Goal: Task Accomplishment & Management: Manage account settings

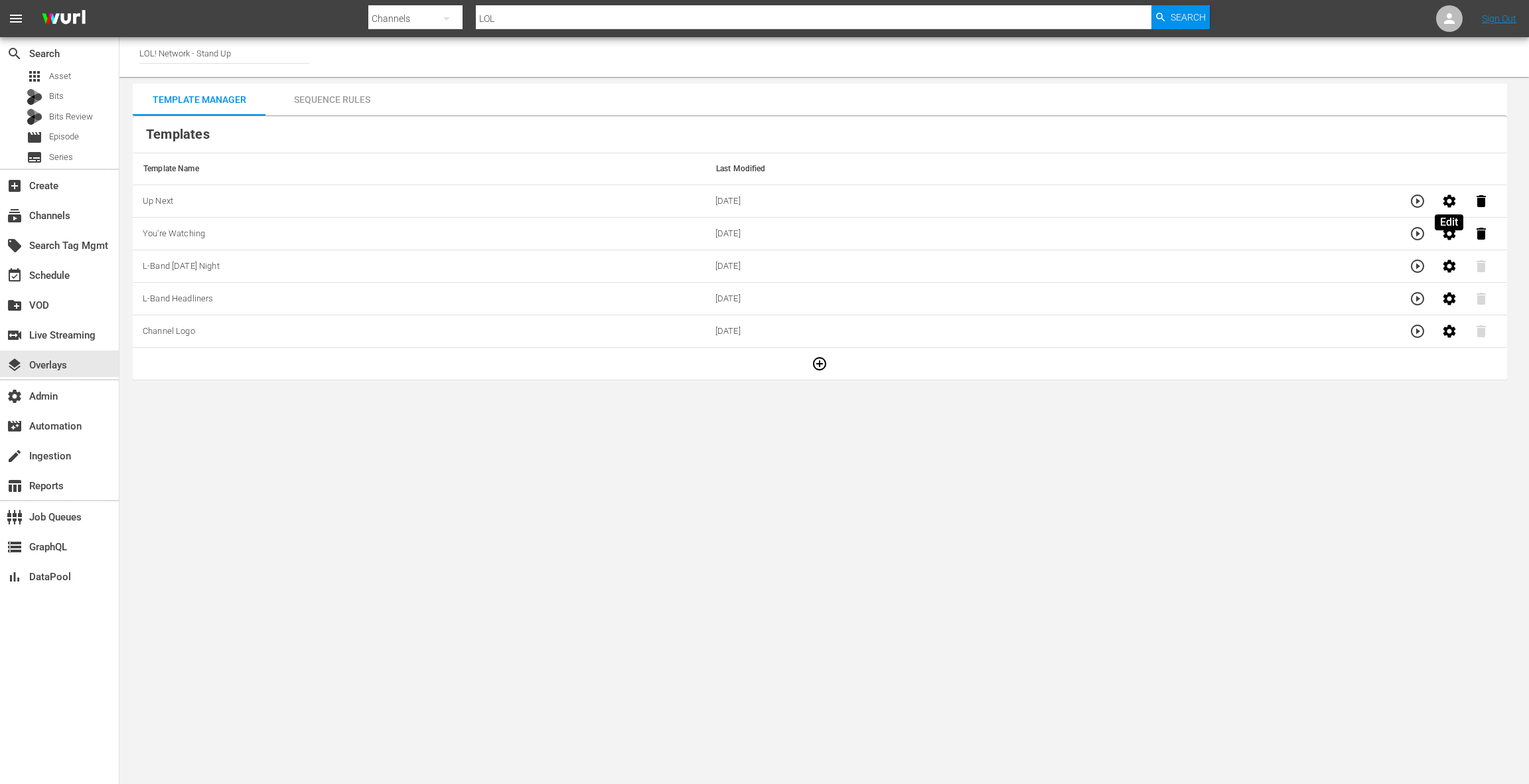
click at [1449, 197] on icon "button" at bounding box center [1449, 200] width 13 height 13
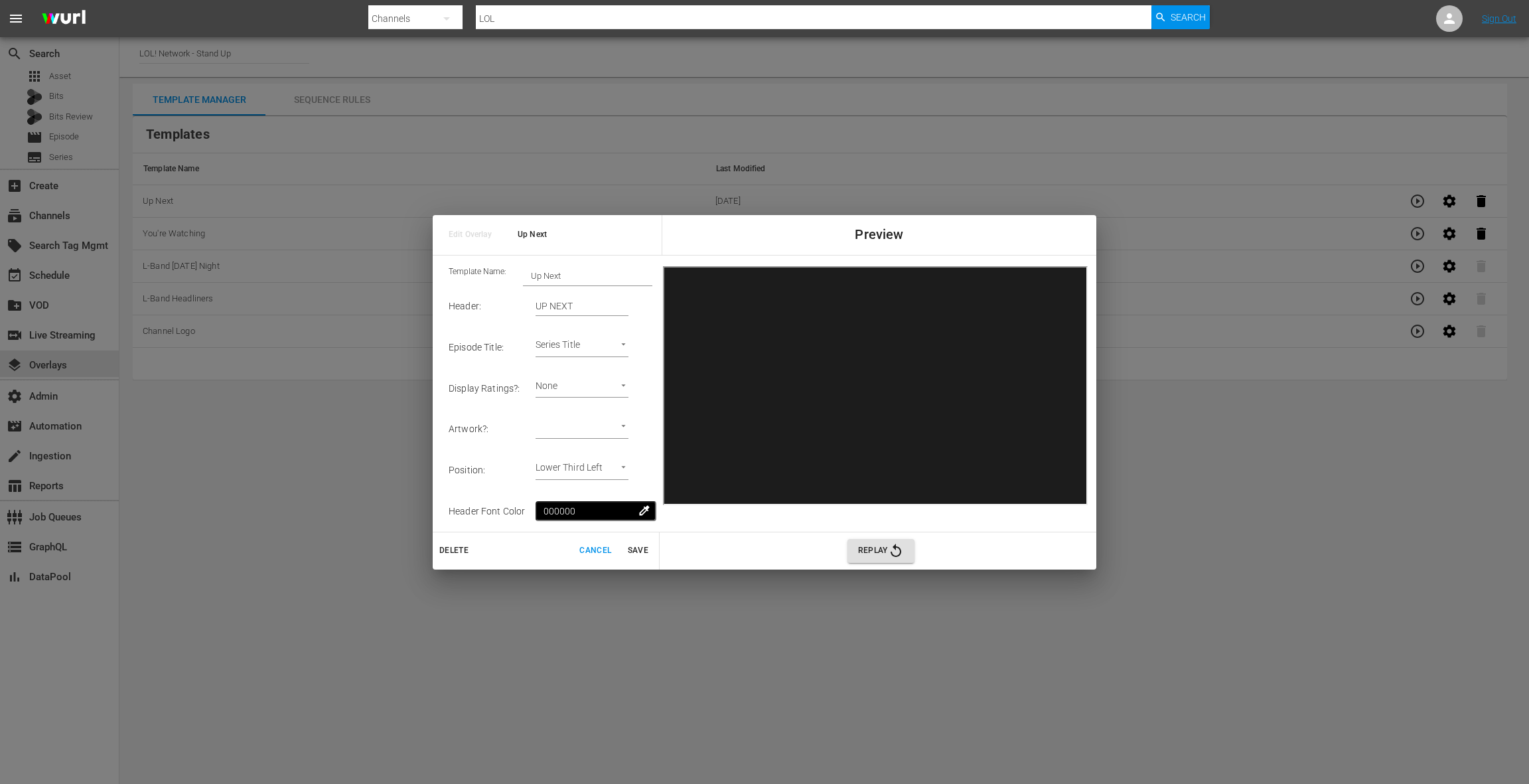
click at [598, 554] on span "Cancel" at bounding box center [595, 550] width 32 height 14
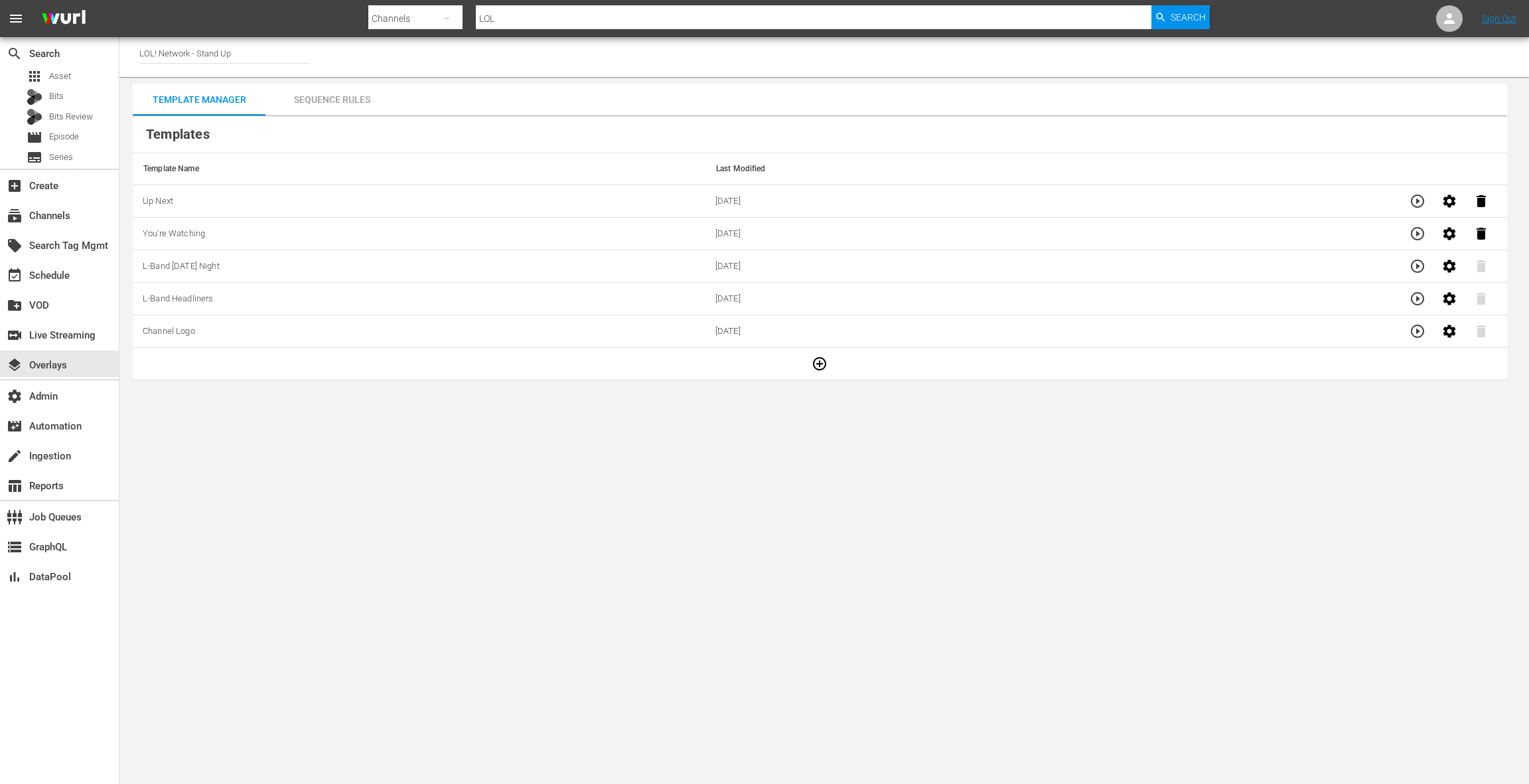
click at [348, 99] on div "Sequence Rules" at bounding box center [332, 99] width 133 height 32
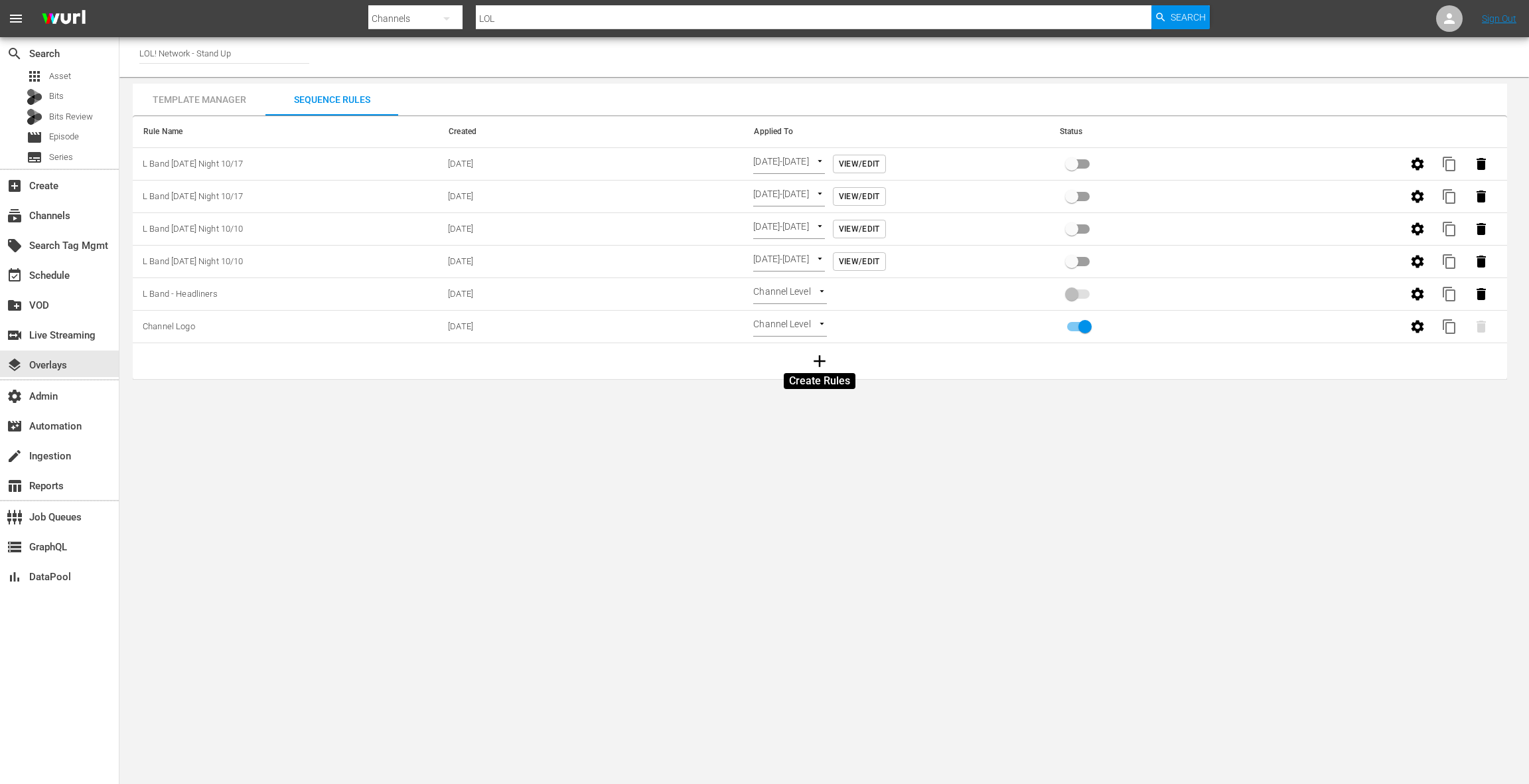
click at [827, 364] on icon "button" at bounding box center [819, 360] width 20 height 20
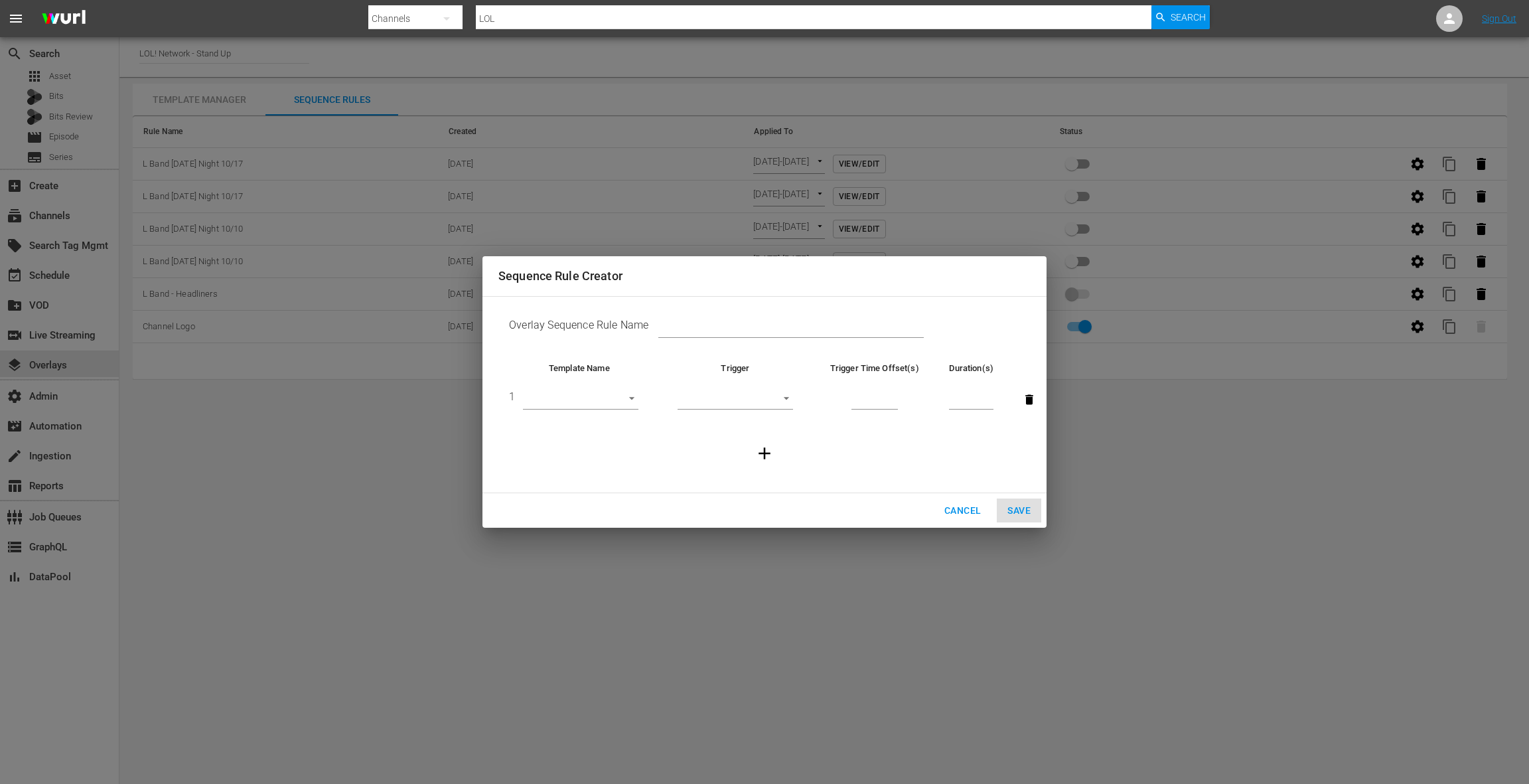
click at [706, 328] on input "text" at bounding box center [791, 327] width 266 height 20
type input "You're Watching/Up Next"
click at [596, 398] on body "menu Search By Channels Search ID, Title, Description, Keywords, or Category LO…" at bounding box center [764, 392] width 1529 height 784
click at [594, 465] on li "You're Watching" at bounding box center [581, 465] width 116 height 22
type input "30772"
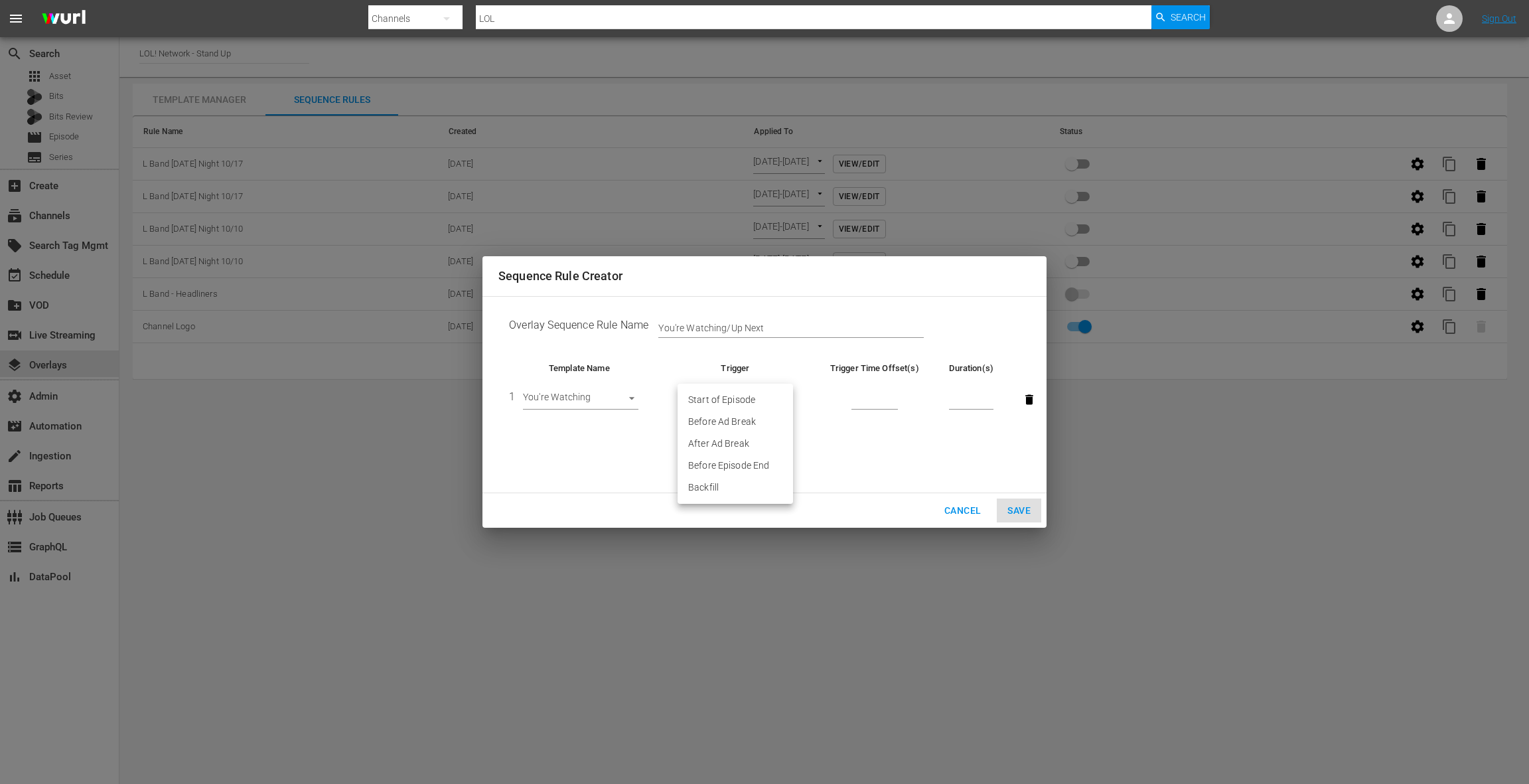
click at [770, 402] on body "menu Search By Channels Search ID, Title, Description, Keywords, or Category LO…" at bounding box center [764, 392] width 1529 height 784
click at [742, 441] on li "After Ad Break" at bounding box center [736, 443] width 116 height 22
type input "AFTER_AD_BREAK"
drag, startPoint x: 865, startPoint y: 402, endPoint x: 871, endPoint y: 392, distance: 11.7
click at [866, 401] on input "number" at bounding box center [874, 399] width 47 height 20
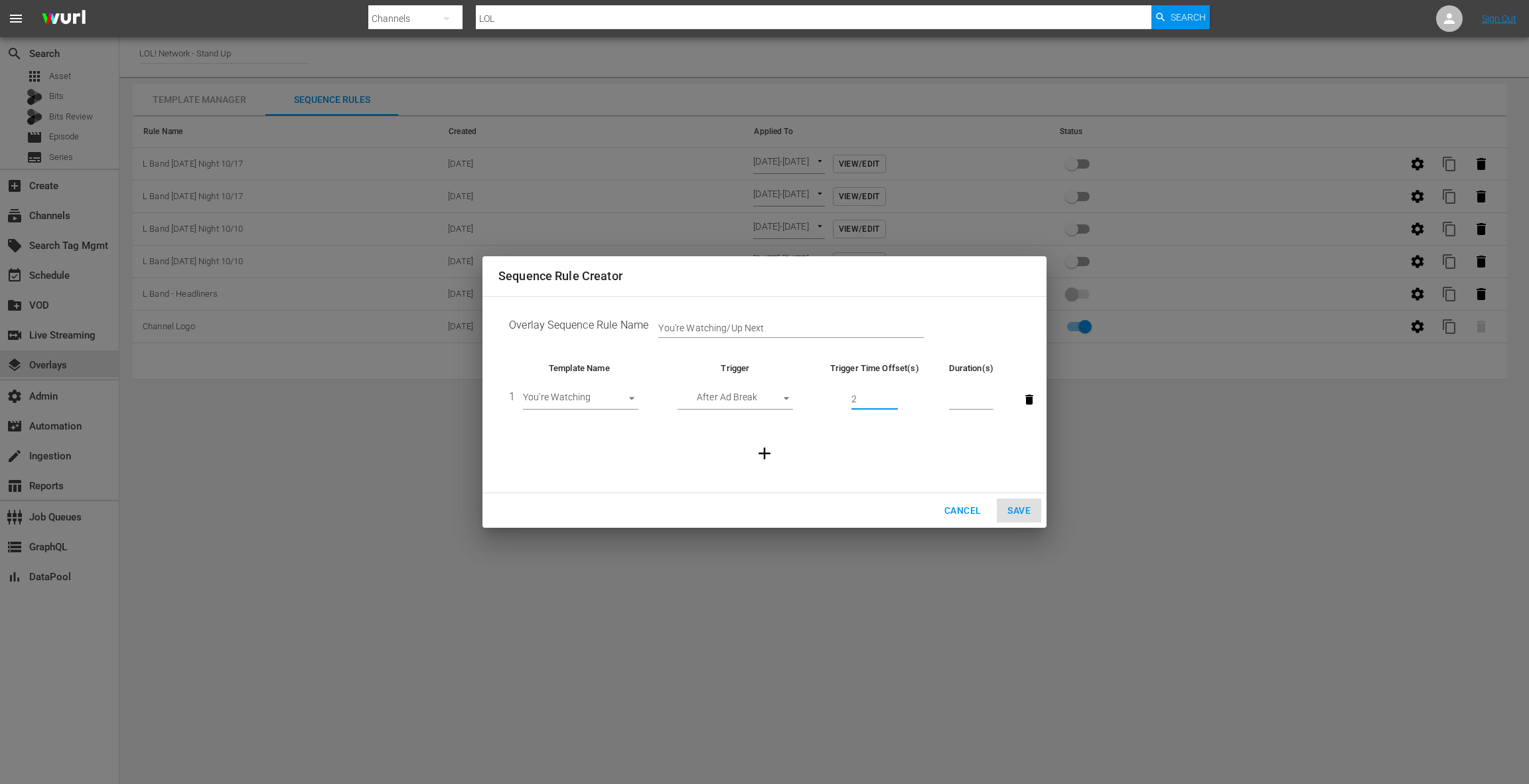
type input "2"
click at [954, 392] on input "number" at bounding box center [971, 399] width 44 height 20
type input "10"
click at [627, 399] on body "menu Search By Channels Search ID, Title, Description, Keywords, or Category LO…" at bounding box center [764, 392] width 1529 height 784
click at [627, 399] on li "You're Watching" at bounding box center [581, 400] width 116 height 22
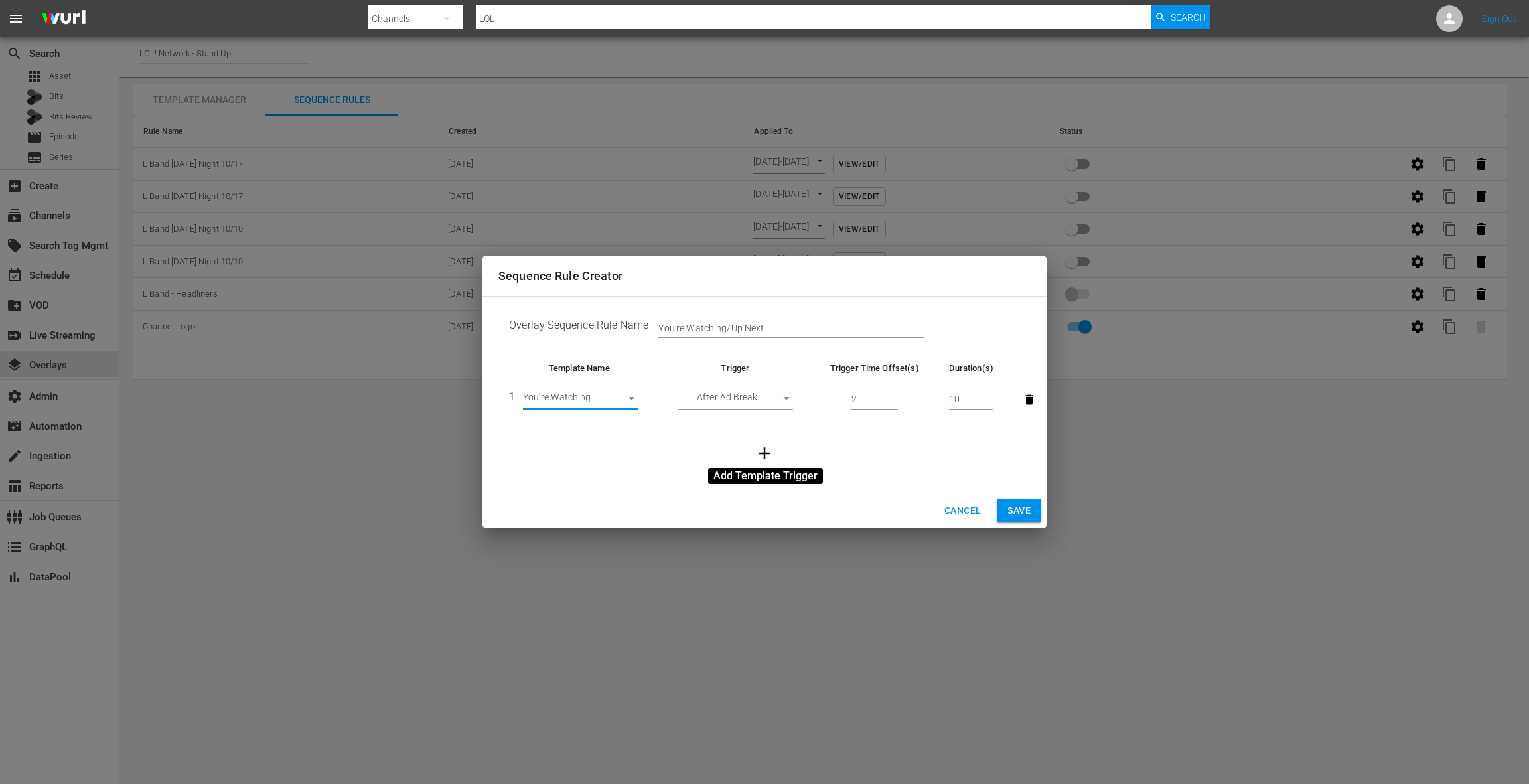
click at [766, 451] on icon "button" at bounding box center [764, 453] width 20 height 20
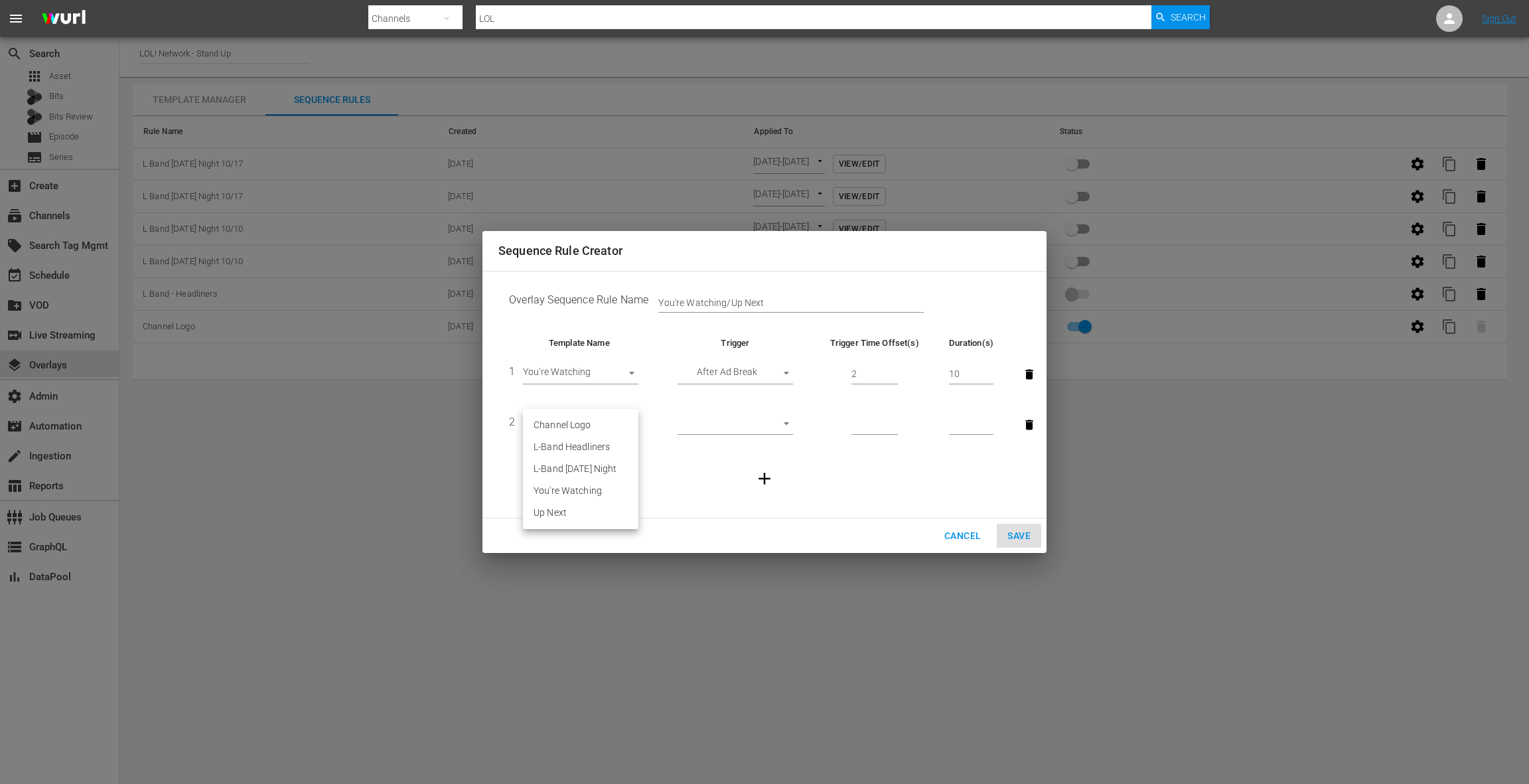
click at [581, 424] on body "menu Search By Channels Search ID, Title, Description, Keywords, or Category LO…" at bounding box center [764, 392] width 1529 height 784
click at [578, 511] on li "Up Next" at bounding box center [581, 513] width 116 height 22
type input "30773"
click at [745, 426] on body "menu Search By Channels Search ID, Title, Description, Keywords, or Category LO…" at bounding box center [764, 392] width 1529 height 784
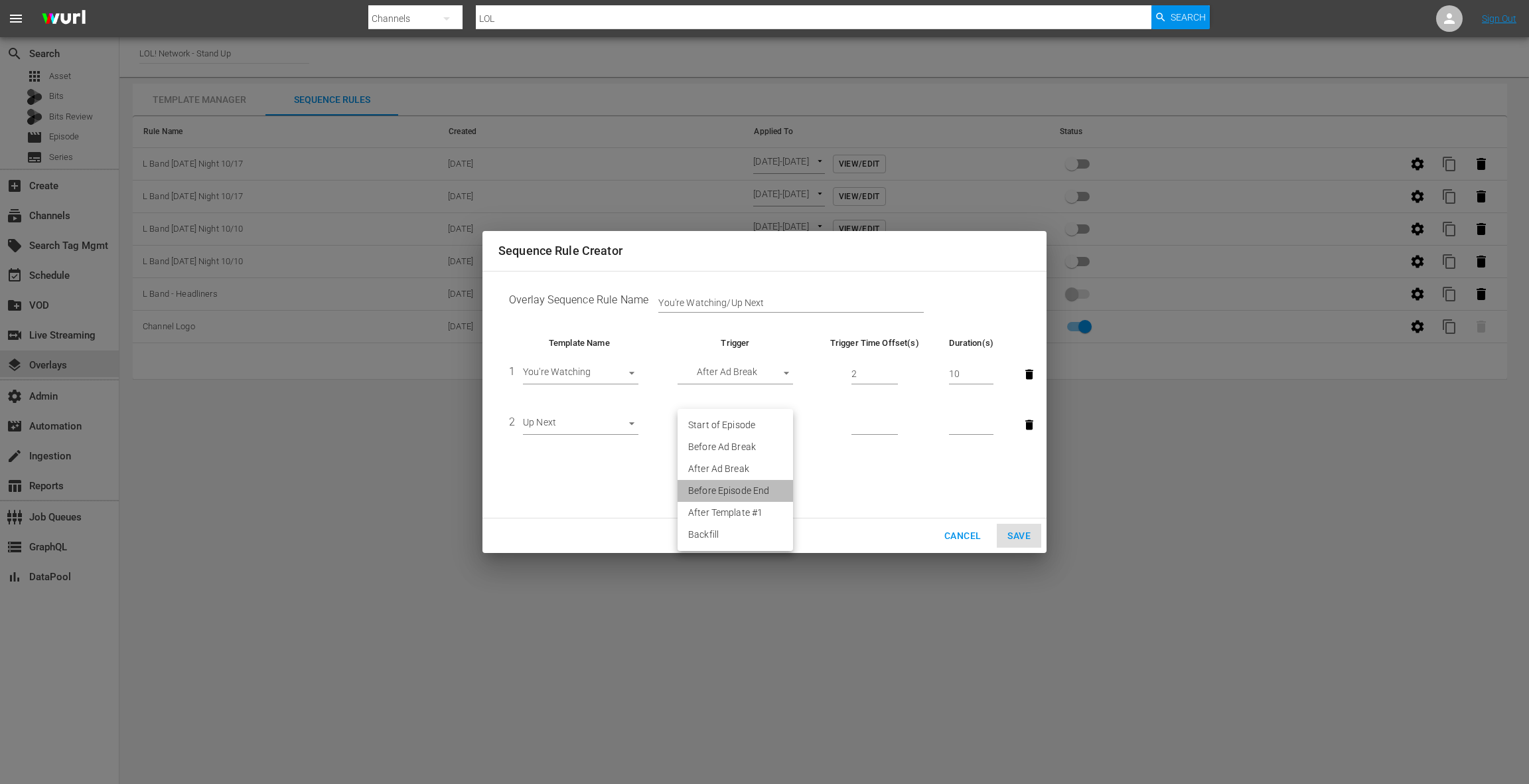
click at [745, 489] on li "Before Episode End" at bounding box center [736, 491] width 116 height 22
type input "END_OF_EPISODE"
click at [860, 420] on input "number" at bounding box center [874, 424] width 47 height 20
type input "120"
type input "10"
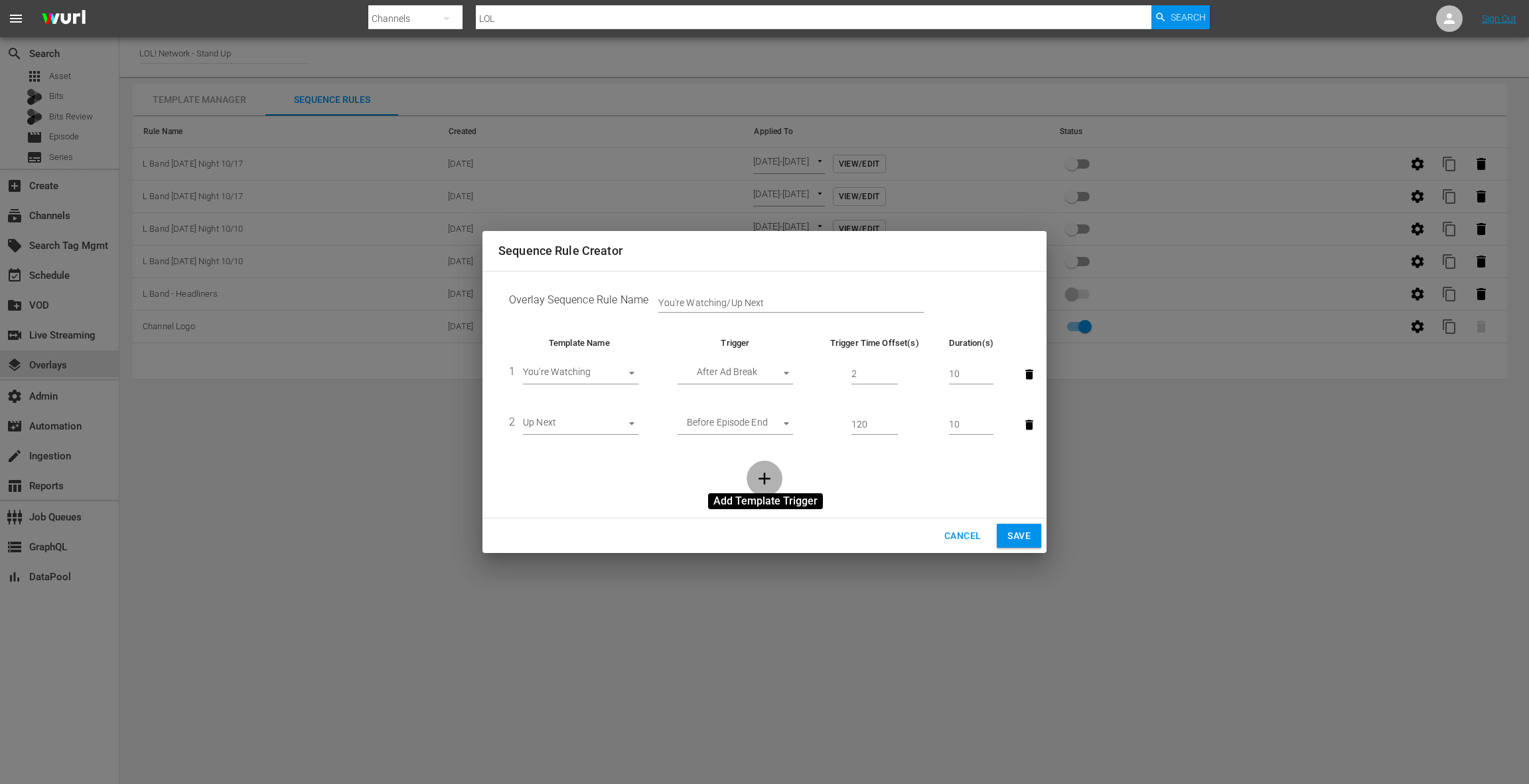
click at [763, 477] on icon "button" at bounding box center [764, 478] width 20 height 20
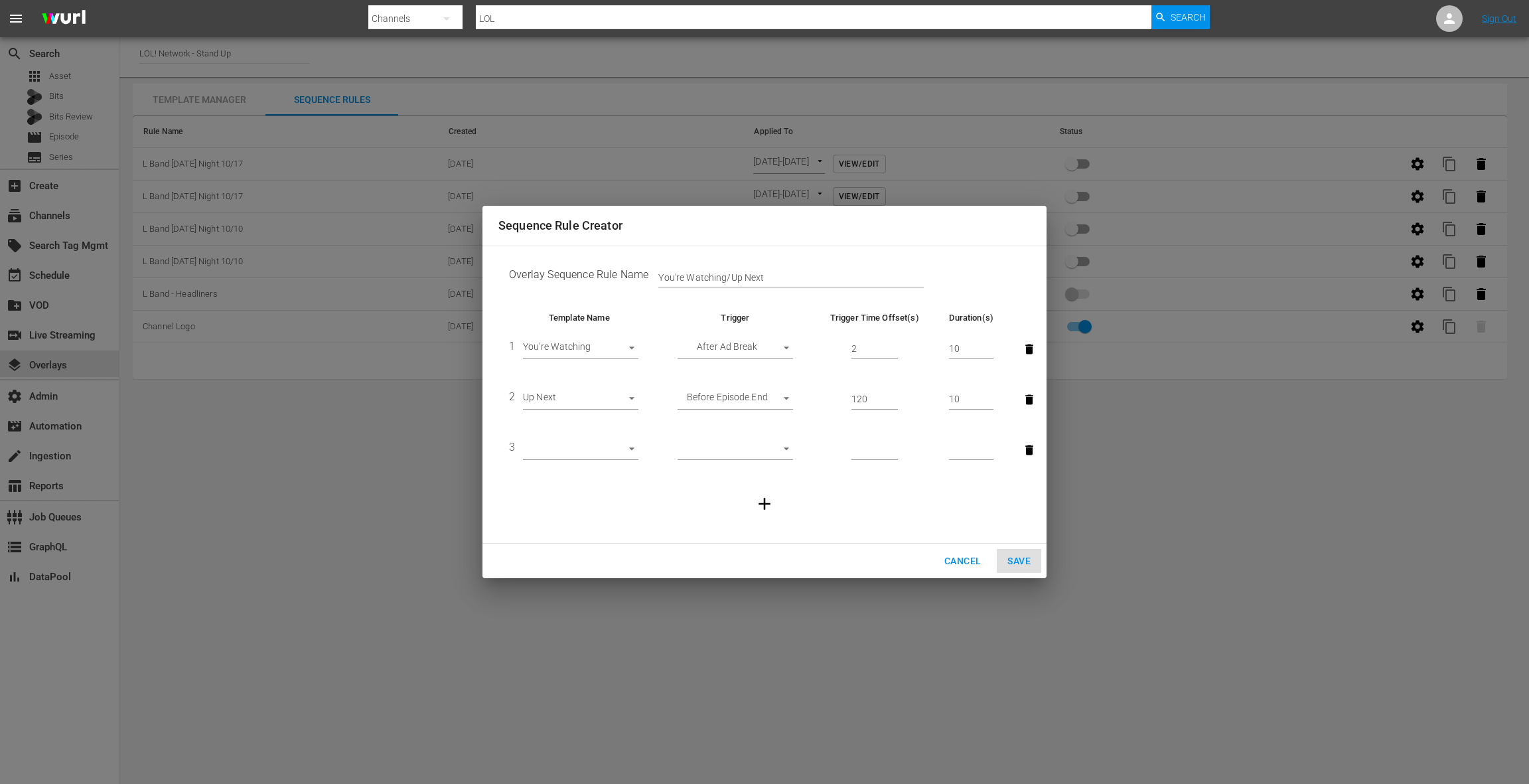
click at [594, 446] on body "menu Search By Channels Search ID, Title, Description, Keywords, or Category LO…" at bounding box center [764, 392] width 1529 height 784
click at [593, 453] on li "Channel Logo" at bounding box center [581, 450] width 116 height 22
type input "28422"
click at [733, 448] on body "menu Search By Channels Search ID, Title, Description, Keywords, or Category LO…" at bounding box center [764, 392] width 1529 height 784
click at [740, 563] on li "Backfill" at bounding box center [736, 560] width 116 height 22
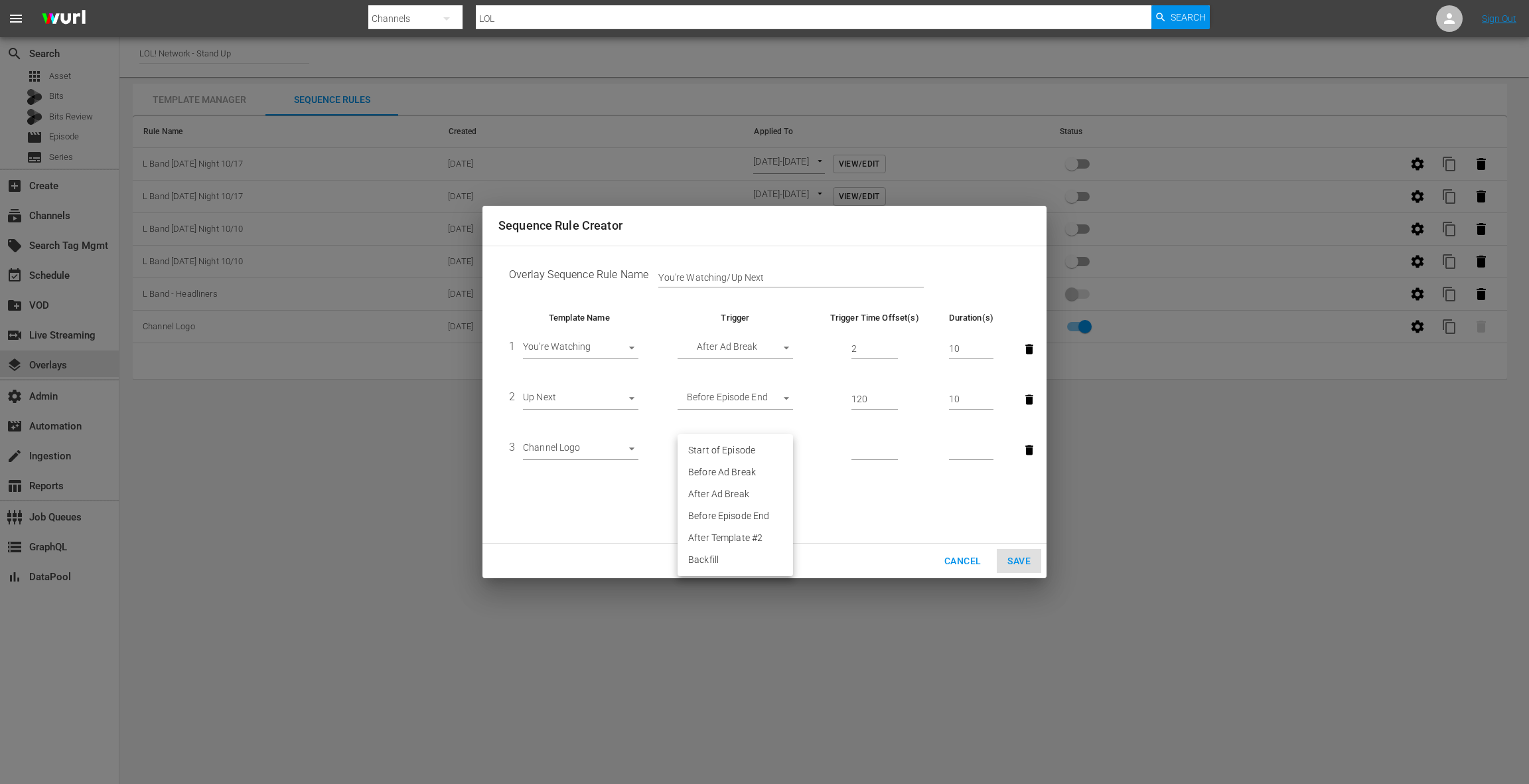
type input "BACKFILL"
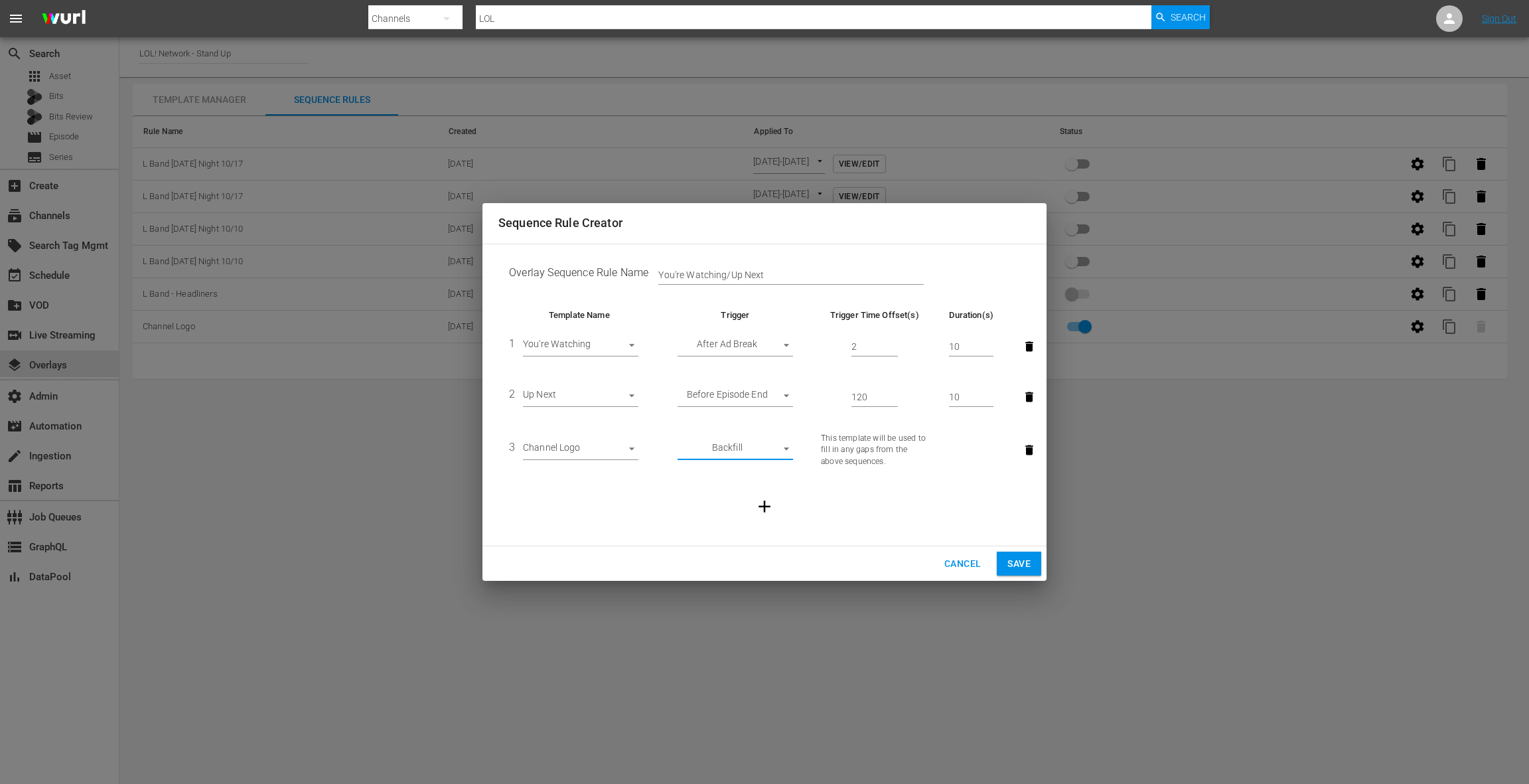
click at [1018, 560] on span "Save" at bounding box center [1018, 564] width 23 height 17
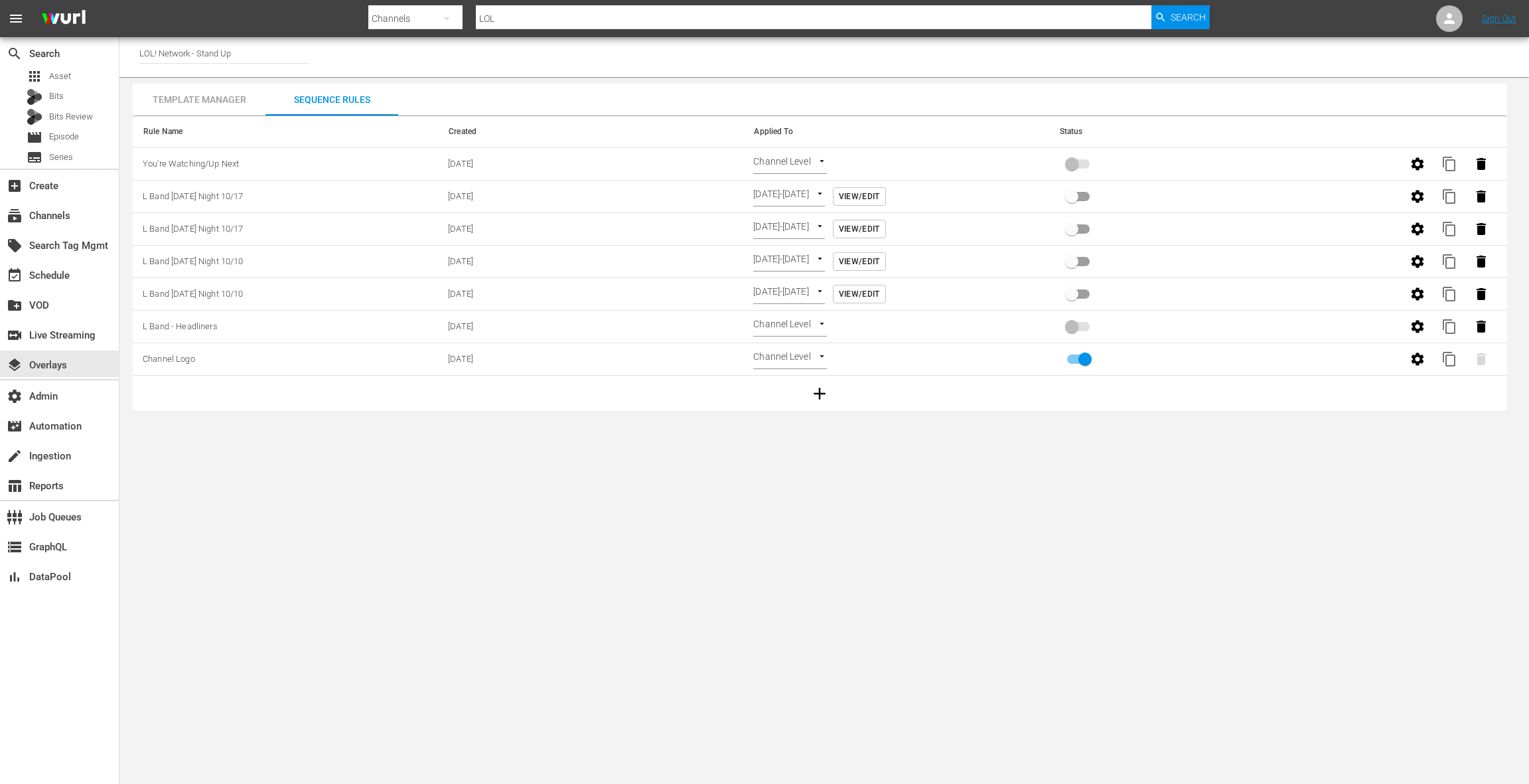
click at [1074, 166] on span at bounding box center [1078, 164] width 23 height 9
click at [1086, 357] on input "primary checkbox" at bounding box center [1085, 362] width 76 height 25
checkbox input "false"
click at [1076, 168] on input "primary checkbox" at bounding box center [1071, 166] width 76 height 25
checkbox input "true"
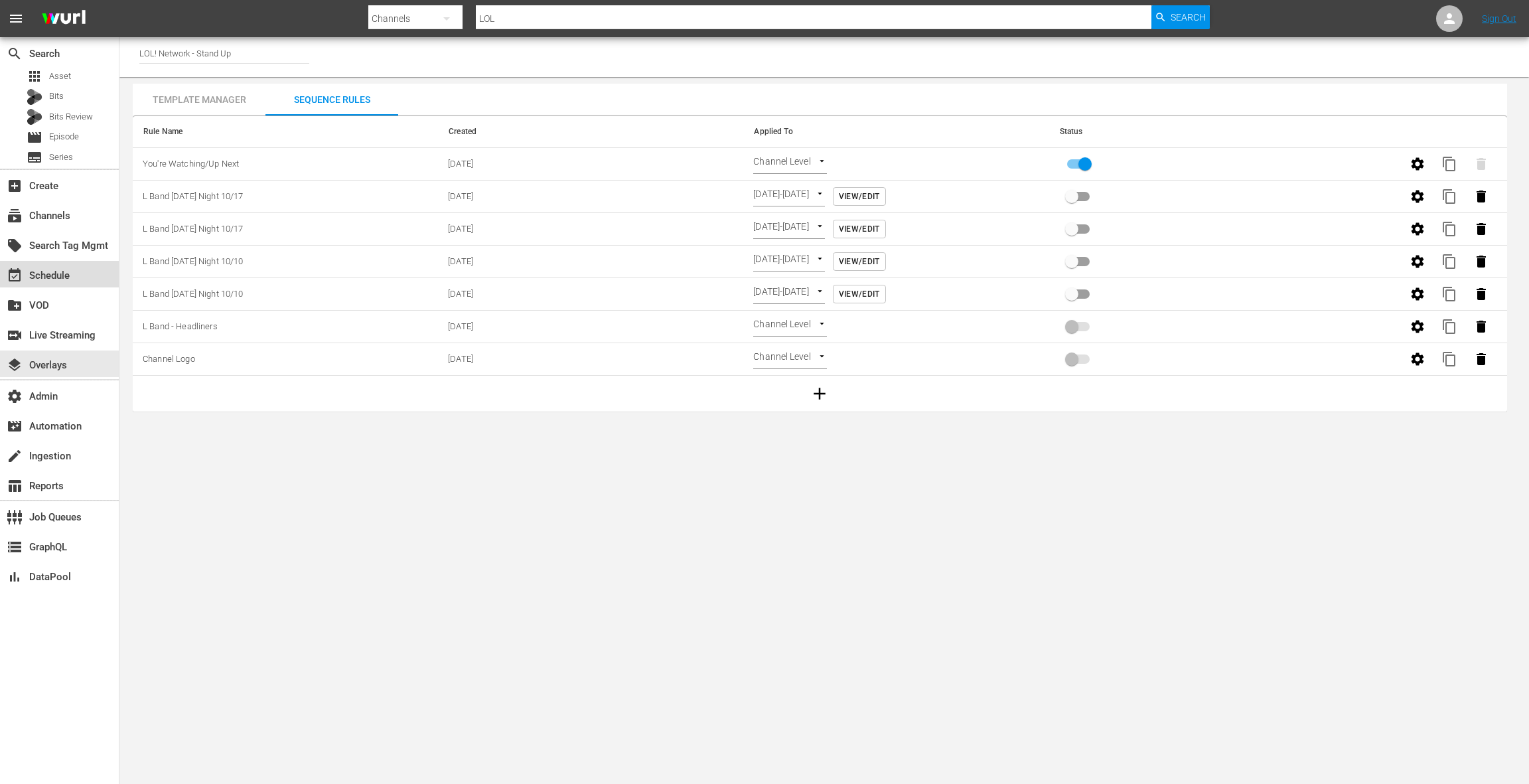
click at [69, 272] on div "event_available Schedule" at bounding box center [37, 274] width 75 height 12
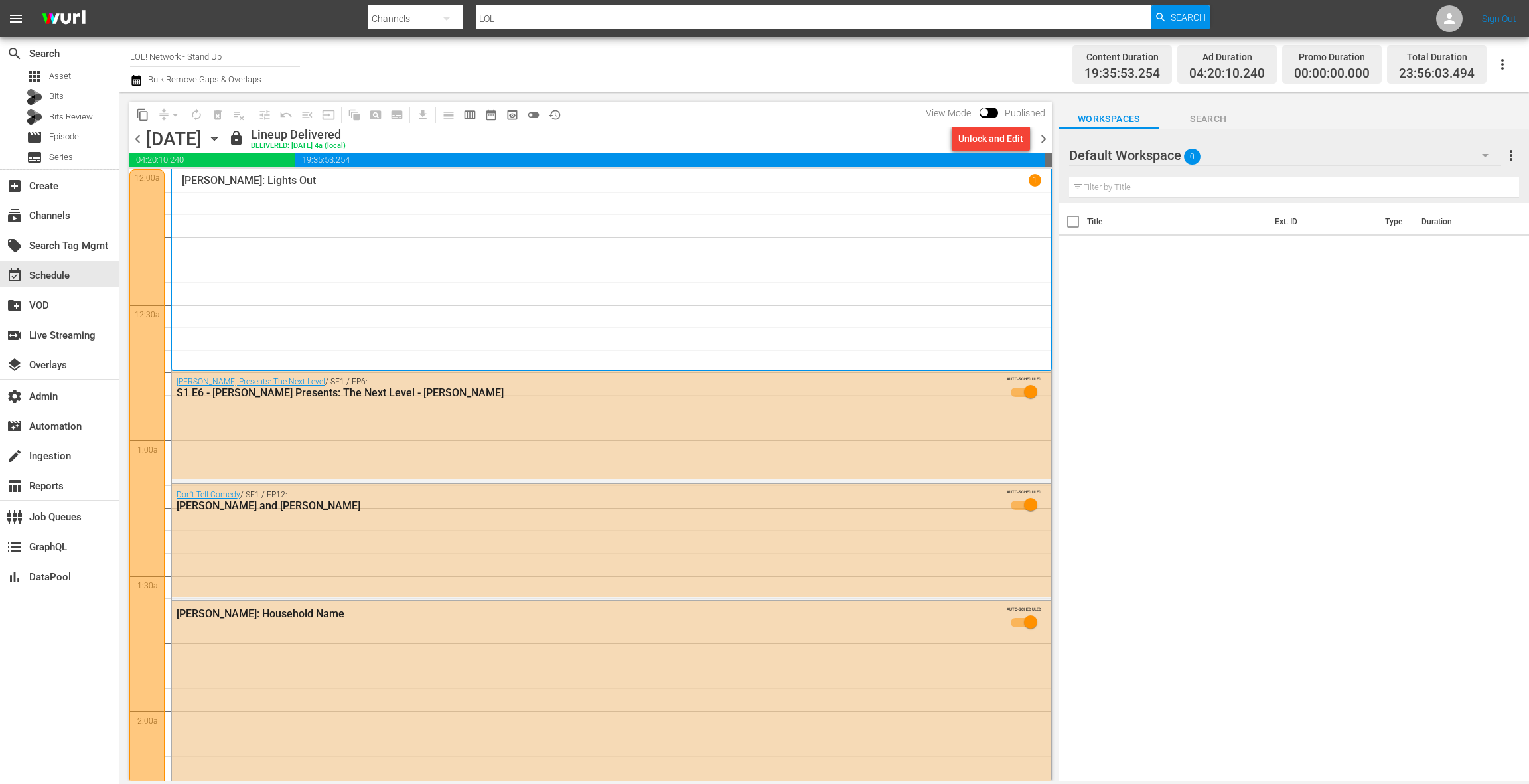
drag, startPoint x: 1047, startPoint y: 144, endPoint x: 937, endPoint y: 135, distance: 110.4
click at [1046, 143] on span "chevron_right" at bounding box center [1044, 139] width 17 height 17
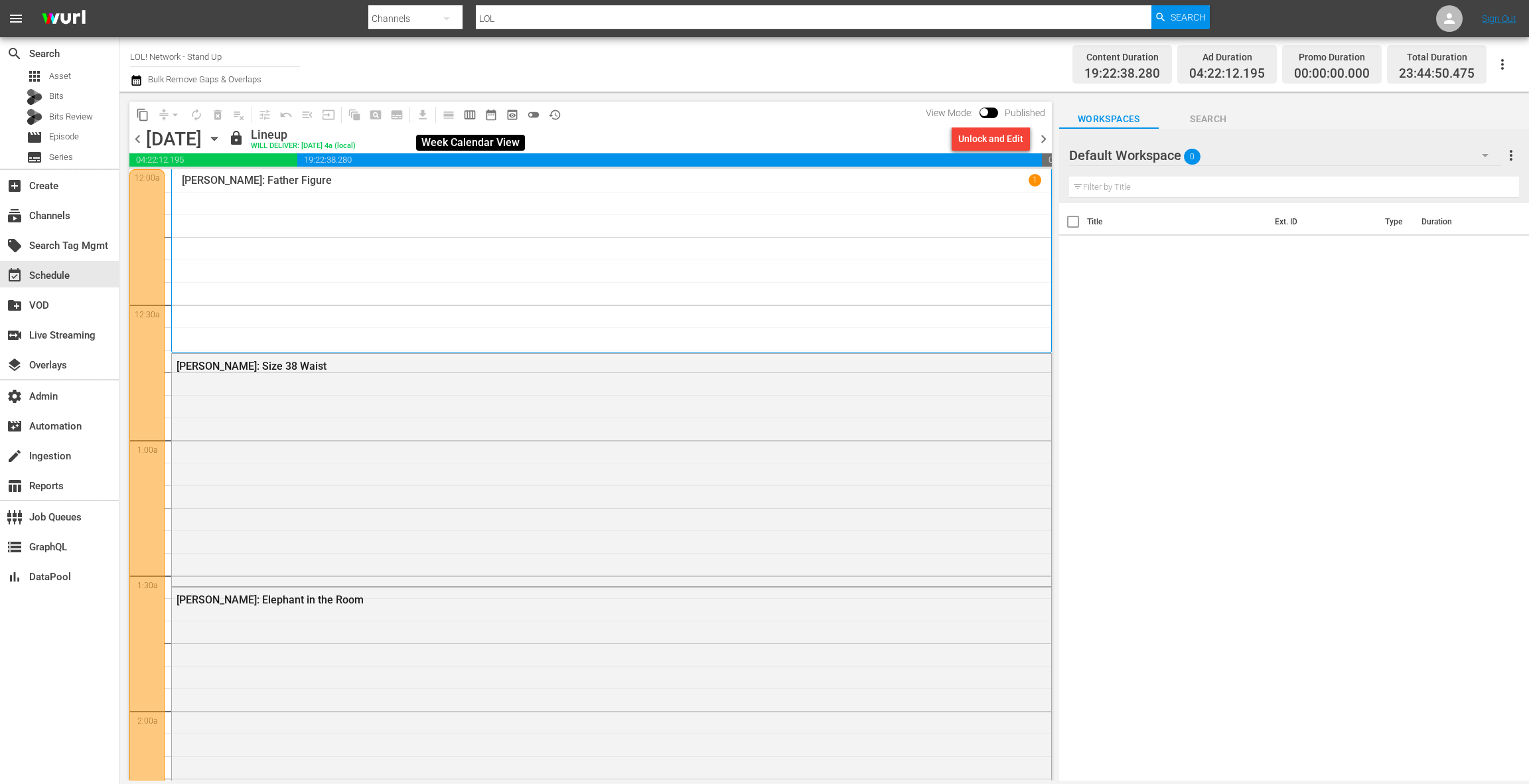
click at [470, 116] on span "calendar_view_week_outlined" at bounding box center [470, 115] width 14 height 14
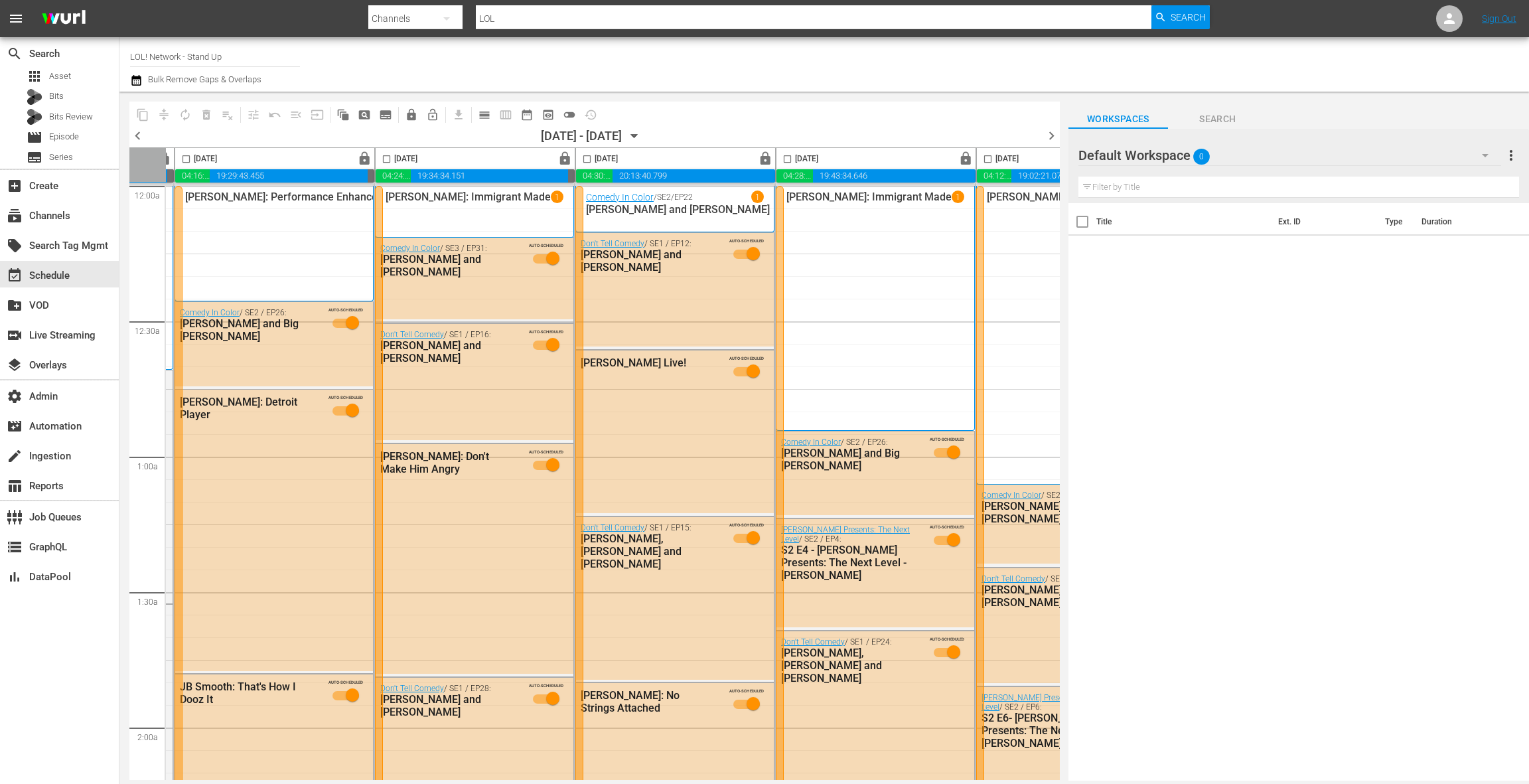
scroll to position [0, 515]
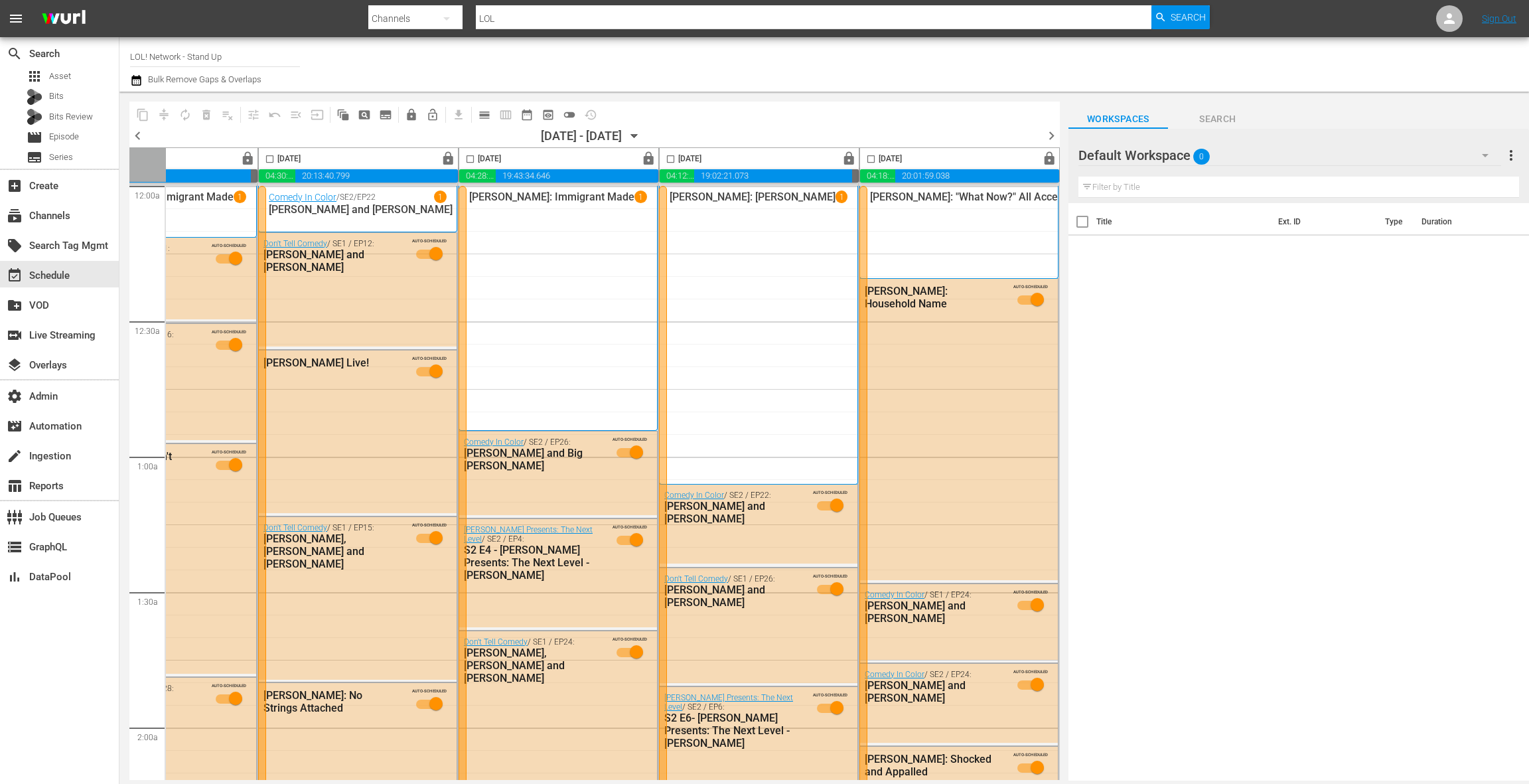
click at [1055, 137] on span "chevron_right" at bounding box center [1052, 136] width 17 height 17
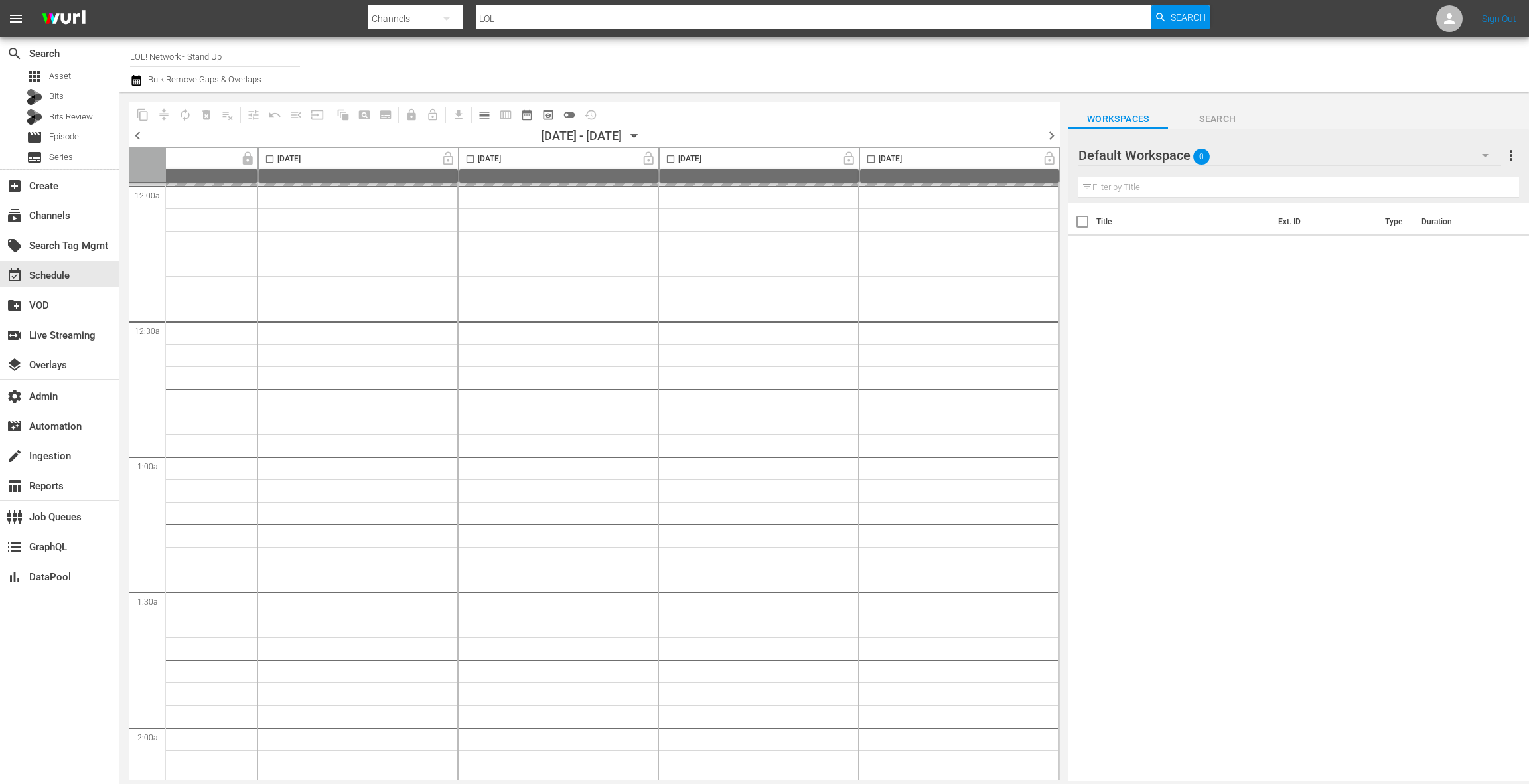
click at [141, 82] on icon "button" at bounding box center [136, 80] width 13 height 16
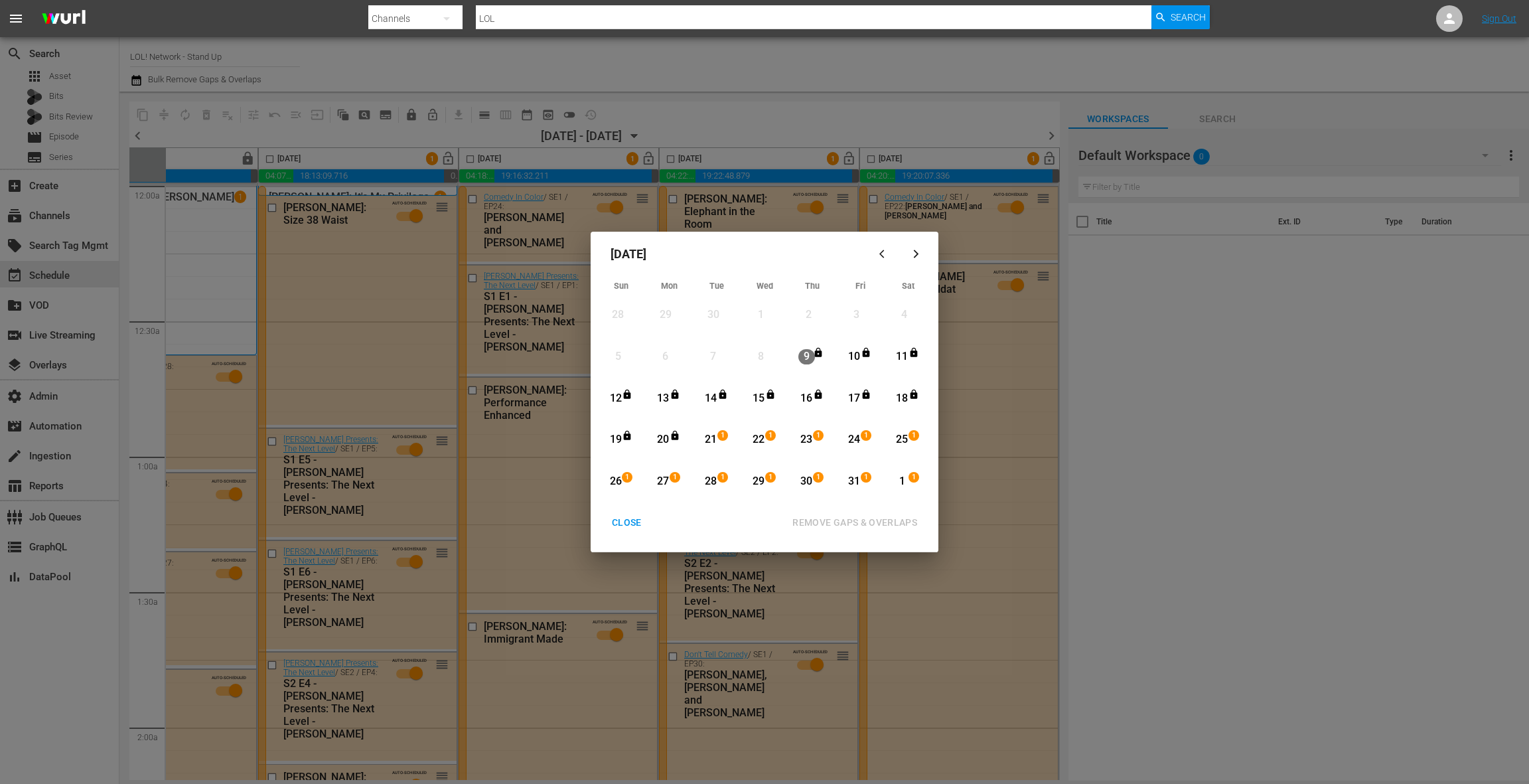
click at [814, 353] on icon "Month View" at bounding box center [818, 353] width 11 height 11
click at [667, 442] on div "20" at bounding box center [663, 440] width 17 height 15
click at [815, 521] on div "REMOVE GAPS & OVERLAPS" at bounding box center [855, 523] width 146 height 17
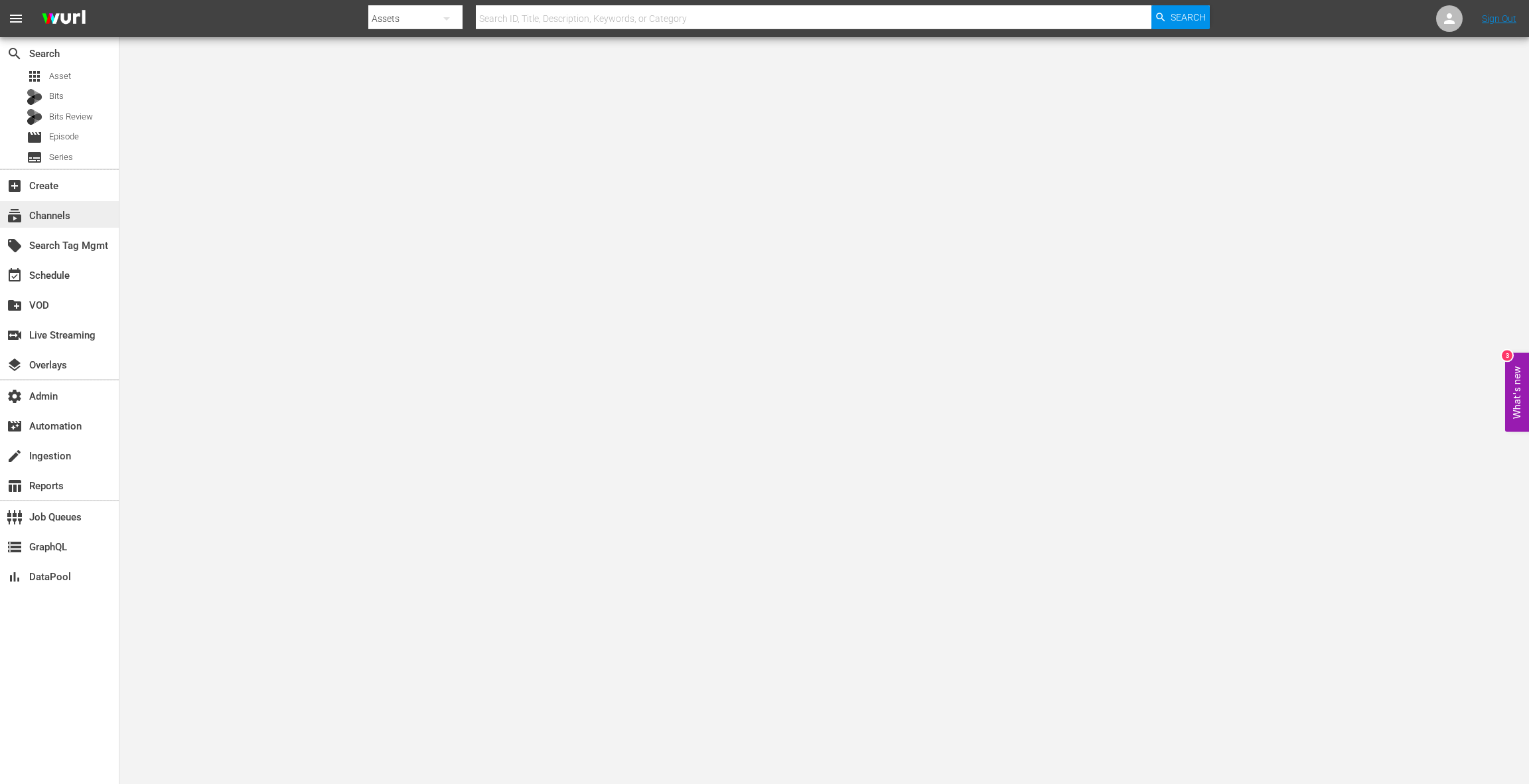
click at [71, 208] on div "subscriptions Channels" at bounding box center [37, 214] width 75 height 12
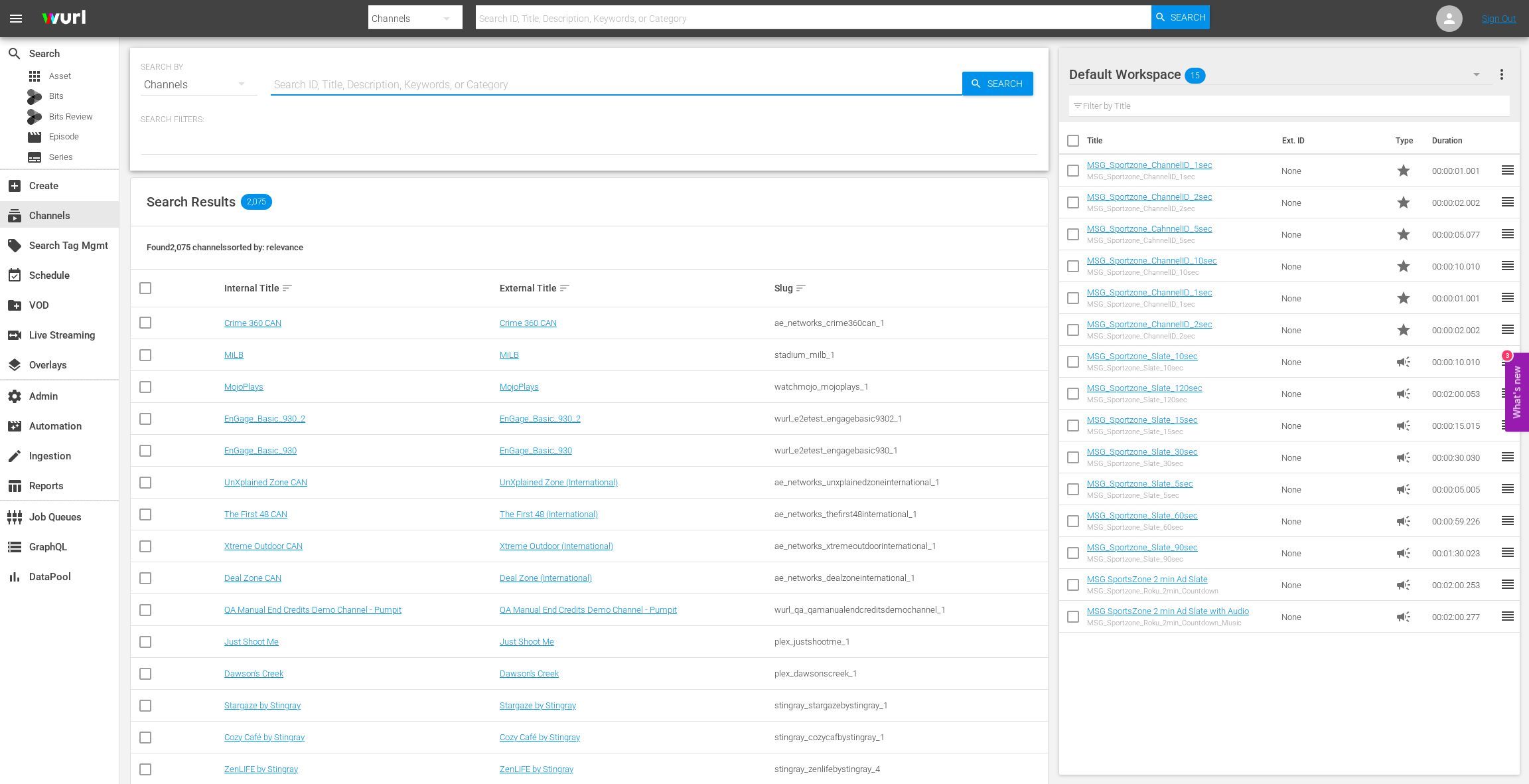
click at [337, 82] on input "text" at bounding box center [617, 85] width 691 height 32
type input "ladbi"
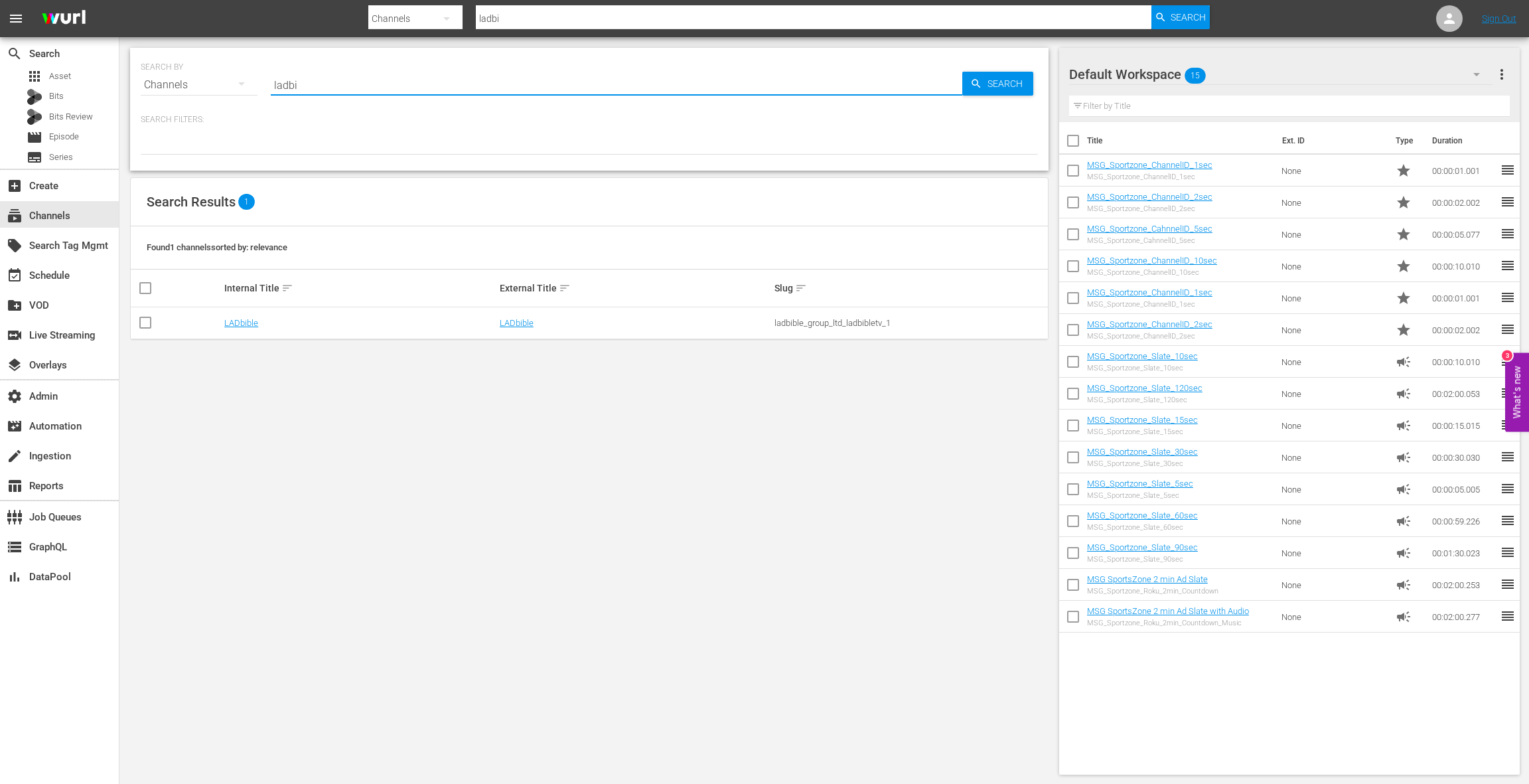
type input "ladbi"
click at [248, 323] on link "LADbible" at bounding box center [241, 323] width 34 height 10
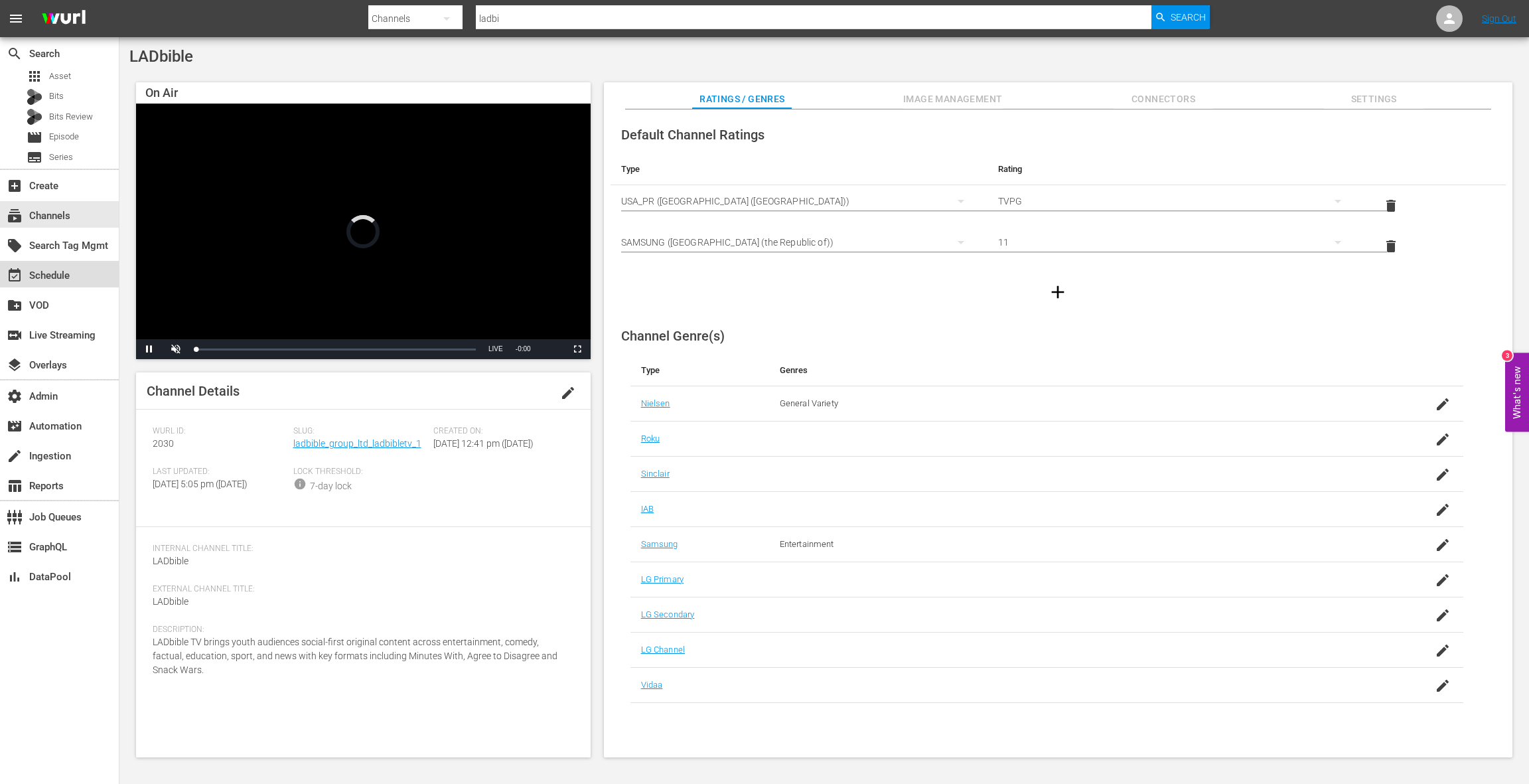
click at [87, 273] on div "event_available Schedule" at bounding box center [59, 274] width 119 height 26
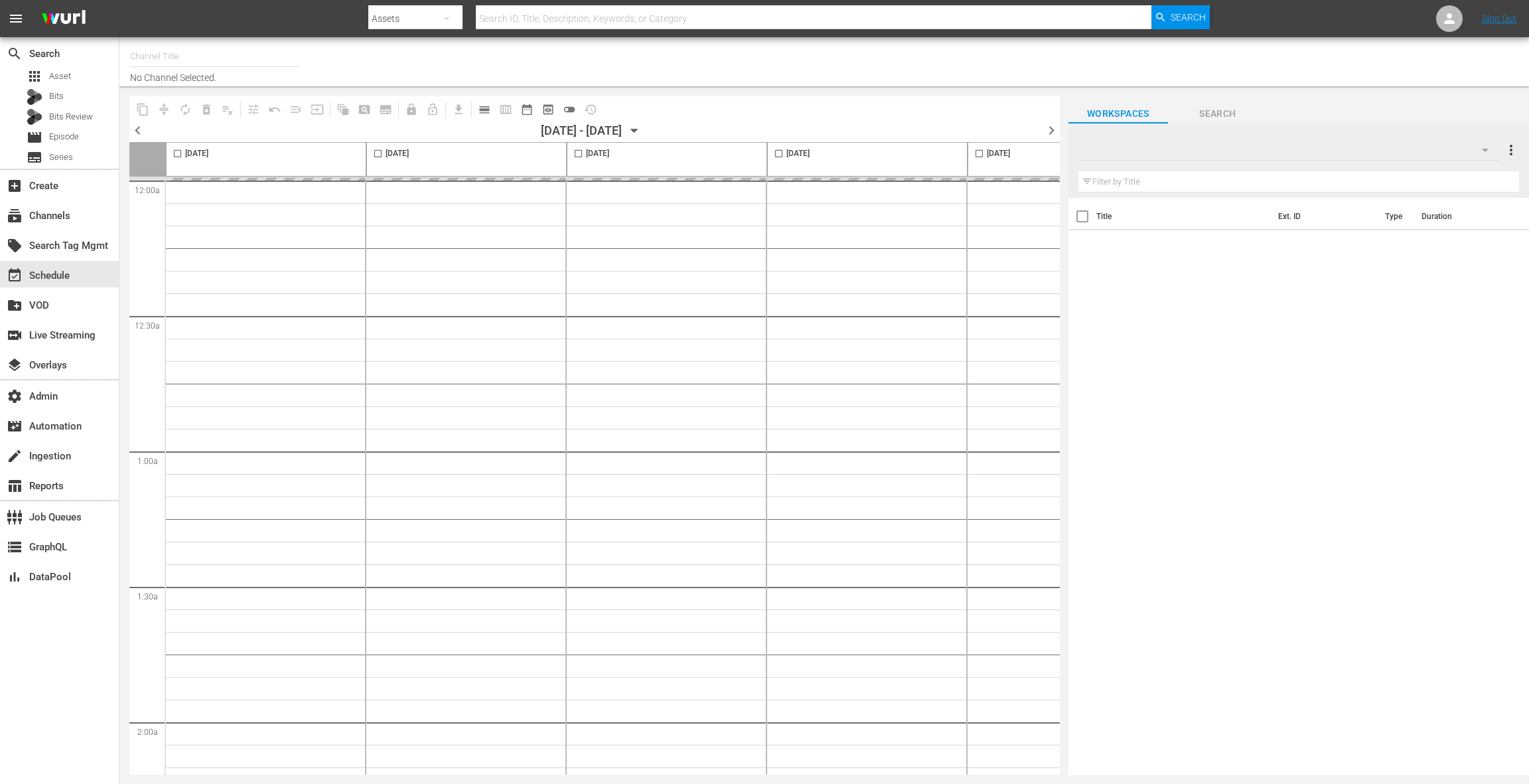
type input "LADbible (2030)"
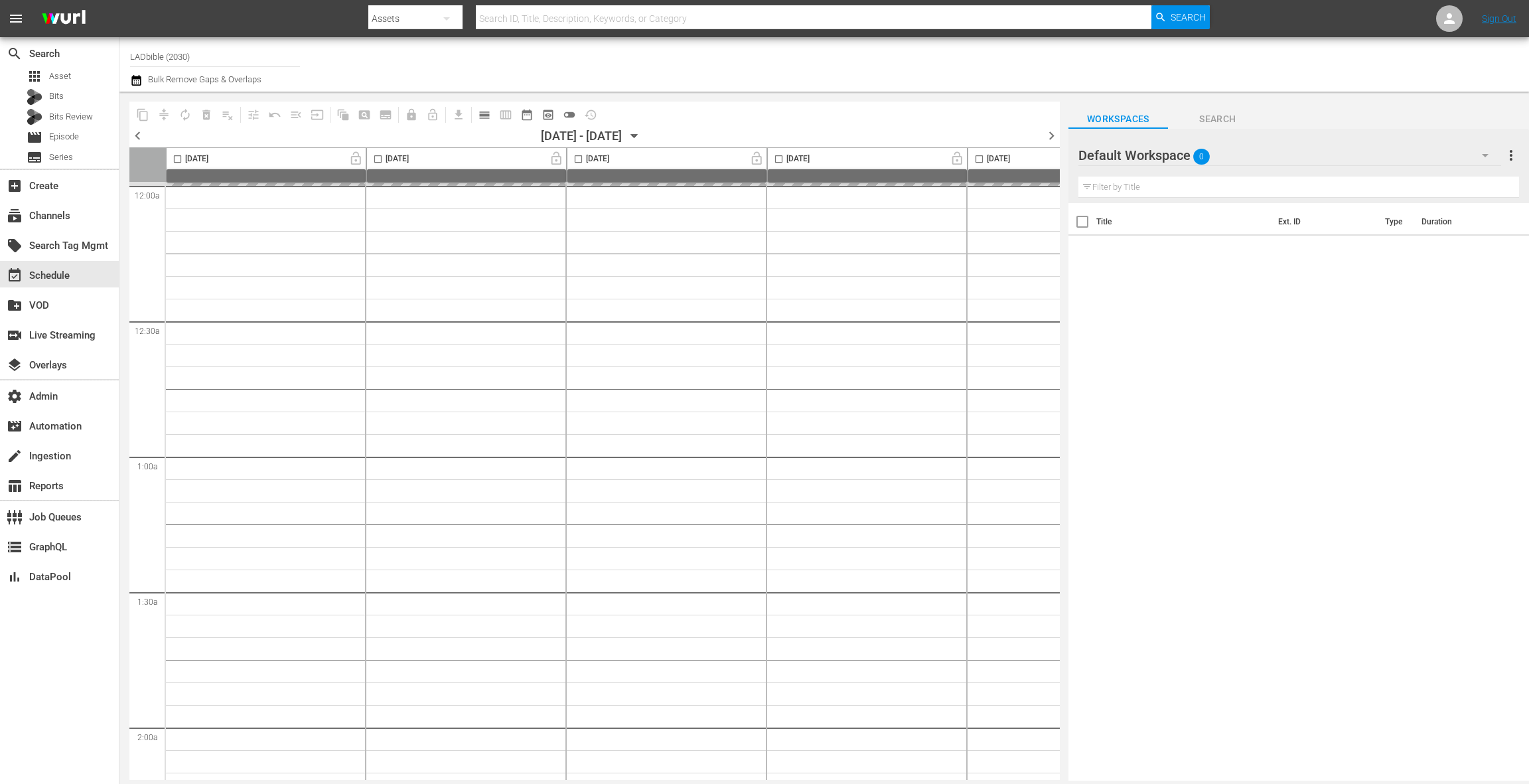
click at [487, 119] on span "calendar_view_day_outlined" at bounding box center [485, 115] width 14 height 14
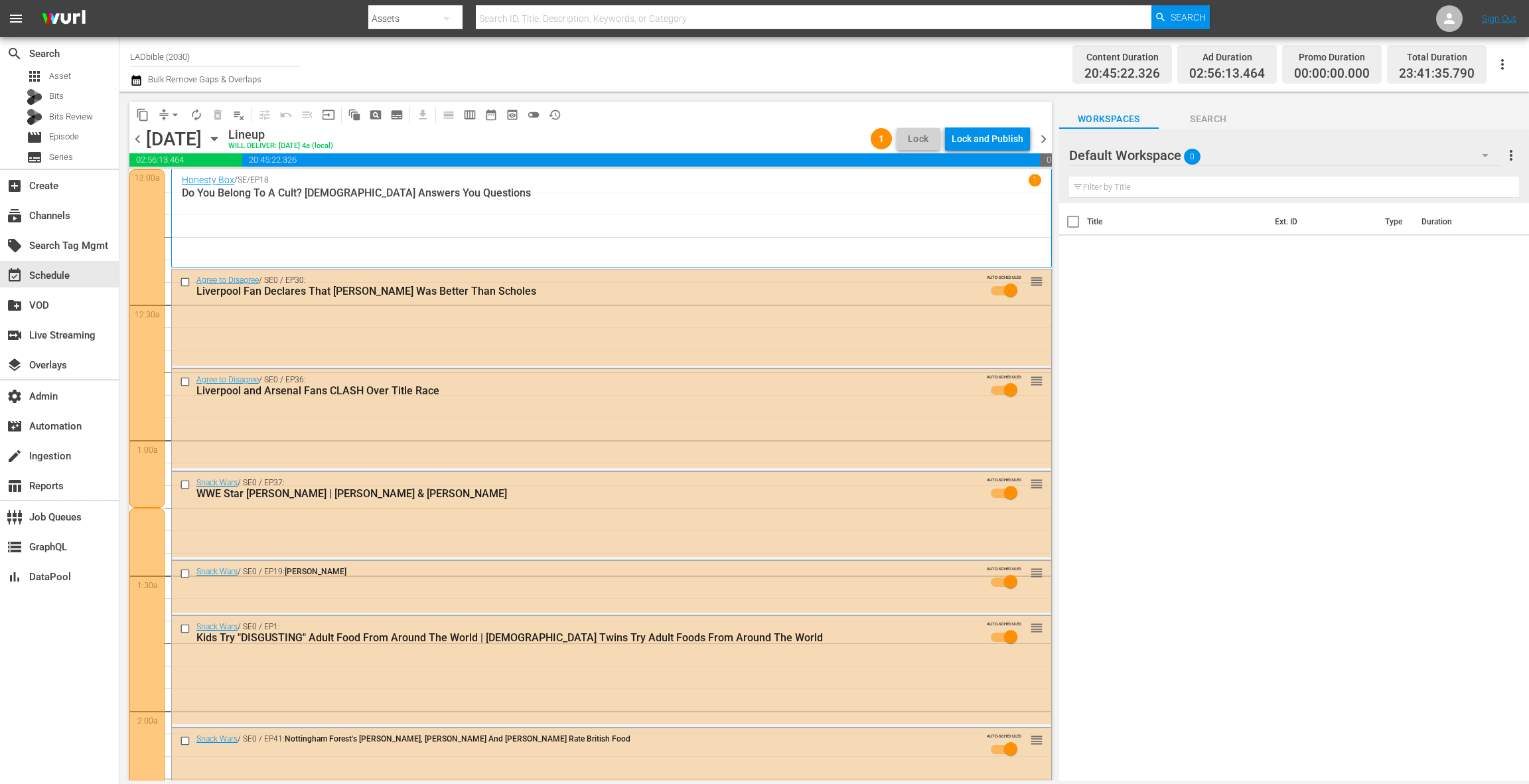
click at [980, 140] on div "Lock and Publish" at bounding box center [987, 138] width 71 height 24
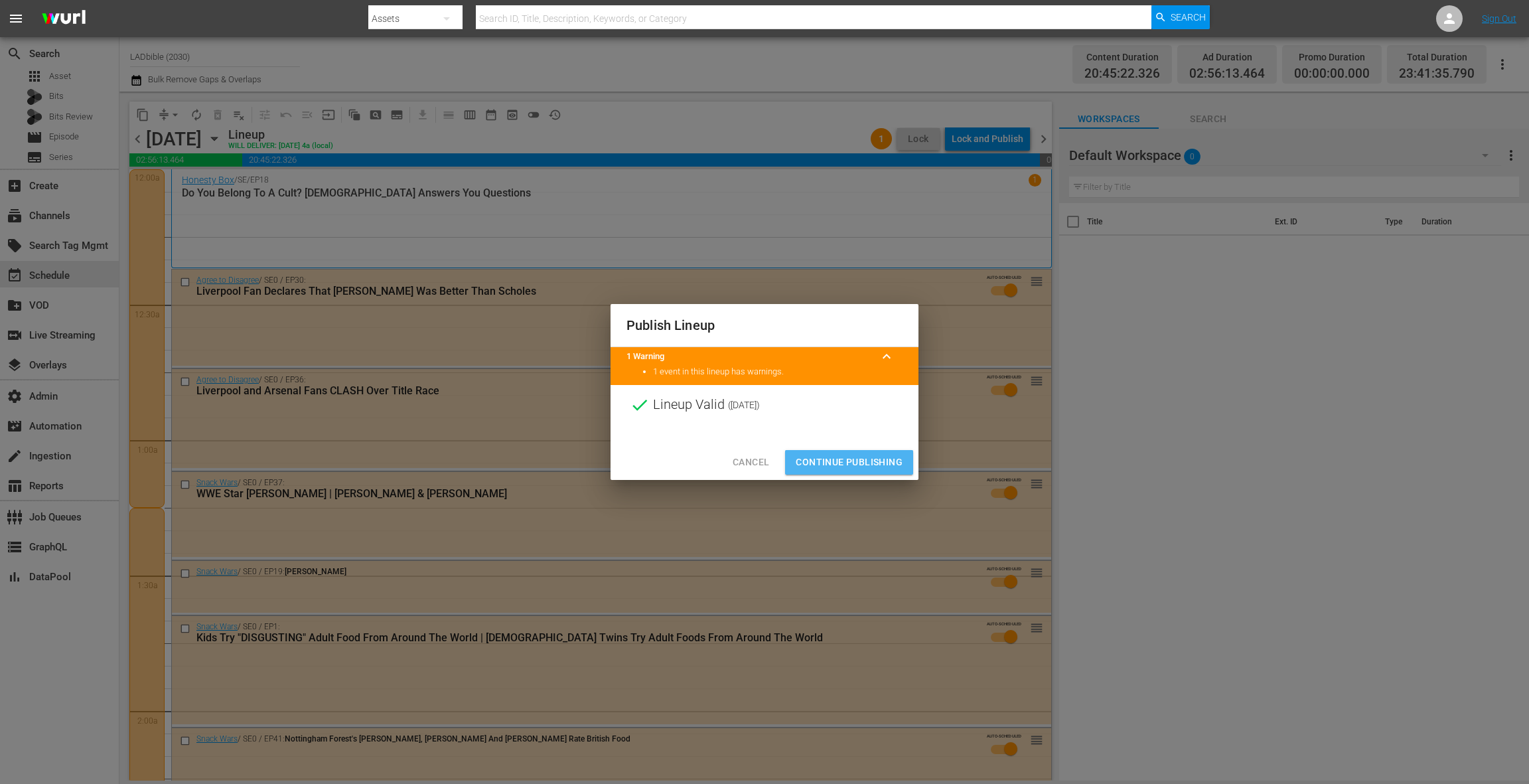
click at [857, 462] on span "Continue Publishing" at bounding box center [849, 462] width 107 height 17
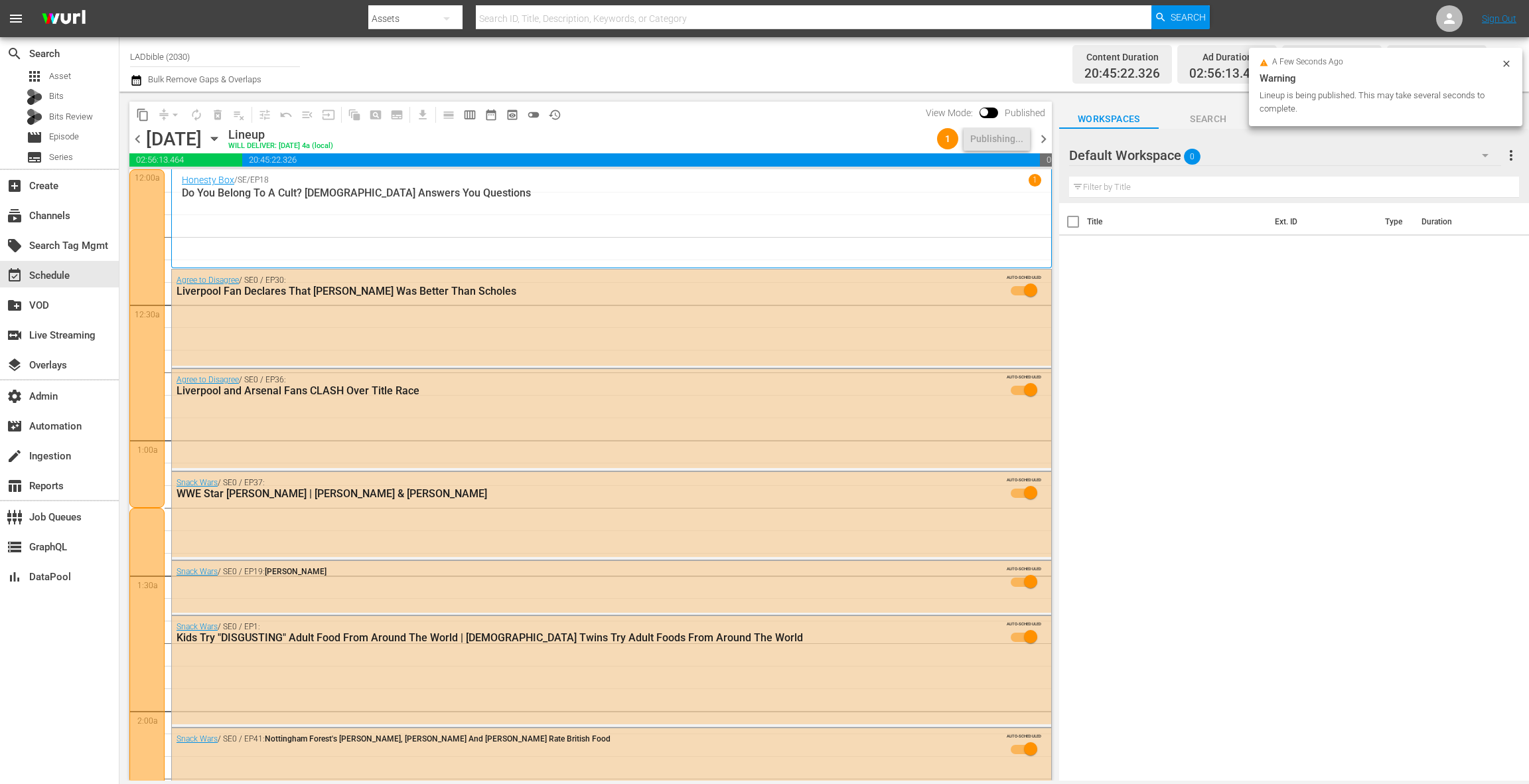
click at [1042, 138] on span "chevron_right" at bounding box center [1044, 139] width 17 height 17
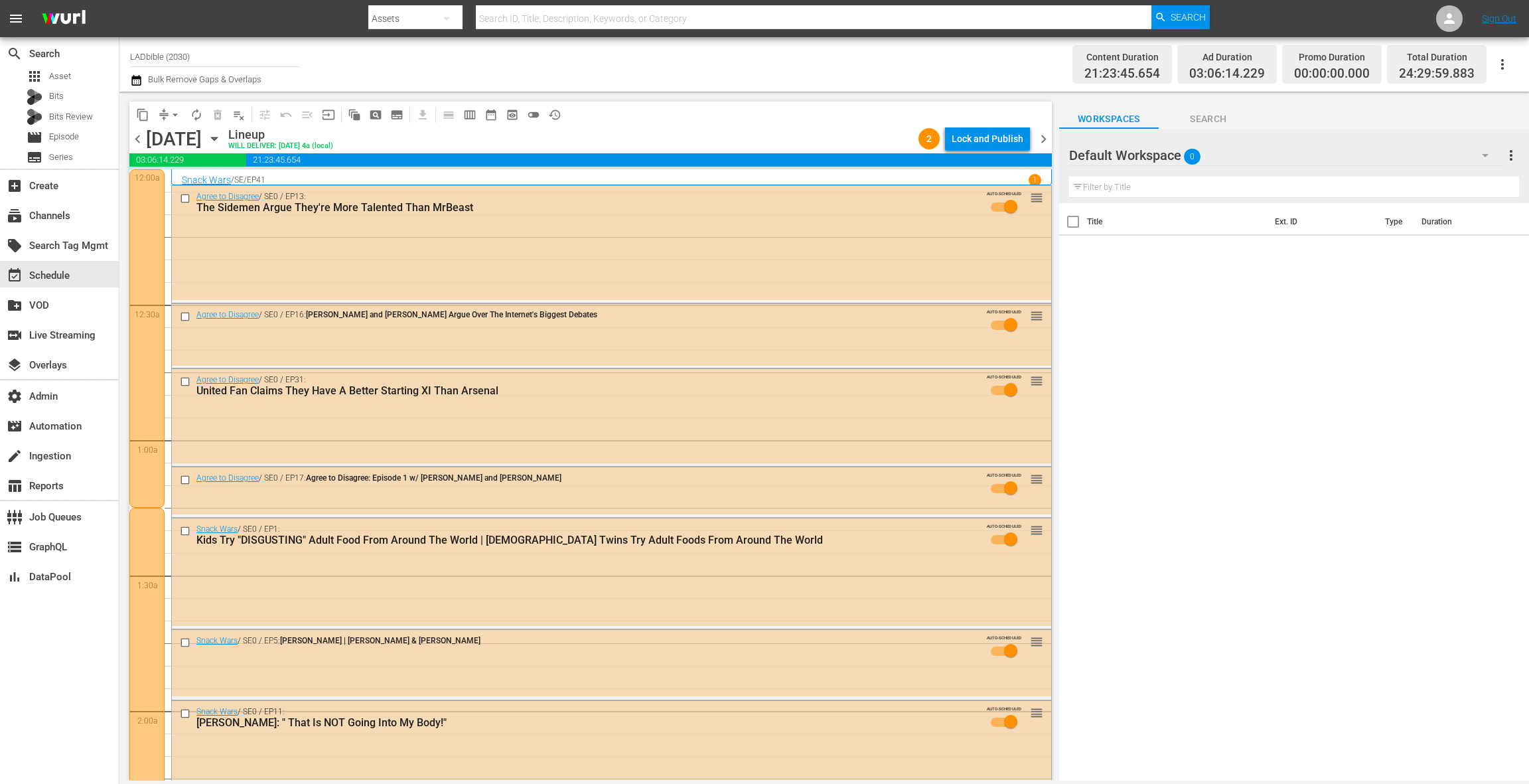
click at [980, 141] on div "Lock and Publish" at bounding box center [987, 138] width 71 height 24
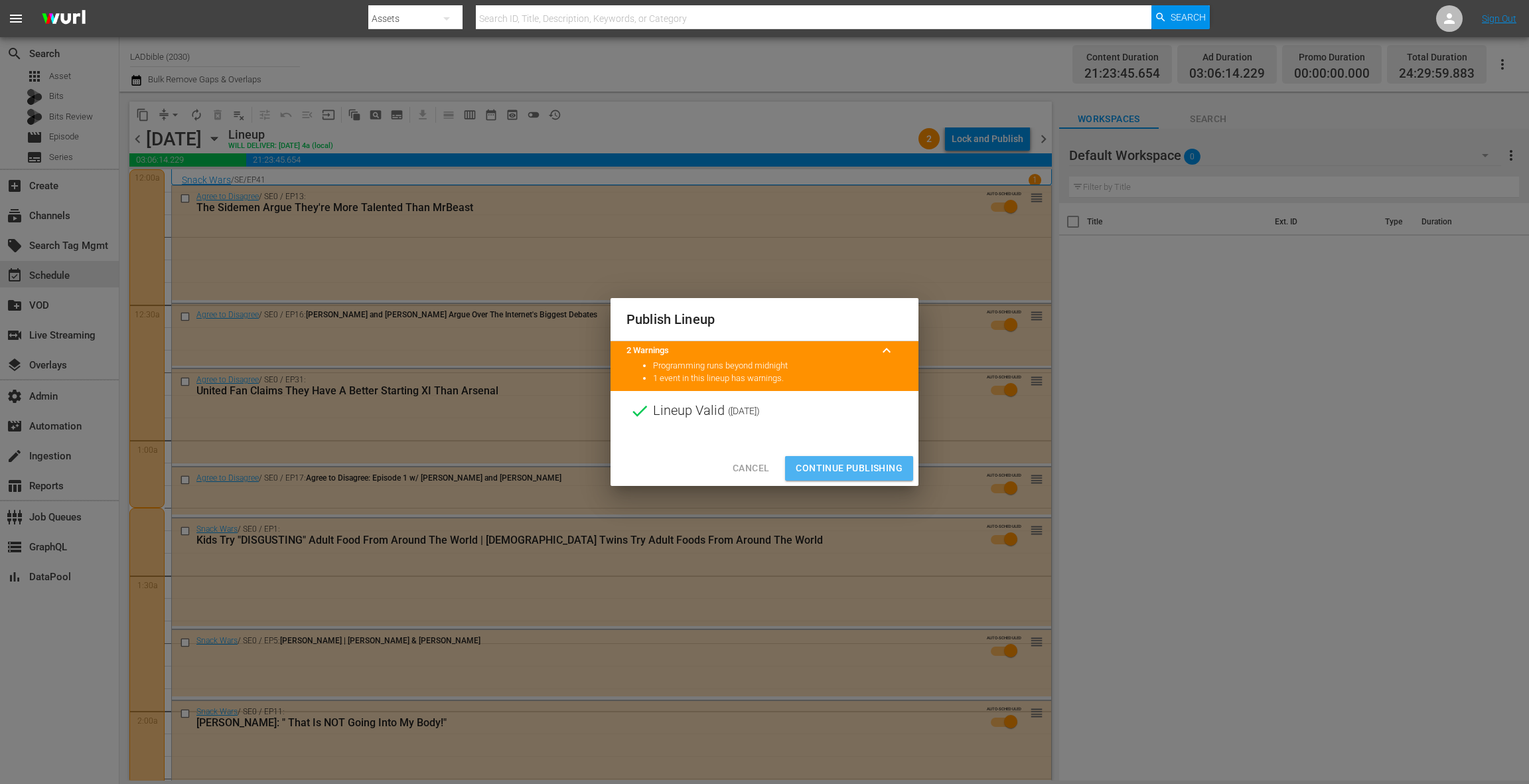
click at [856, 469] on span "Continue Publishing" at bounding box center [849, 468] width 107 height 17
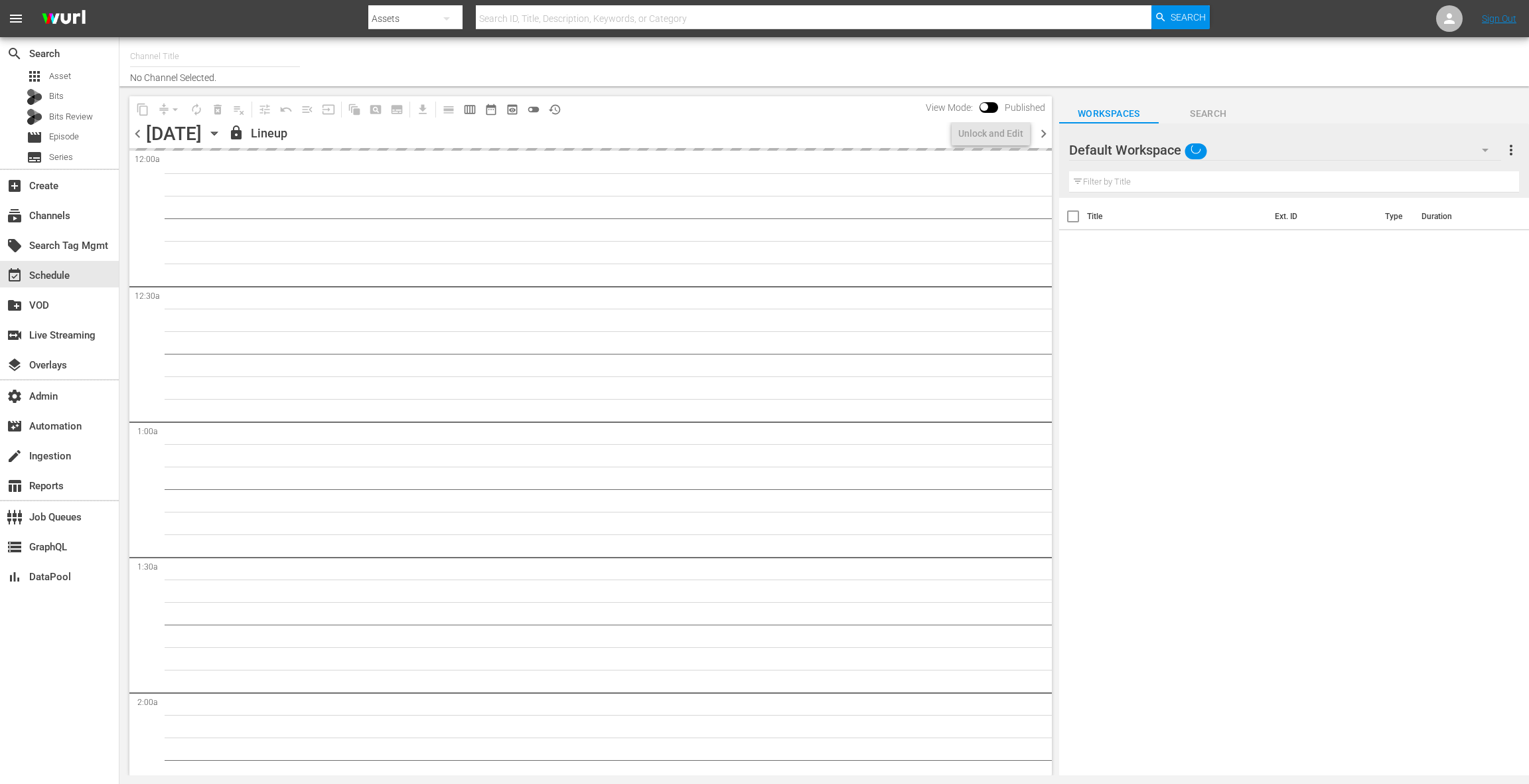
type input "LOL! Network - Stand Up (1067)"
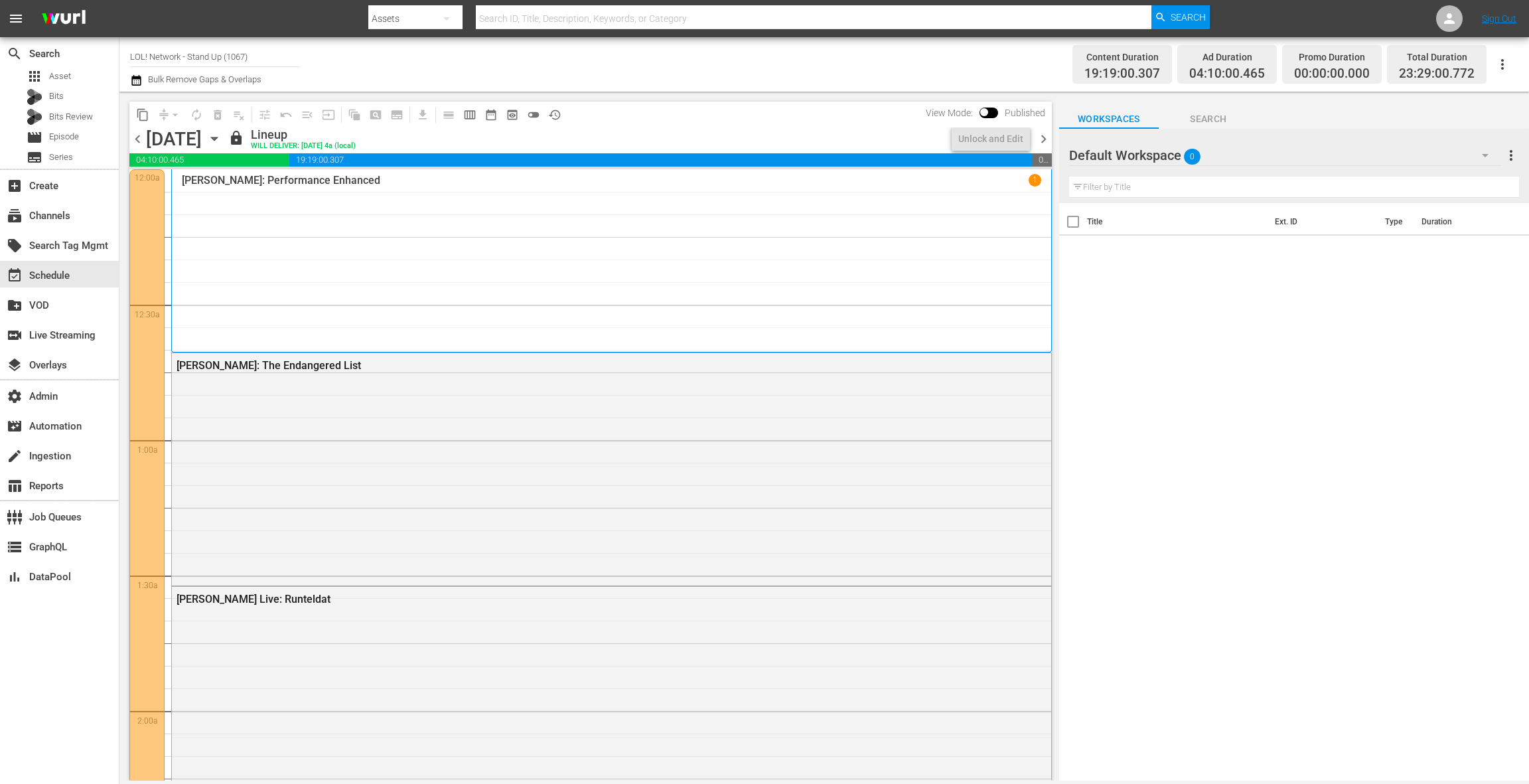
click at [222, 138] on icon "button" at bounding box center [214, 138] width 14 height 14
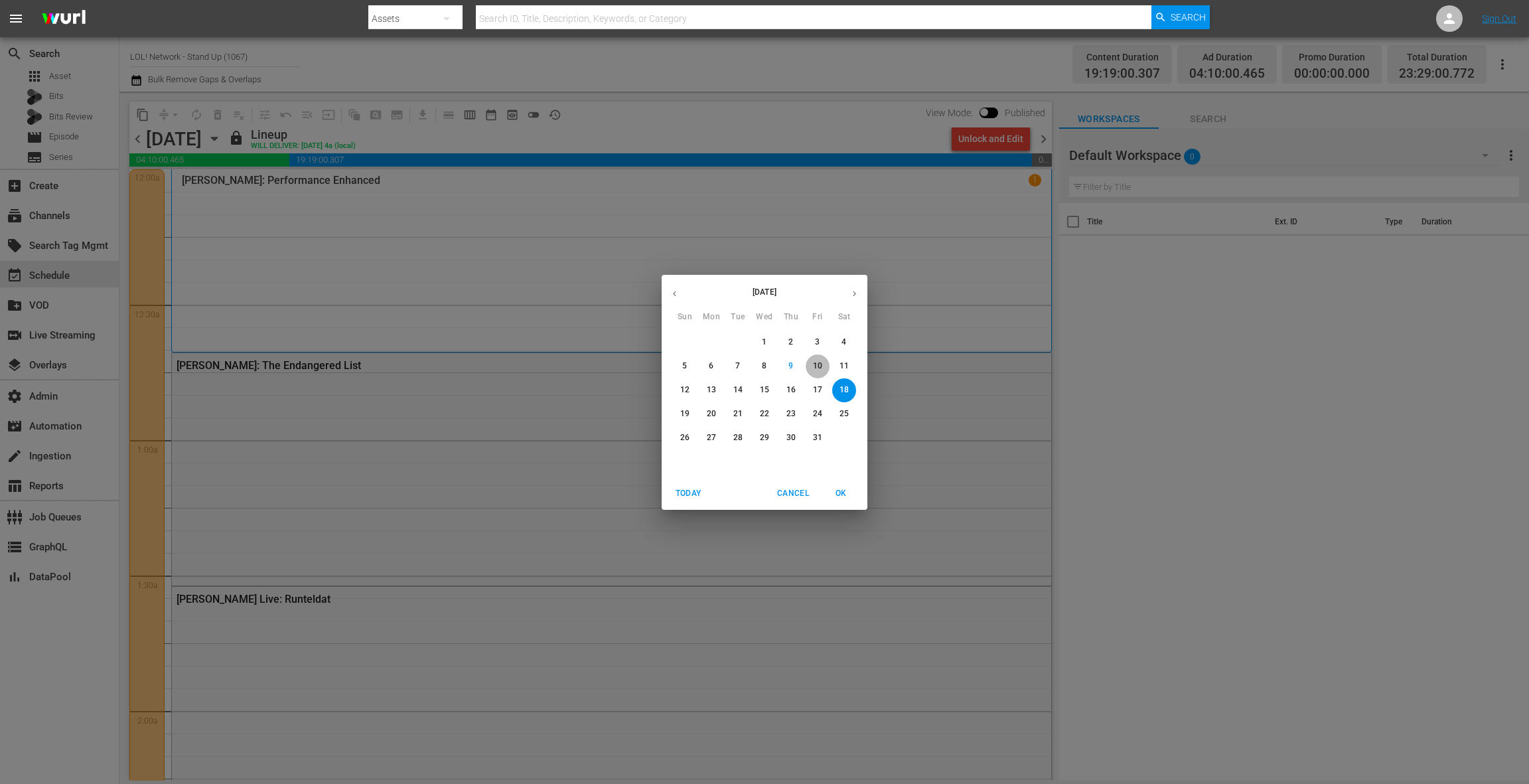
drag, startPoint x: 824, startPoint y: 364, endPoint x: 760, endPoint y: 314, distance: 81.2
click at [824, 364] on span "10" at bounding box center [818, 365] width 24 height 11
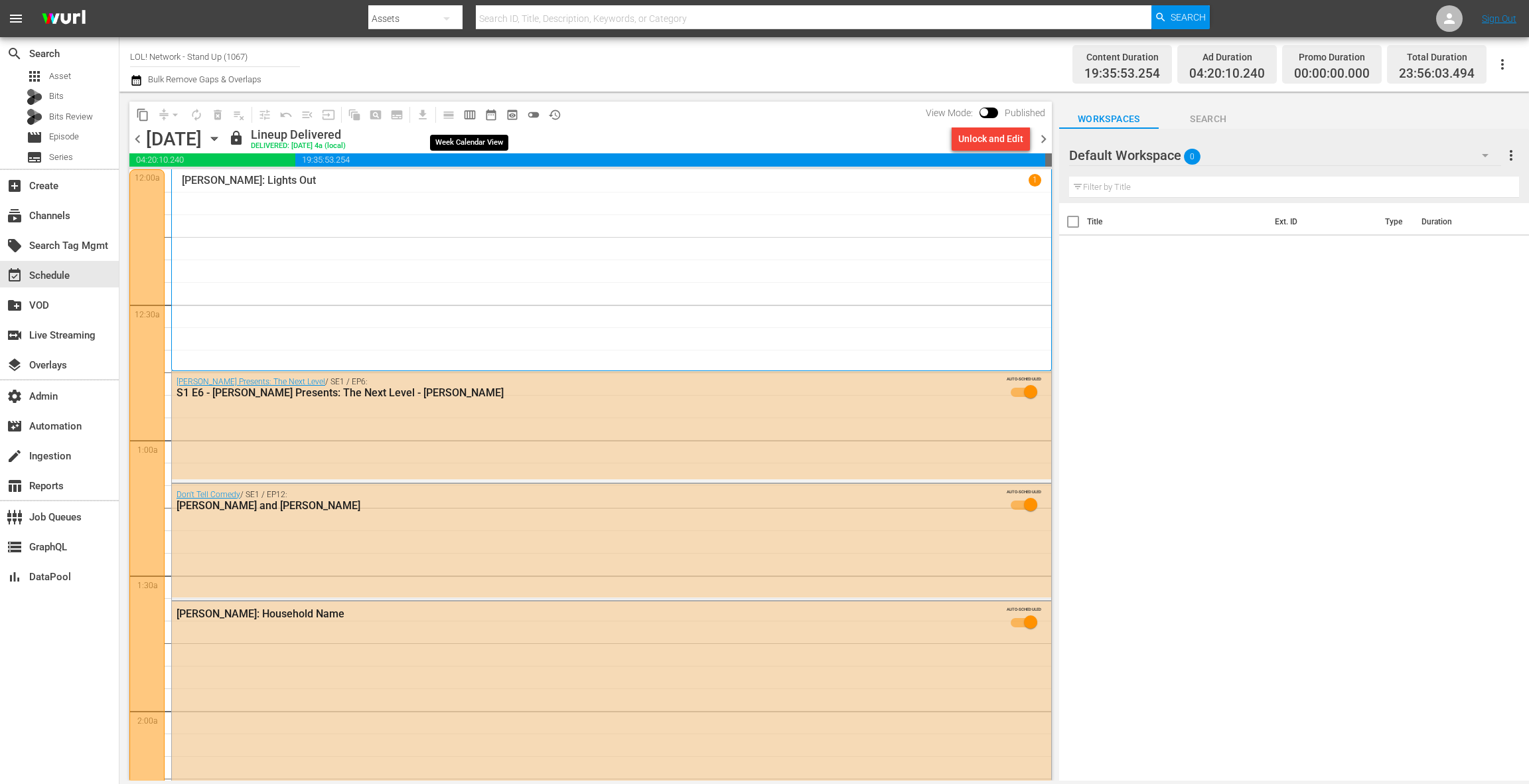
click at [470, 116] on span "calendar_view_week_outlined" at bounding box center [470, 115] width 14 height 14
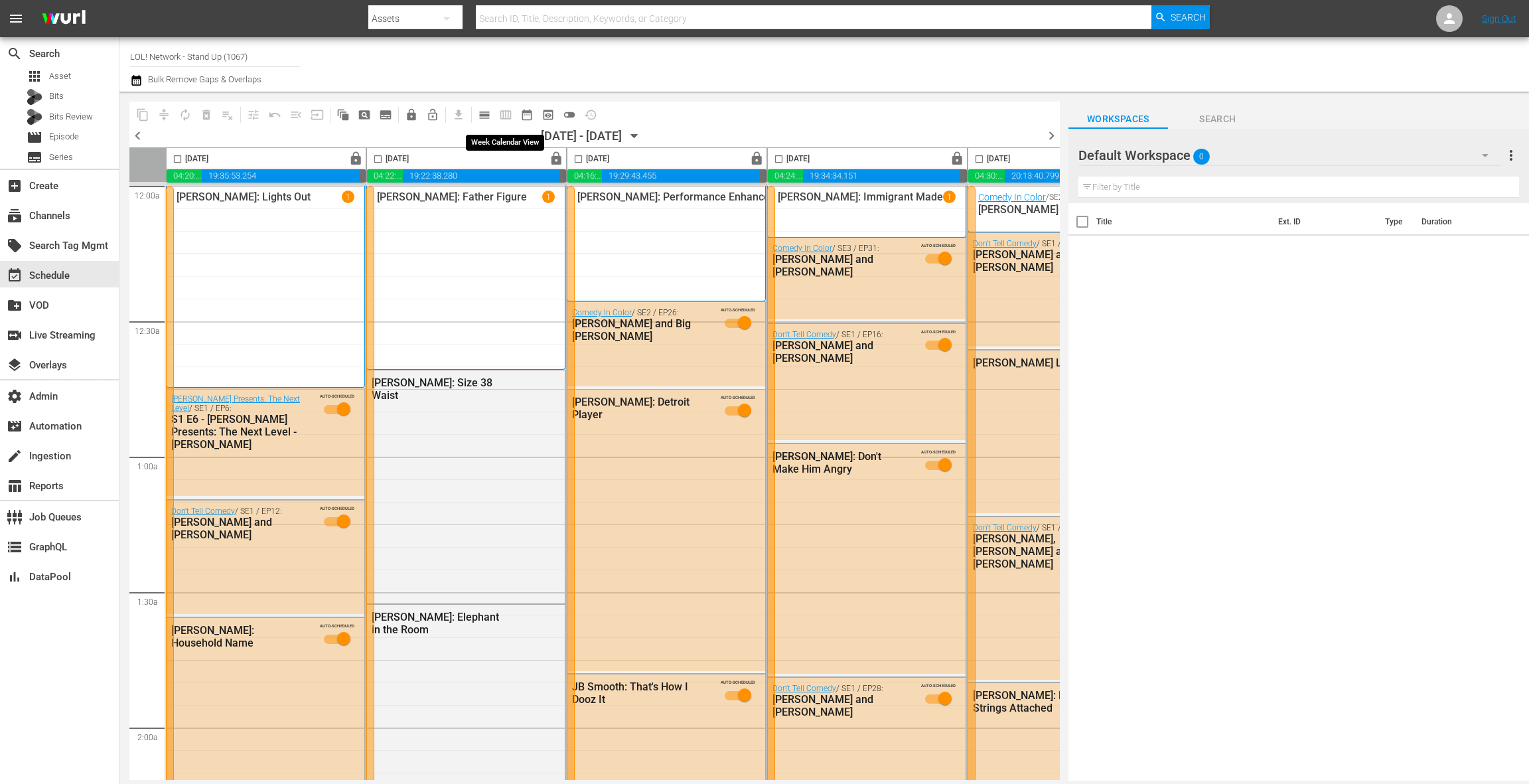
click at [508, 117] on span "calendar_view_week_outlined" at bounding box center [505, 115] width 21 height 21
click at [488, 115] on span "calendar_view_day_outlined" at bounding box center [485, 115] width 14 height 14
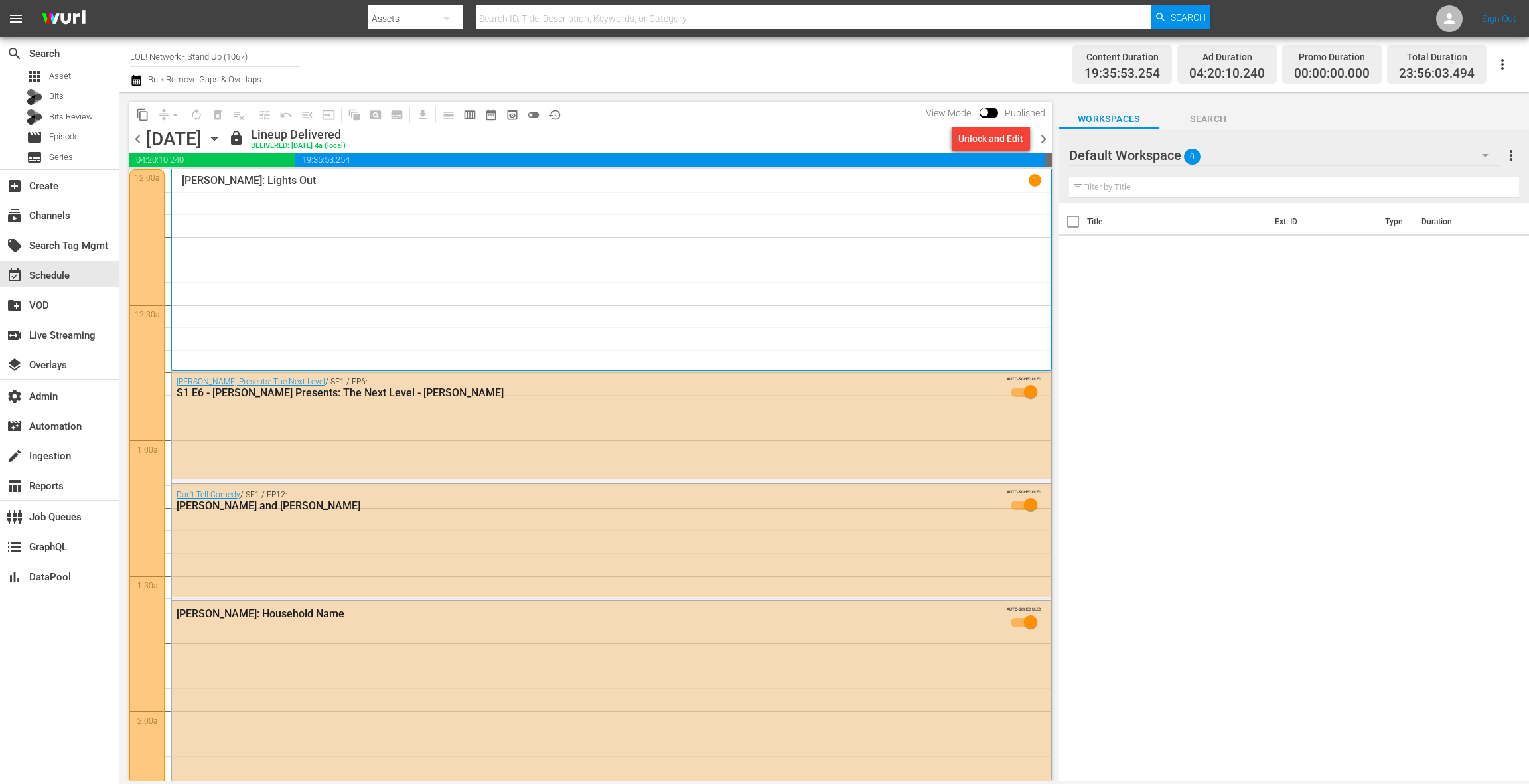
click at [138, 78] on icon "button" at bounding box center [136, 80] width 9 height 11
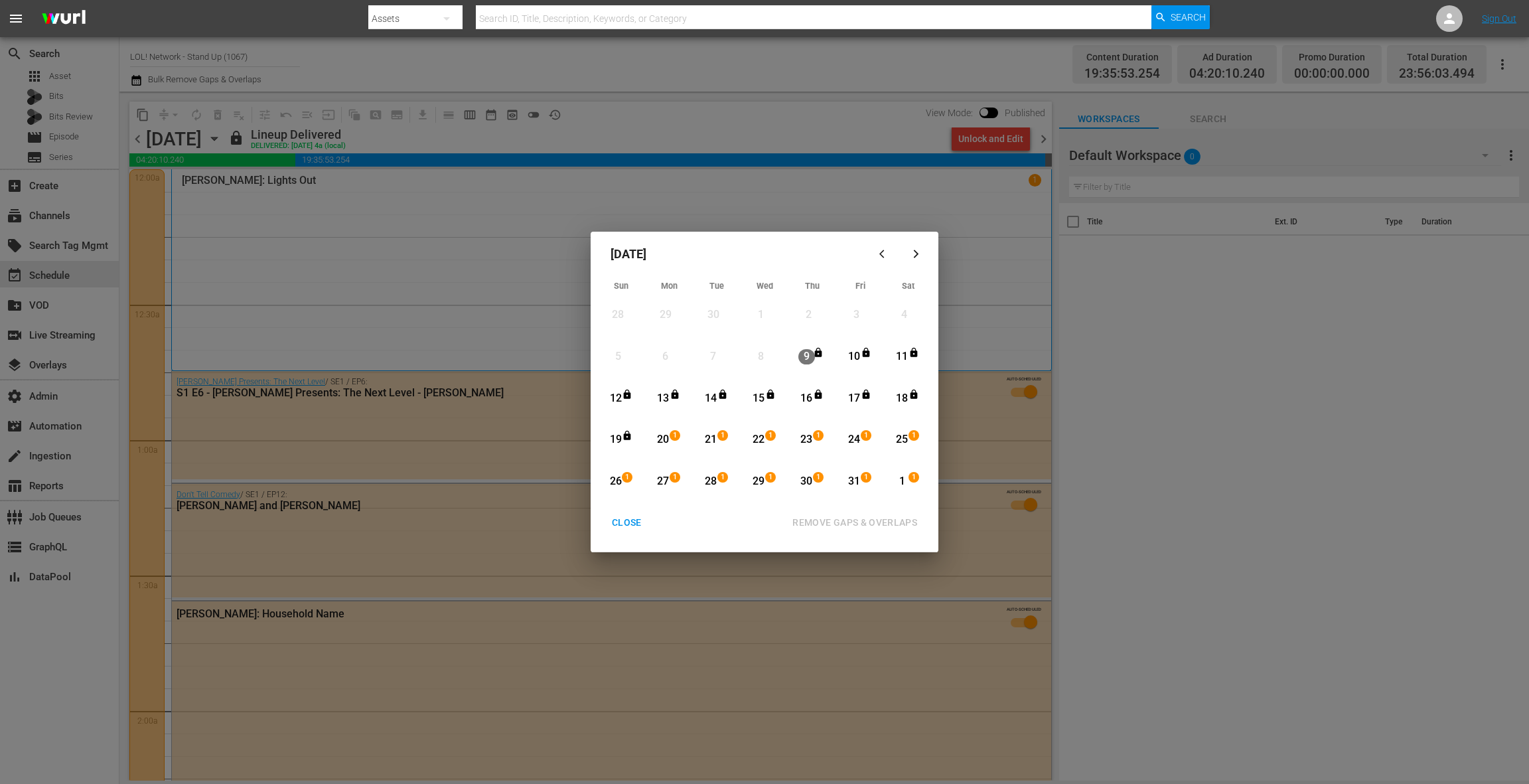
click at [860, 354] on div "10" at bounding box center [855, 357] width 17 height 15
click at [626, 438] on icon "Month View" at bounding box center [627, 435] width 8 height 9
click at [809, 519] on div "REMOVE GAPS & OVERLAPS" at bounding box center [855, 523] width 146 height 17
click at [625, 522] on div "CLOSE" at bounding box center [627, 523] width 51 height 17
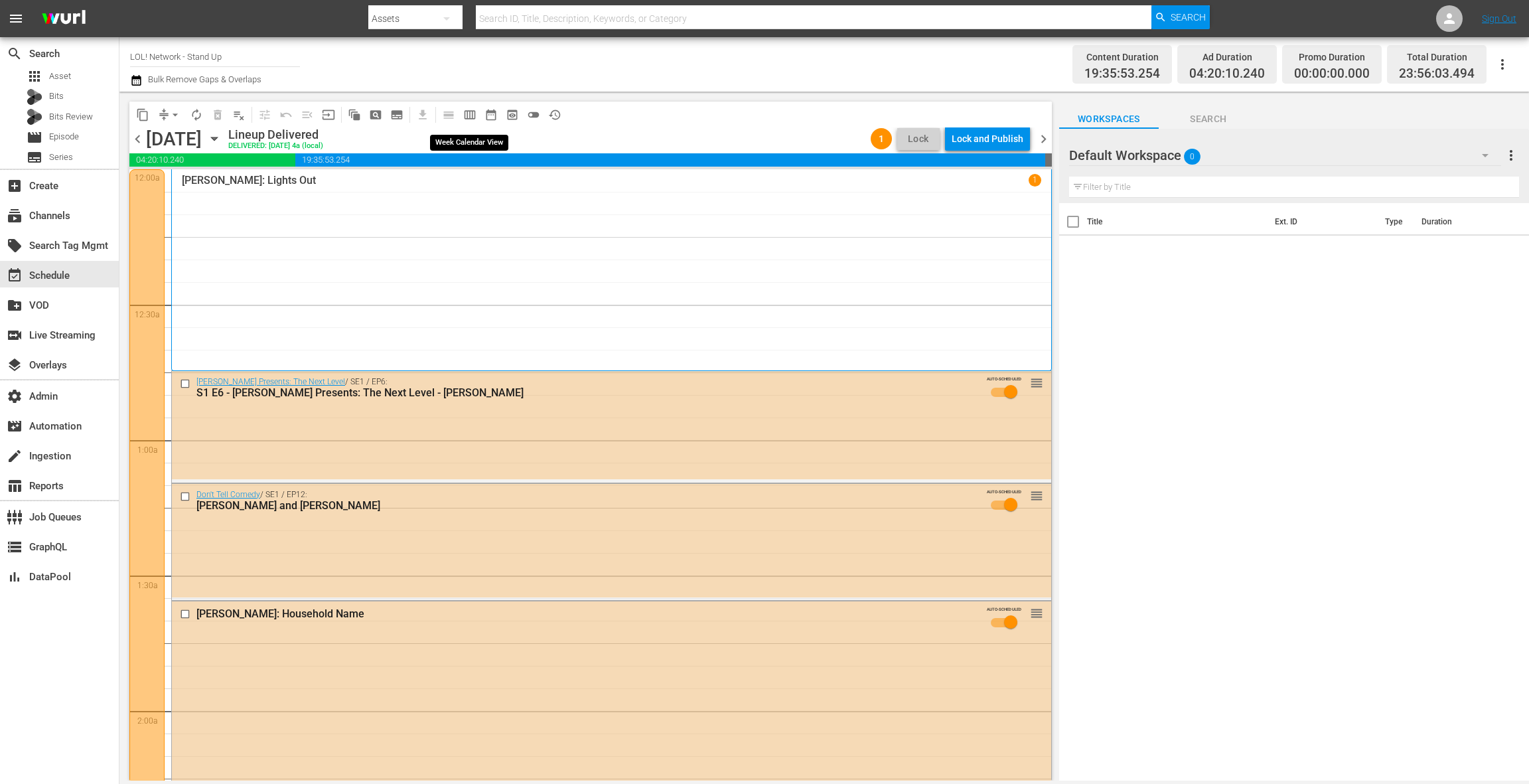
click at [465, 116] on span "calendar_view_week_outlined" at bounding box center [470, 115] width 14 height 14
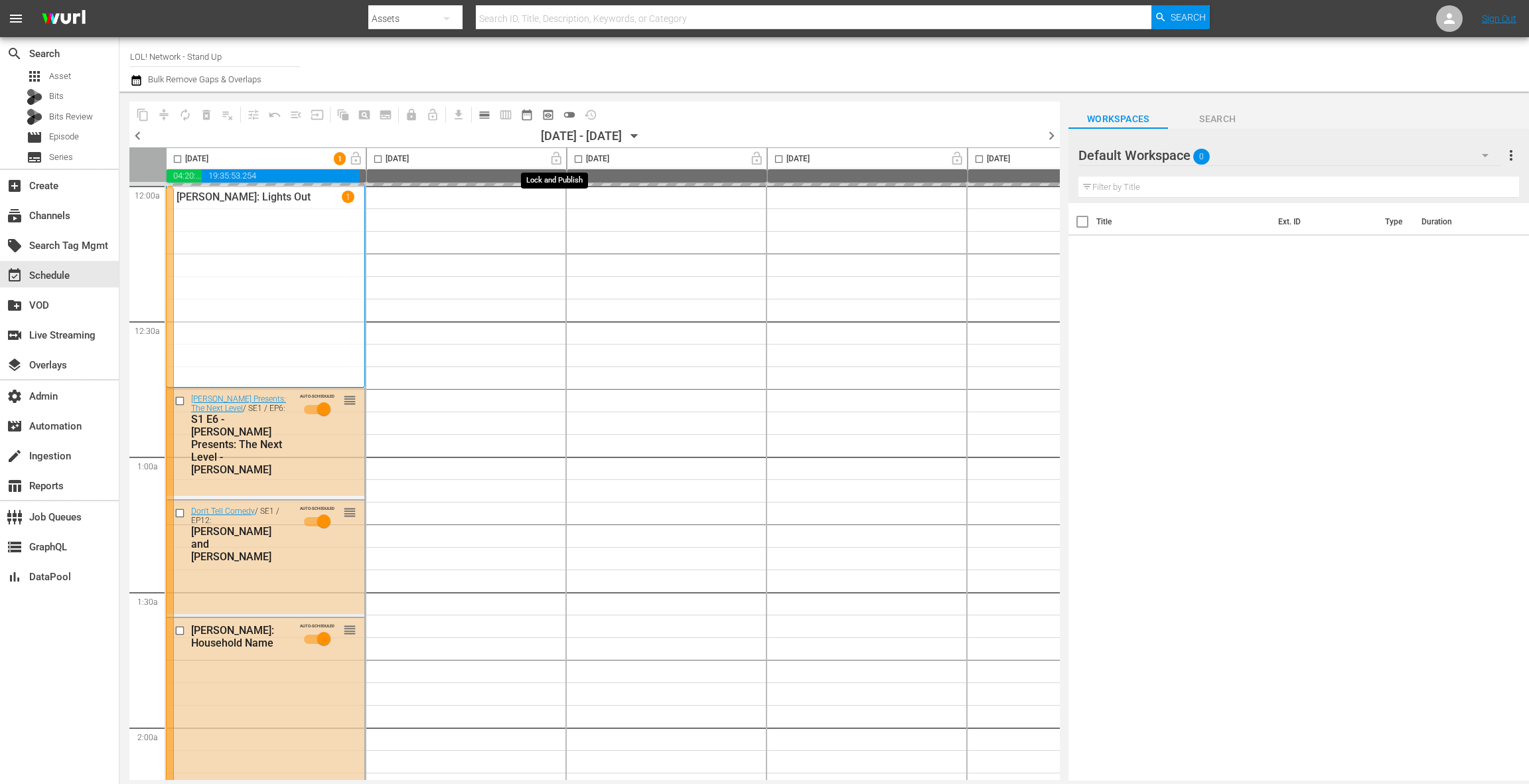
click at [556, 161] on span "lock_open" at bounding box center [556, 158] width 20 height 11
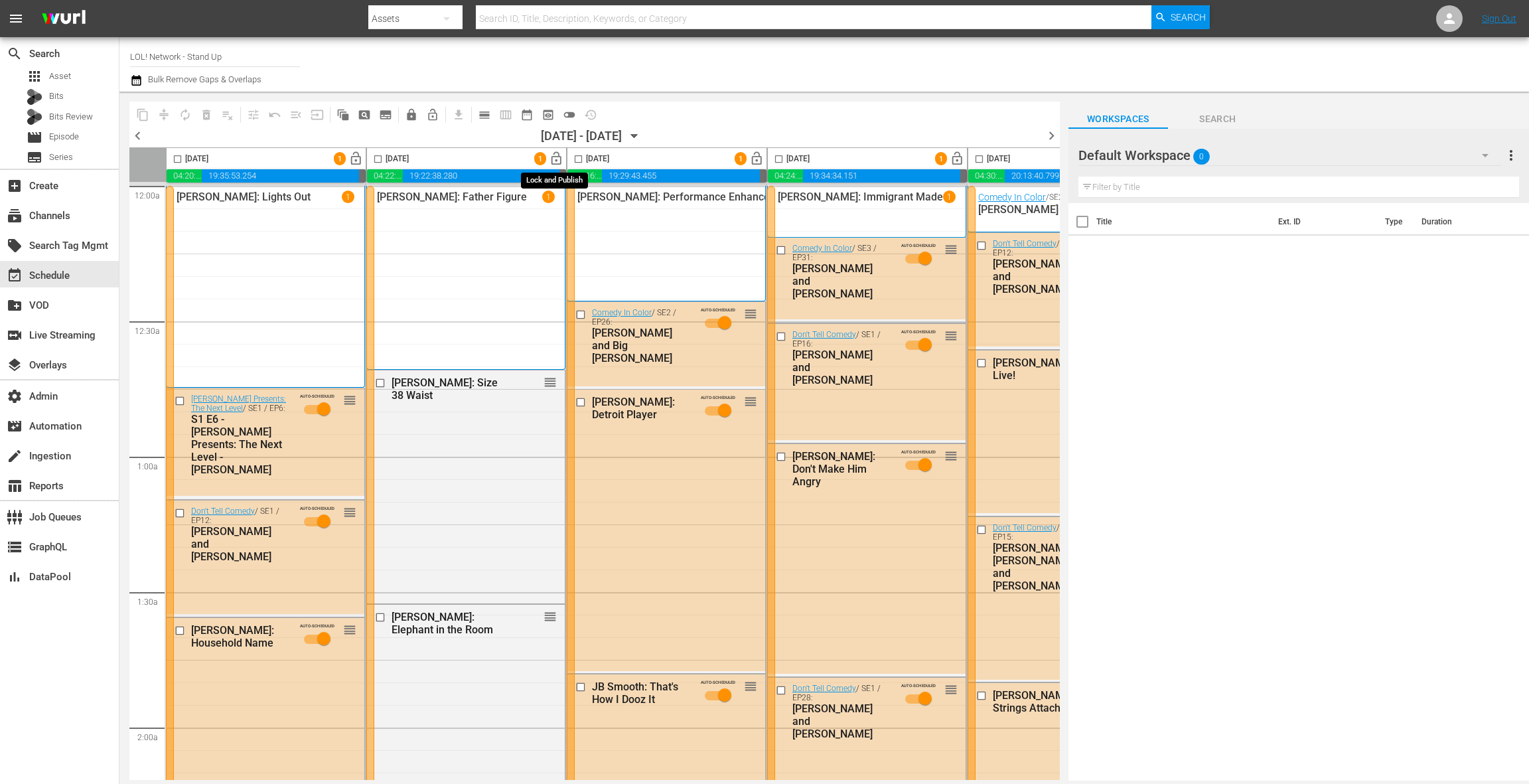
click at [556, 161] on span "lock_open" at bounding box center [556, 159] width 15 height 15
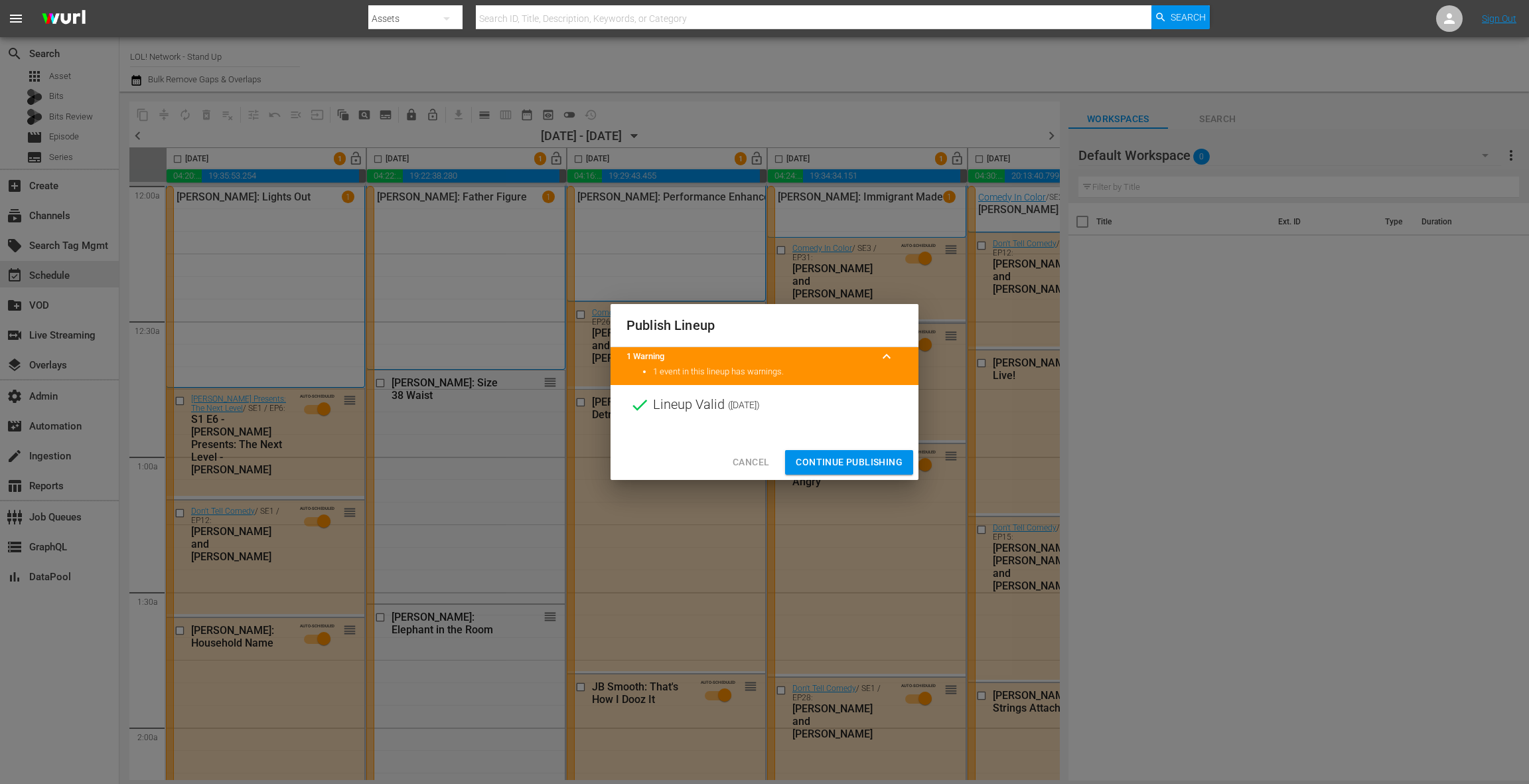
drag, startPoint x: 845, startPoint y: 462, endPoint x: 534, endPoint y: 240, distance: 382.1
click at [845, 462] on span "Continue Publishing" at bounding box center [849, 462] width 107 height 17
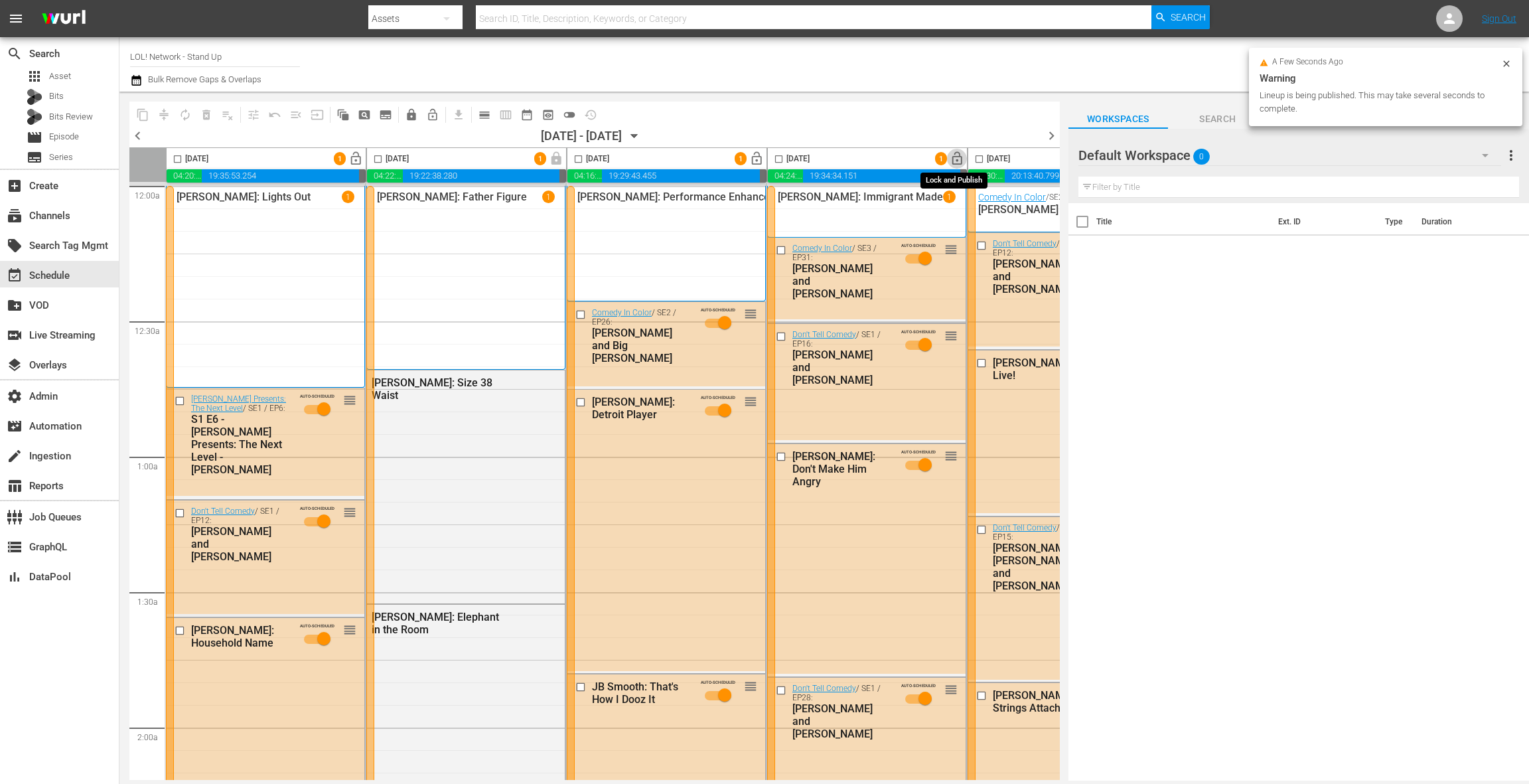
click at [957, 161] on span "lock_open" at bounding box center [957, 159] width 15 height 15
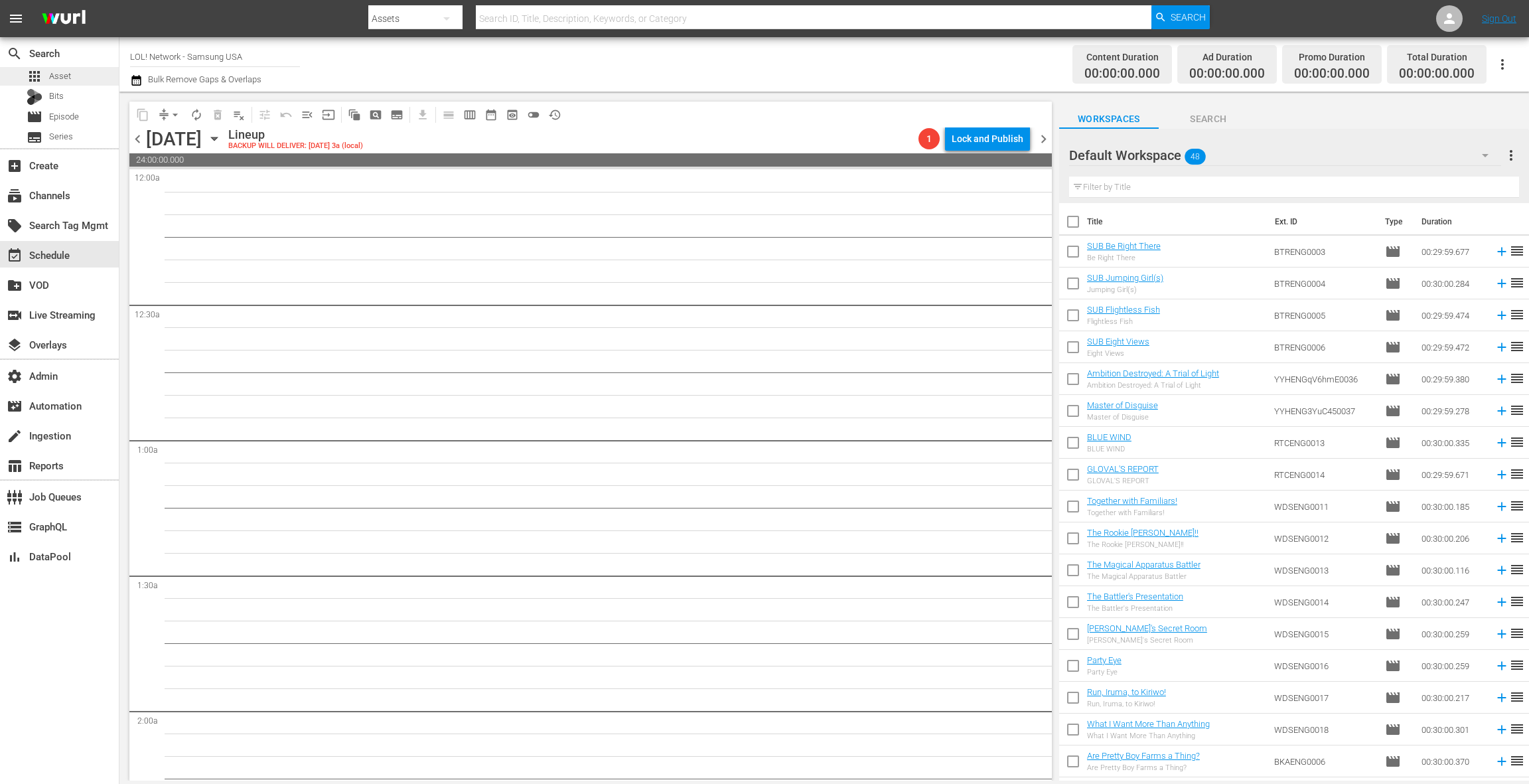
click at [87, 77] on div "apps Asset" at bounding box center [59, 76] width 119 height 19
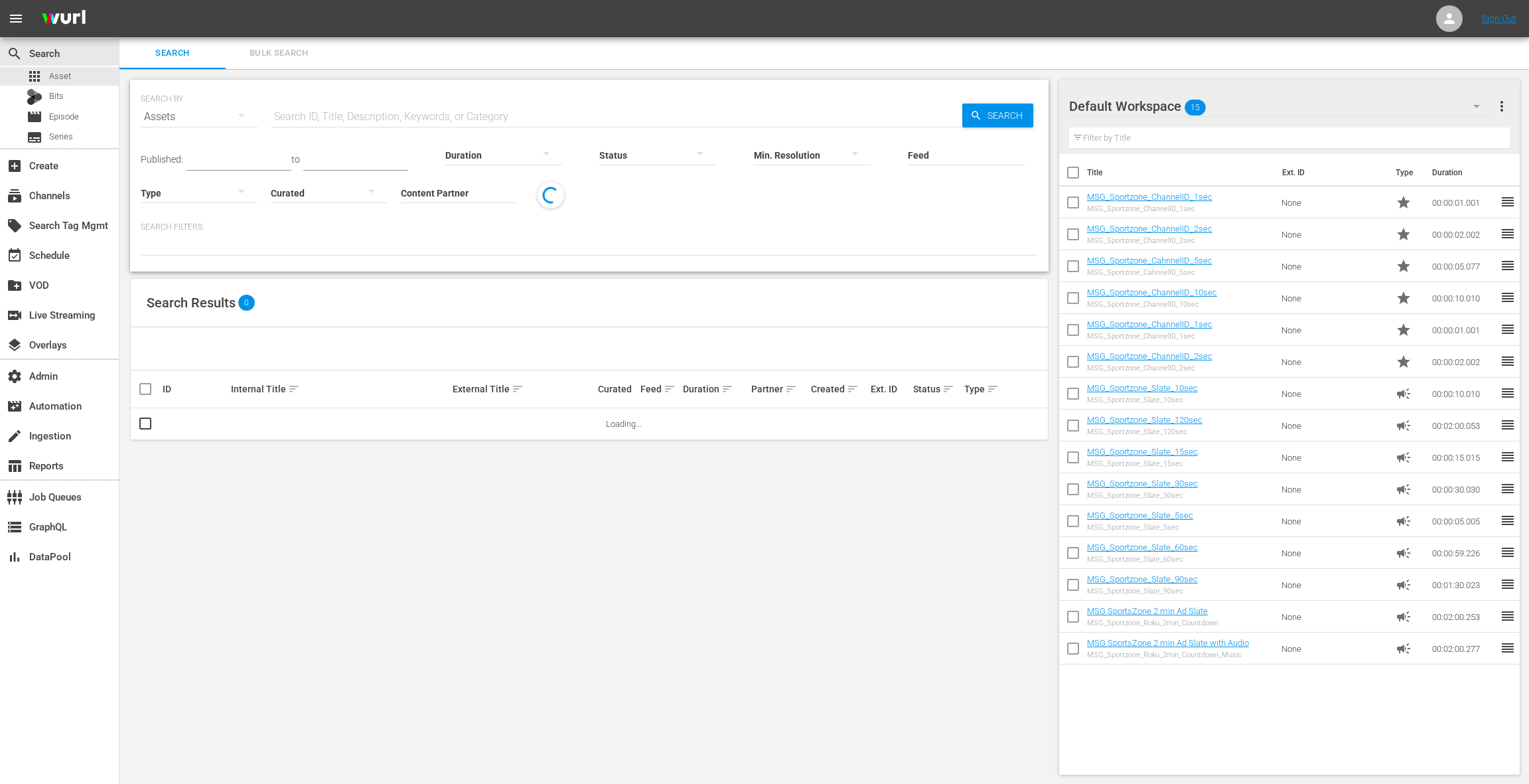
click at [337, 113] on input "text" at bounding box center [617, 117] width 691 height 32
type input "tamar"
click at [433, 197] on input "Content Partner" at bounding box center [460, 194] width 117 height 48
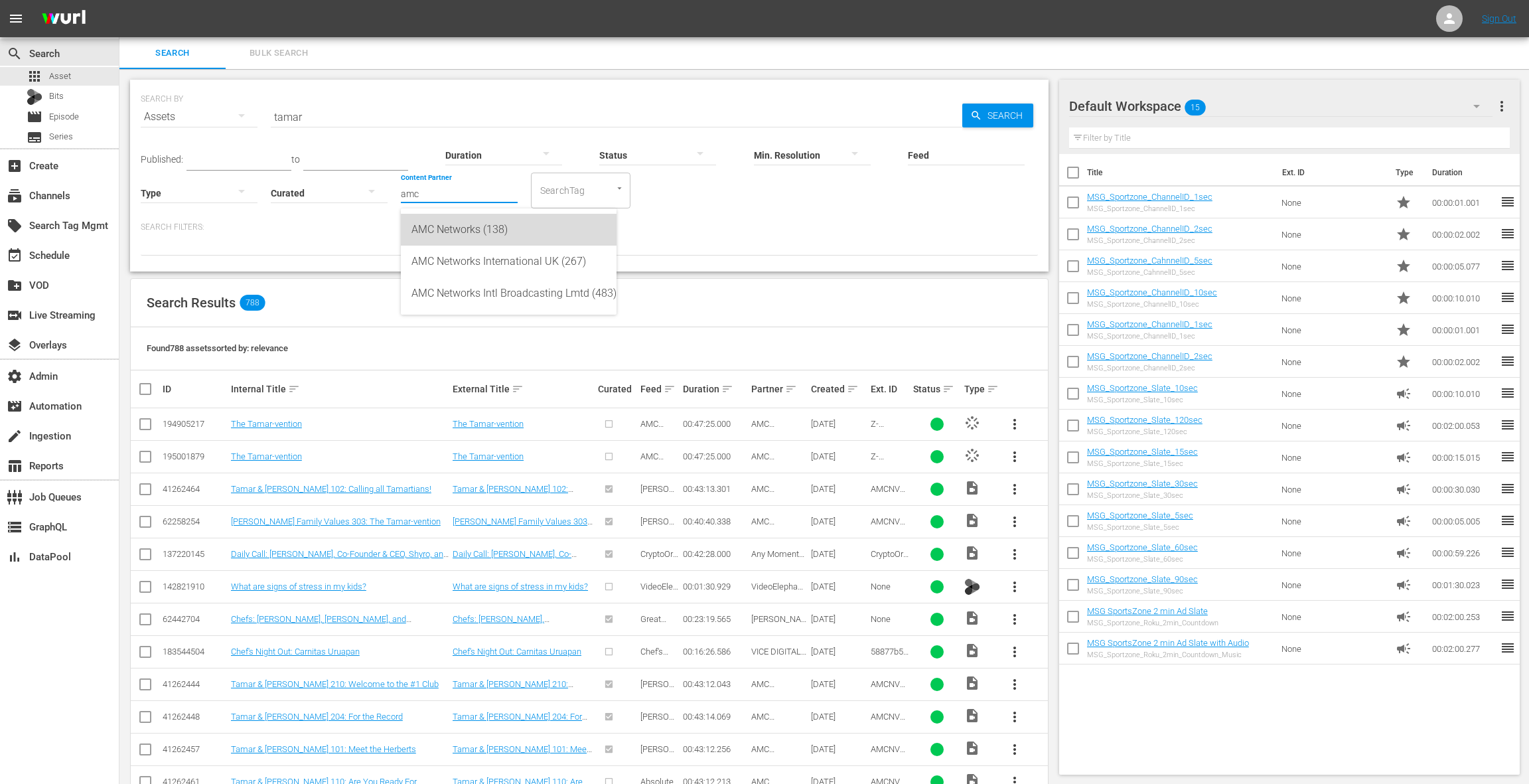
click at [465, 225] on div "AMC Networks (138)" at bounding box center [508, 230] width 195 height 32
type input "AMC Networks (138)"
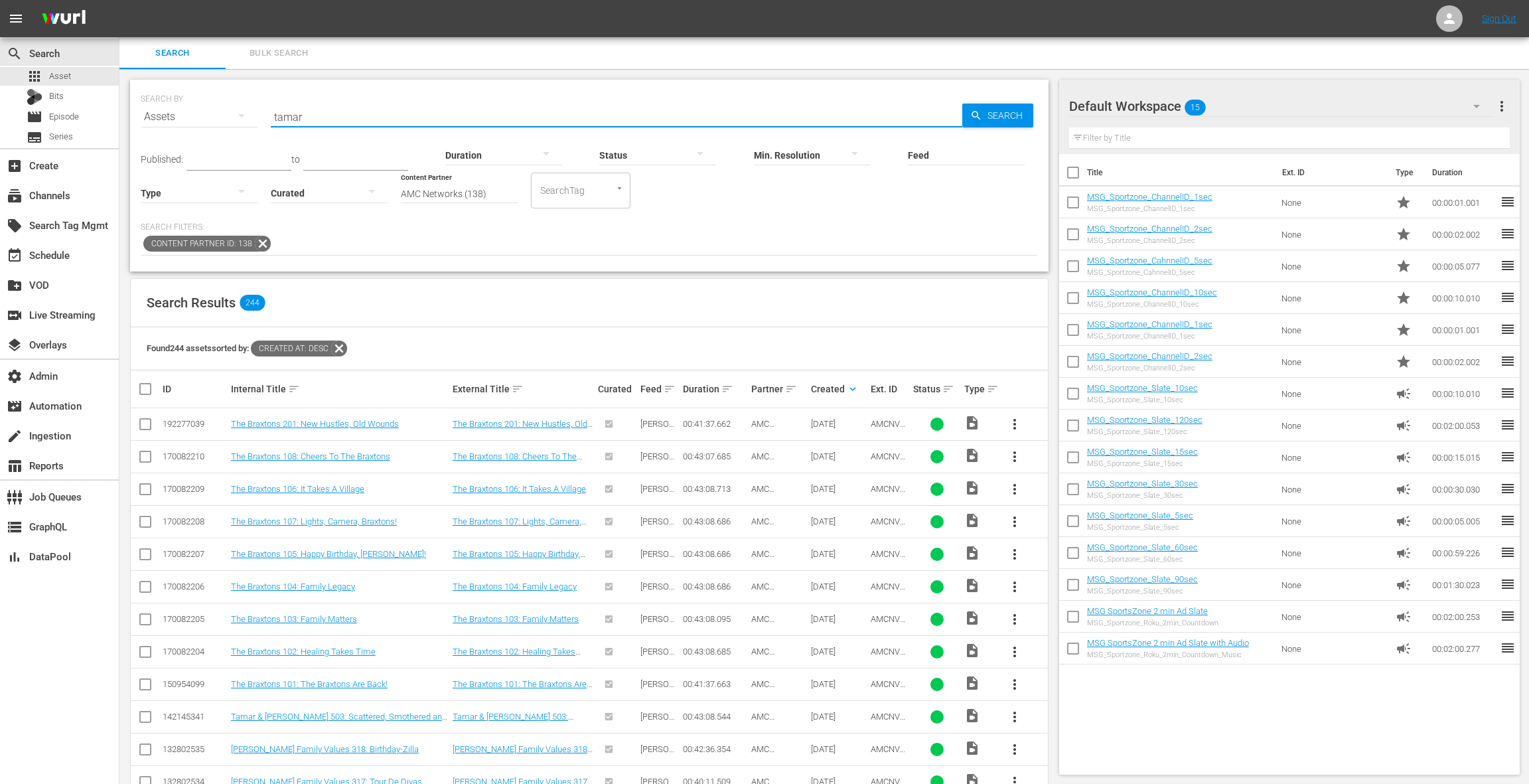
drag, startPoint x: 325, startPoint y: 114, endPoint x: 272, endPoint y: 113, distance: 53.0
click at [271, 114] on input "tamar" at bounding box center [617, 117] width 691 height 32
click at [307, 116] on input "tamar & vince" at bounding box center [617, 117] width 691 height 32
drag, startPoint x: 307, startPoint y: 116, endPoint x: 368, endPoint y: 117, distance: 61.0
click at [368, 117] on input "tamar & vince" at bounding box center [617, 117] width 691 height 32
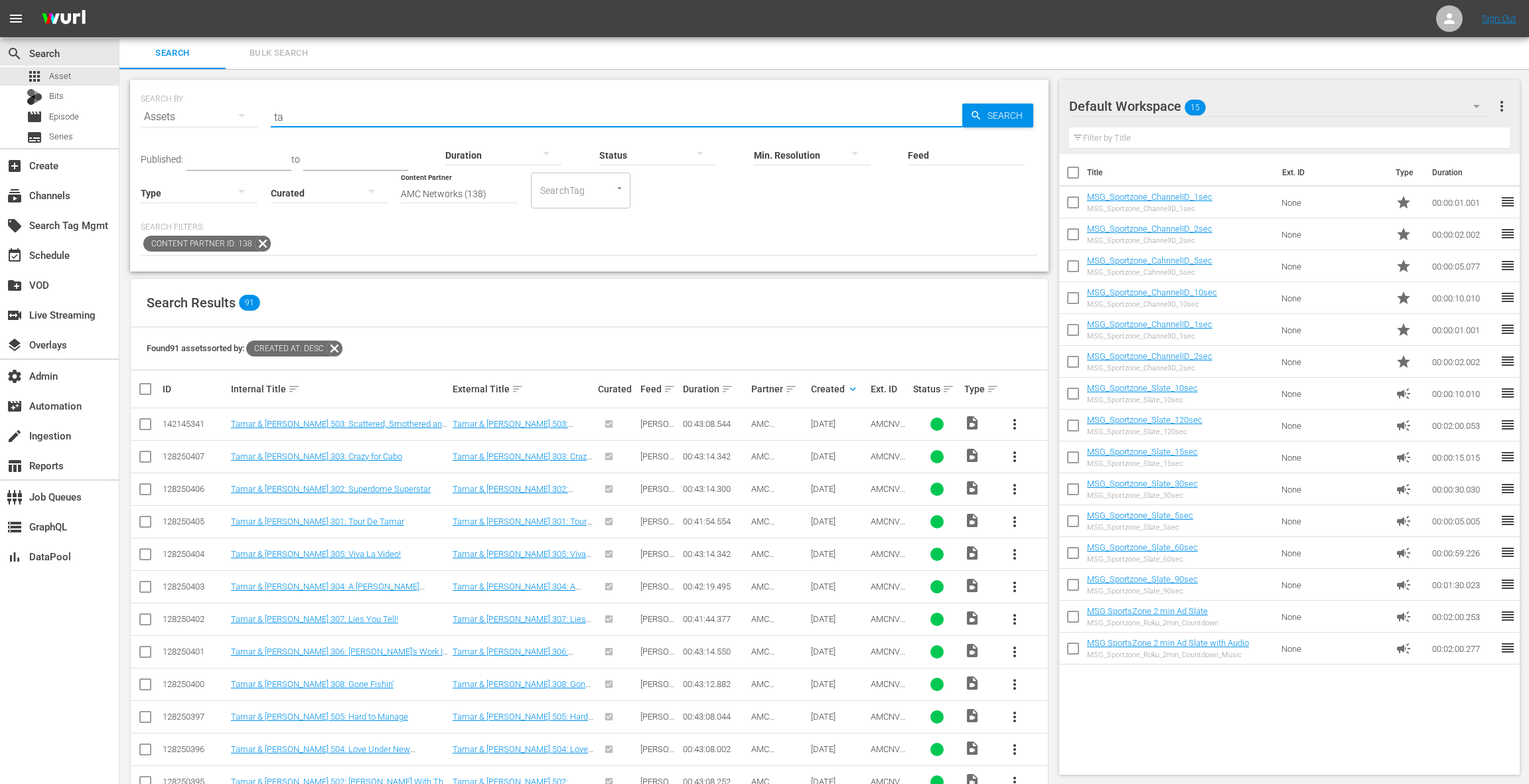
type input "t"
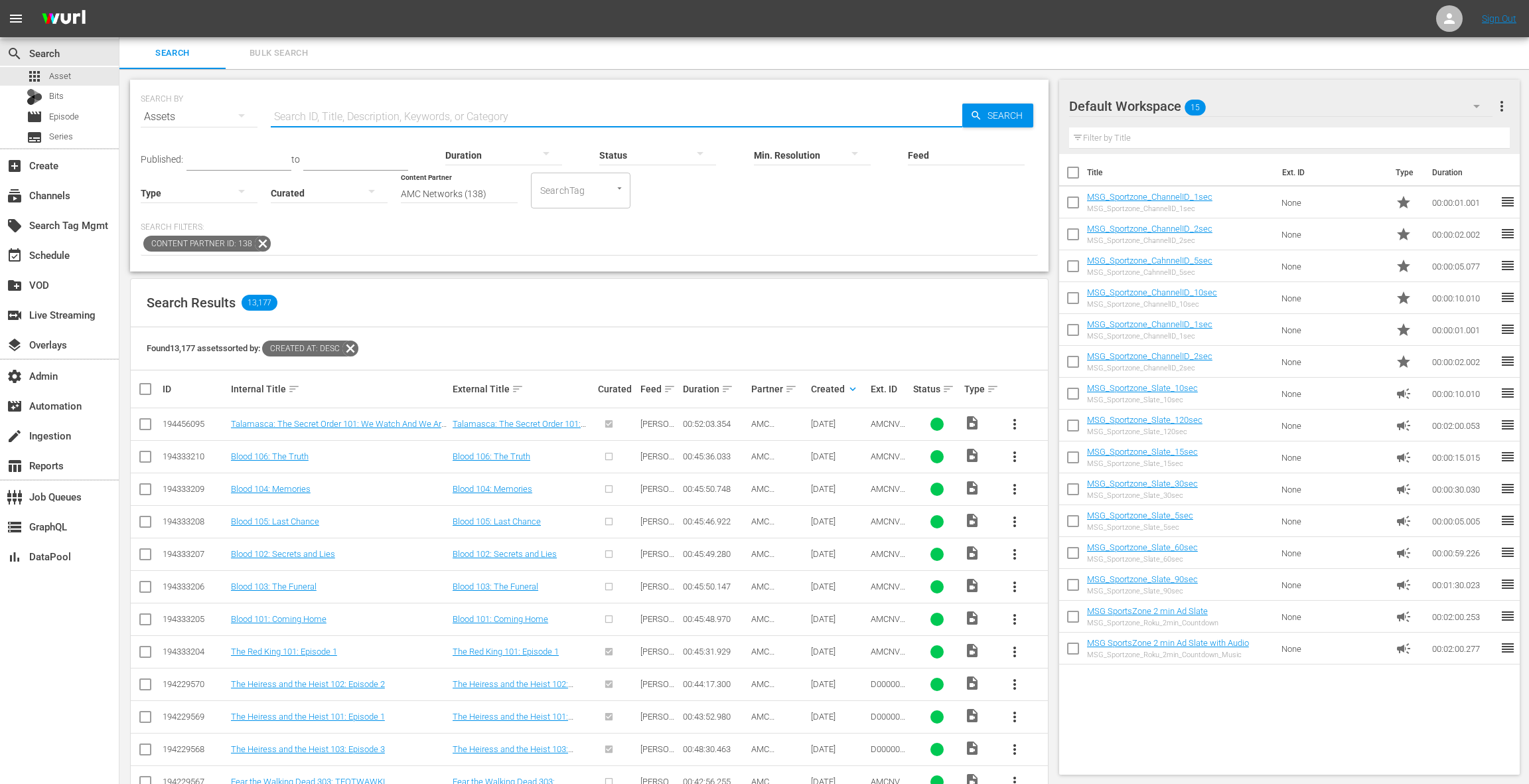
scroll to position [1, 0]
click at [71, 117] on span "Episode" at bounding box center [64, 117] width 30 height 14
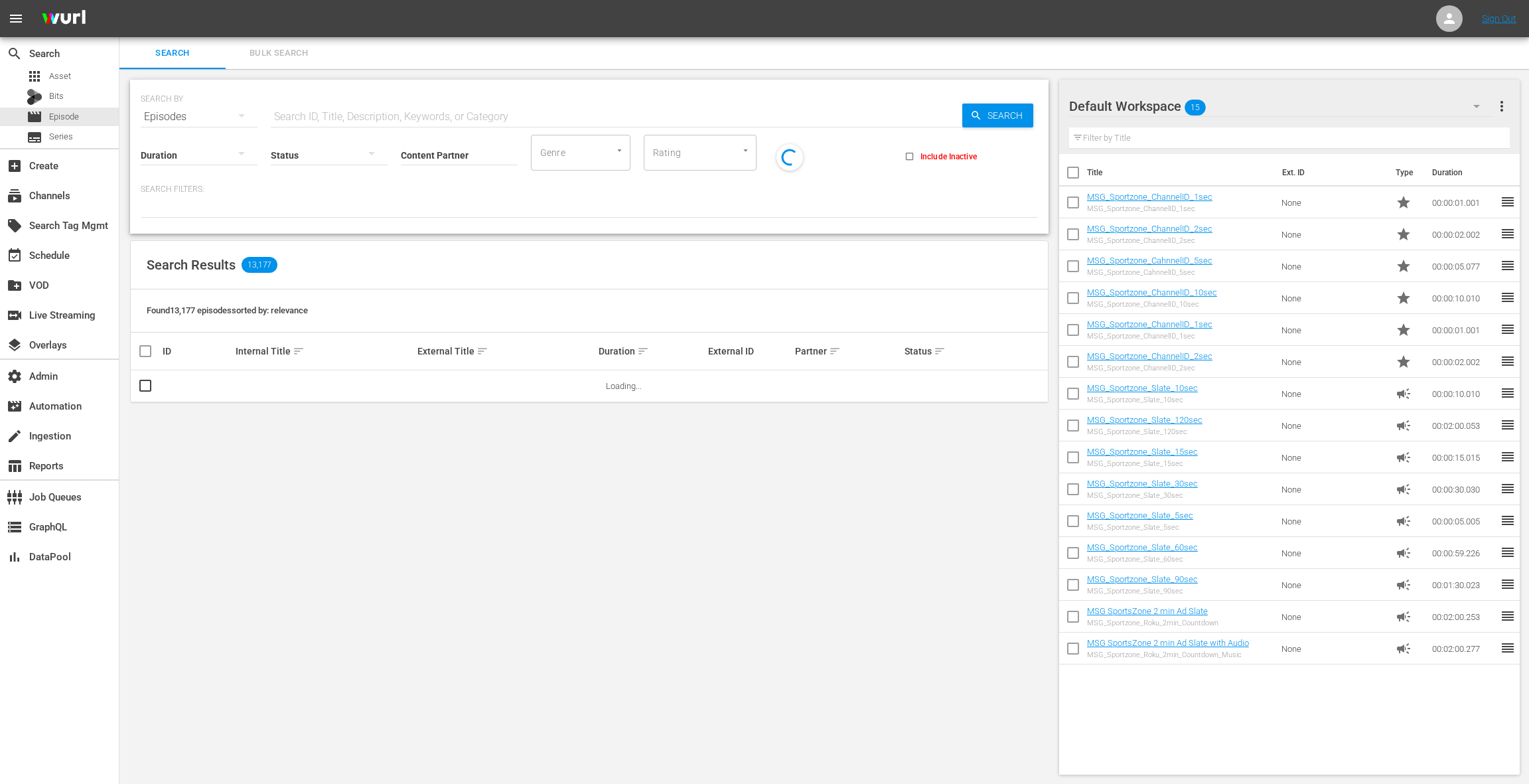
click at [287, 118] on input "text" at bounding box center [617, 117] width 691 height 32
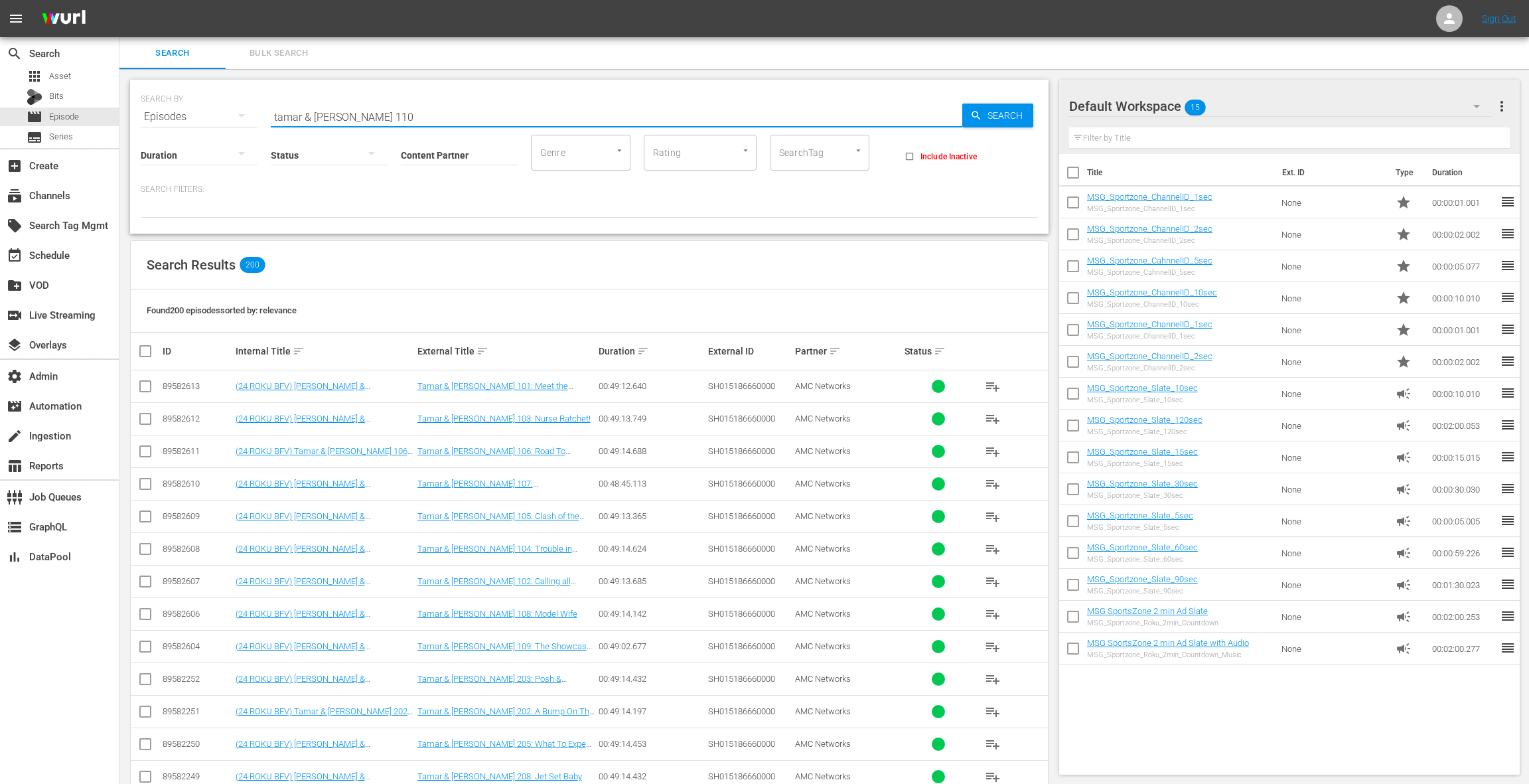
type input "tamar & vince 110"
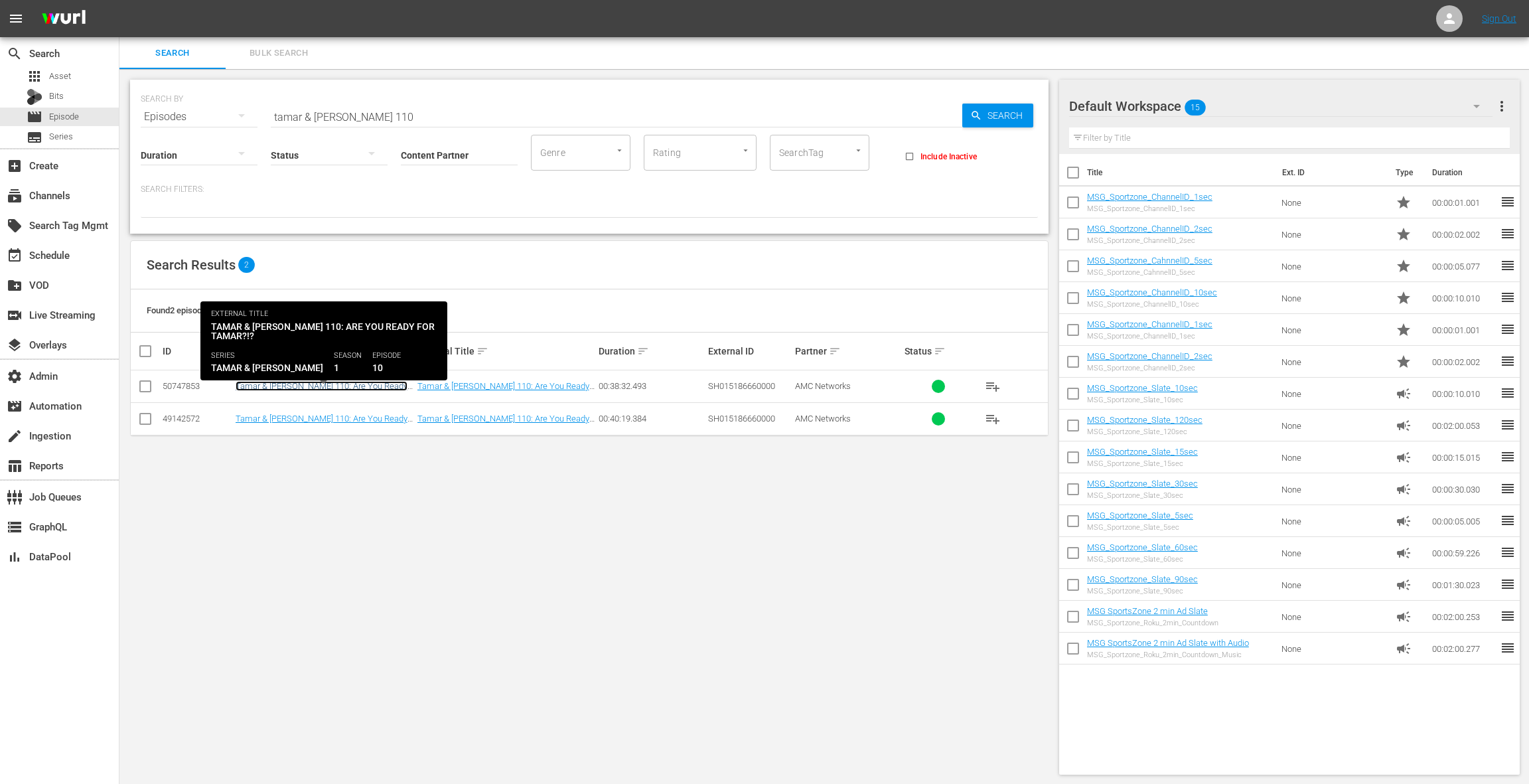
click at [345, 384] on link "Tamar & [PERSON_NAME] 110: Are You Ready For Tamar?!?" at bounding box center [321, 390] width 172 height 20
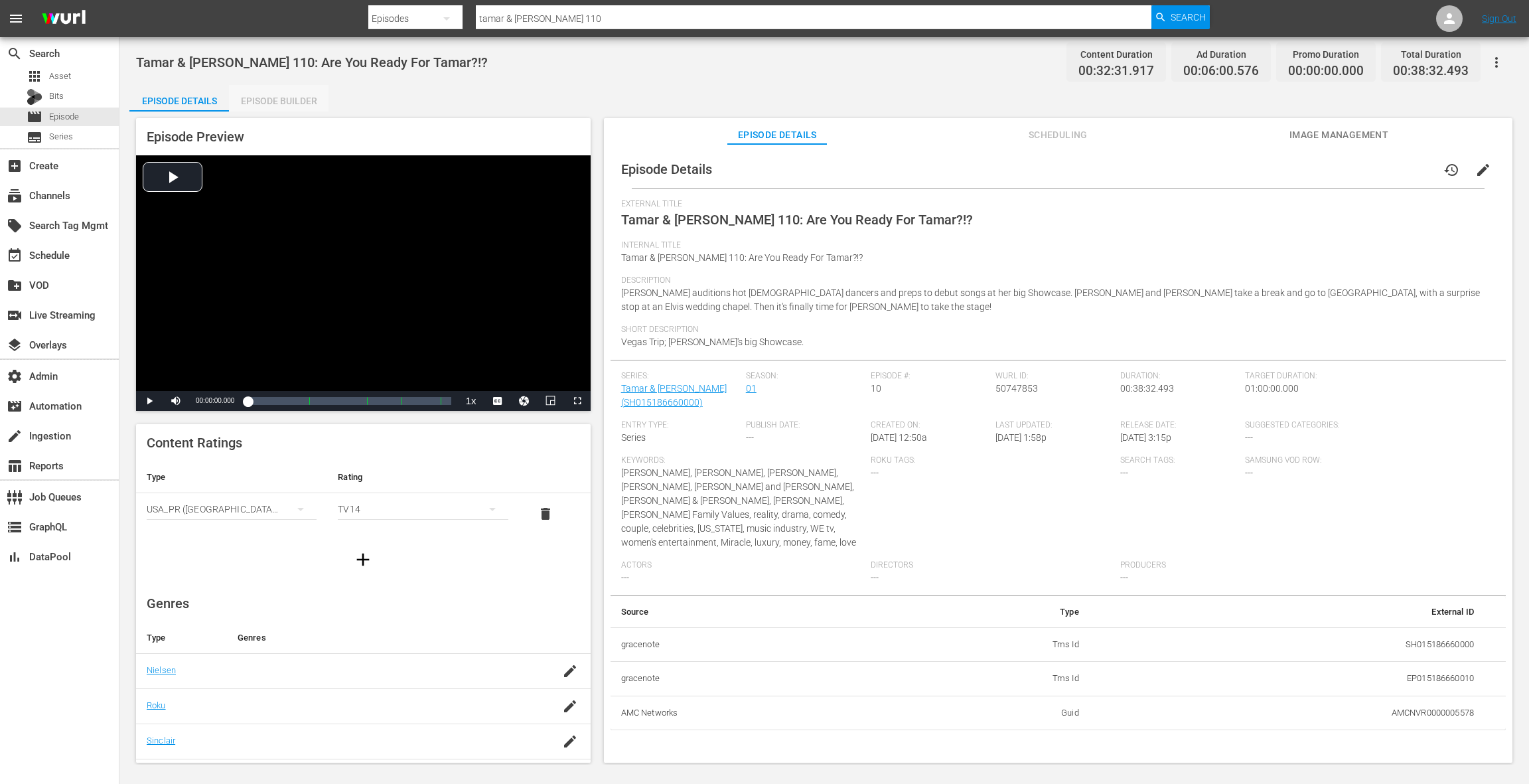
click at [299, 104] on div "Episode Builder" at bounding box center [279, 101] width 99 height 32
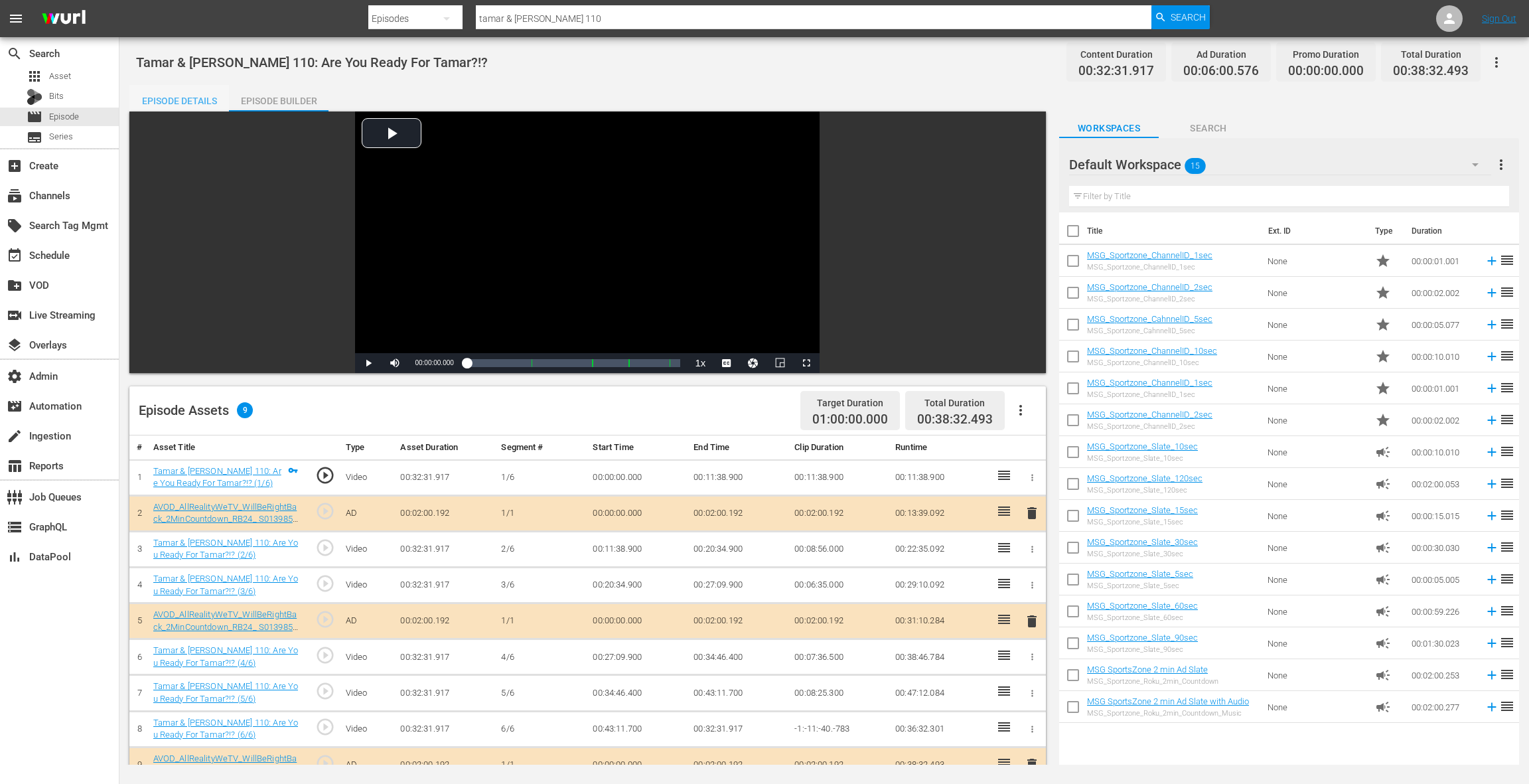
click at [174, 95] on div "Episode Details" at bounding box center [178, 101] width 99 height 32
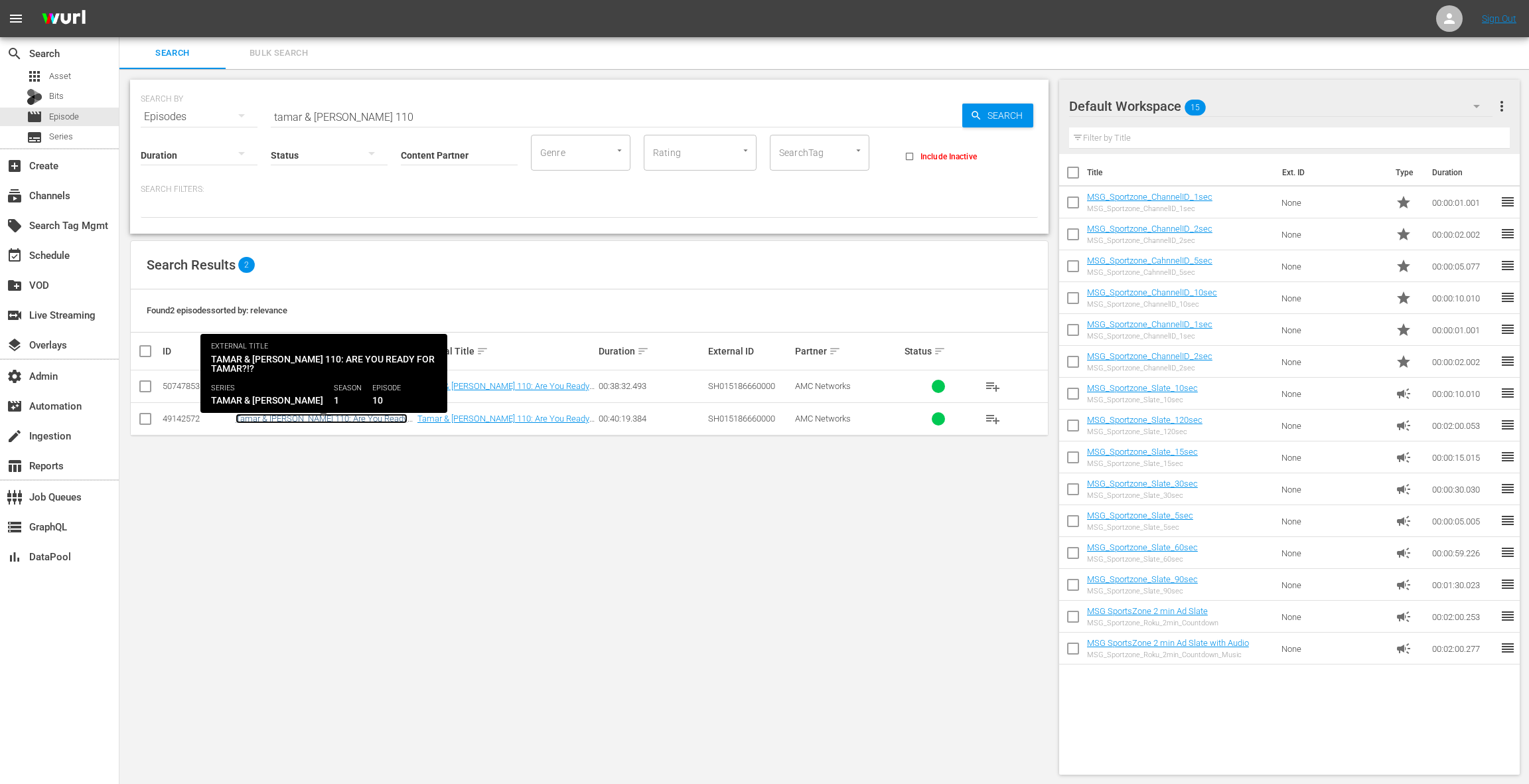
click at [353, 419] on link "Tamar & [PERSON_NAME] 110: Are You Ready For Tamar?!?" at bounding box center [321, 423] width 172 height 20
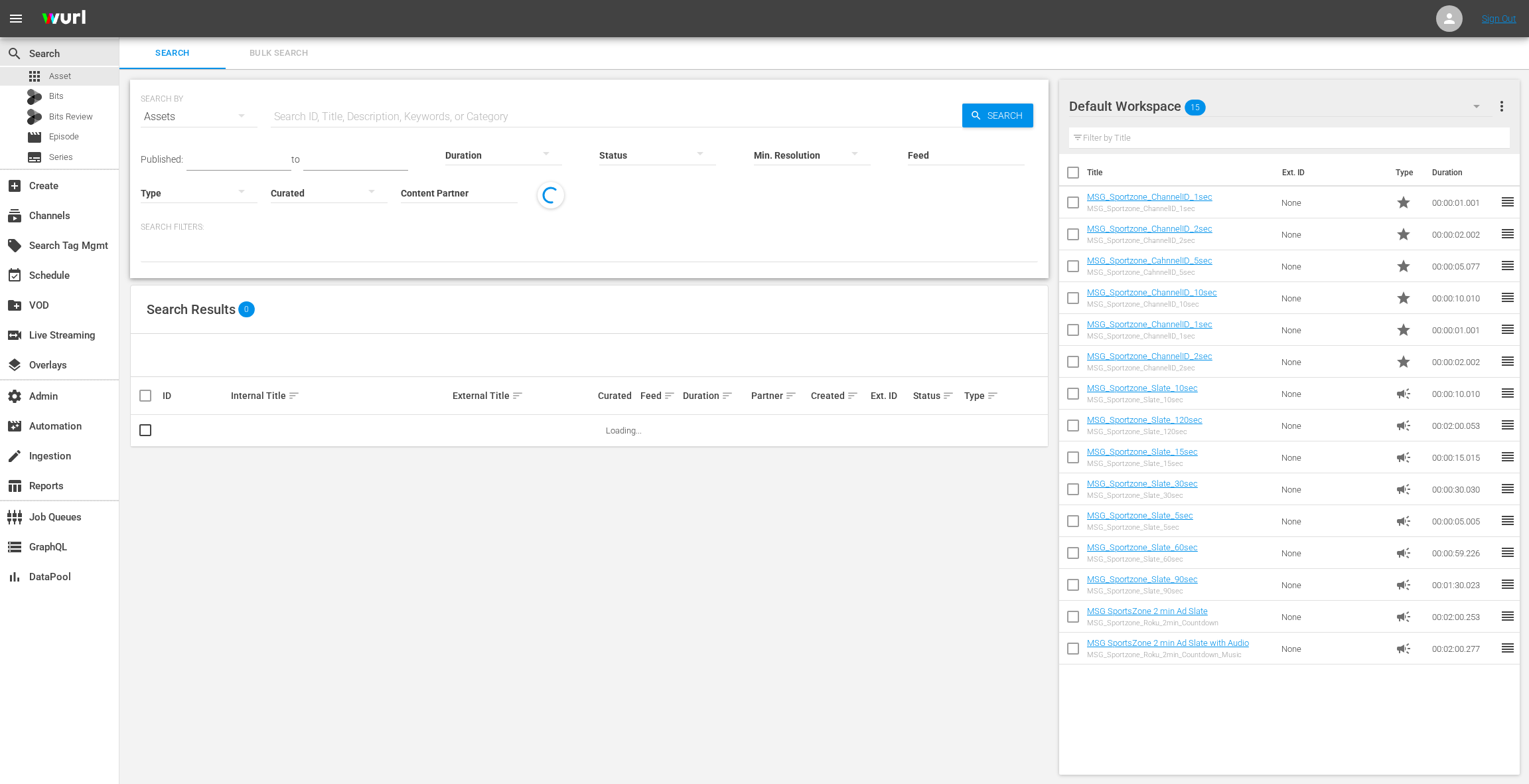
click at [444, 190] on input "Content Partner" at bounding box center [460, 194] width 117 height 48
click at [442, 232] on div "TV One, LLC (478)" at bounding box center [508, 230] width 195 height 32
type input "TV One, LLC (478)"
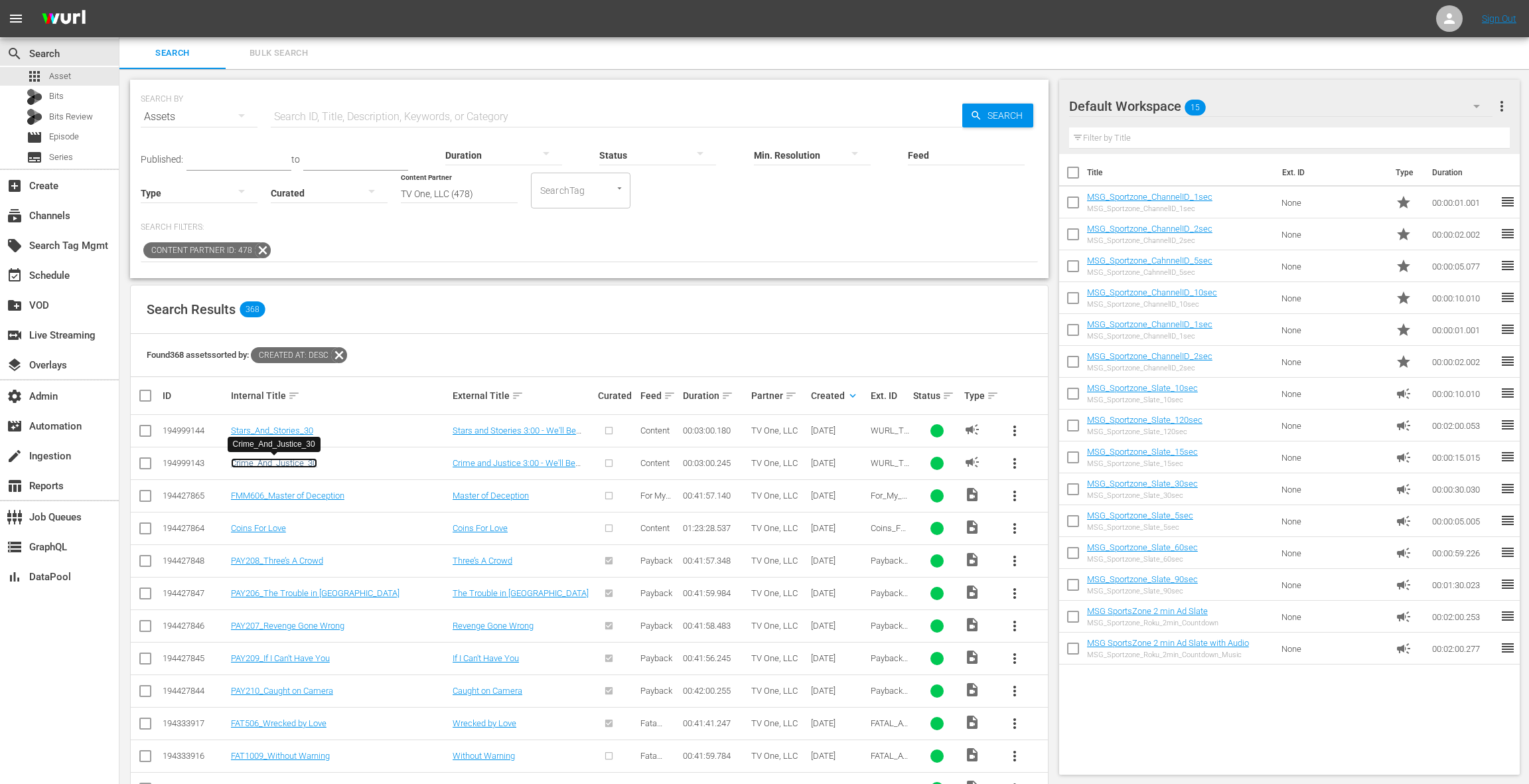
click at [298, 465] on link "Crime_And_Justice_30" at bounding box center [274, 463] width 87 height 10
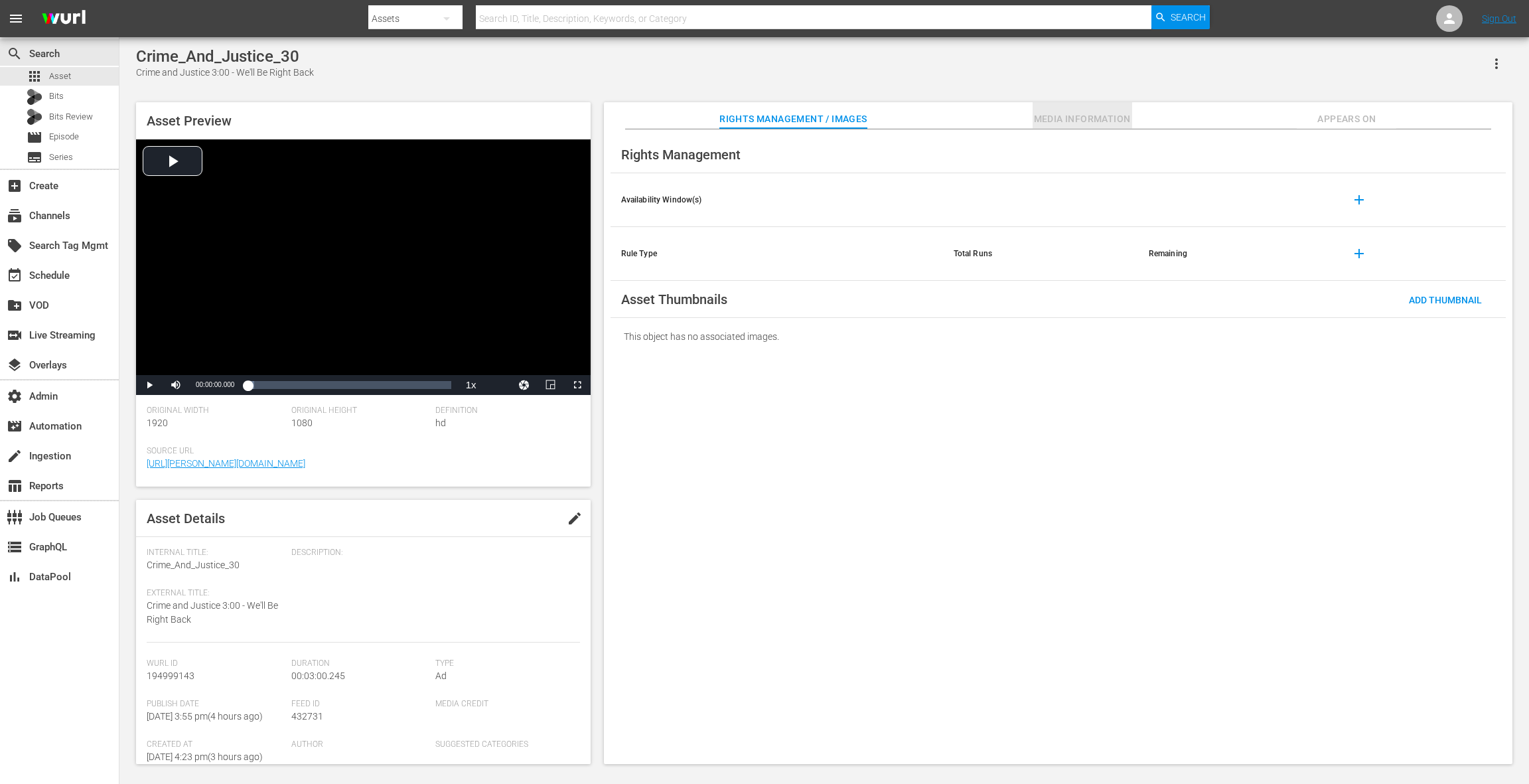
click at [1088, 119] on span "Media Information" at bounding box center [1082, 119] width 99 height 17
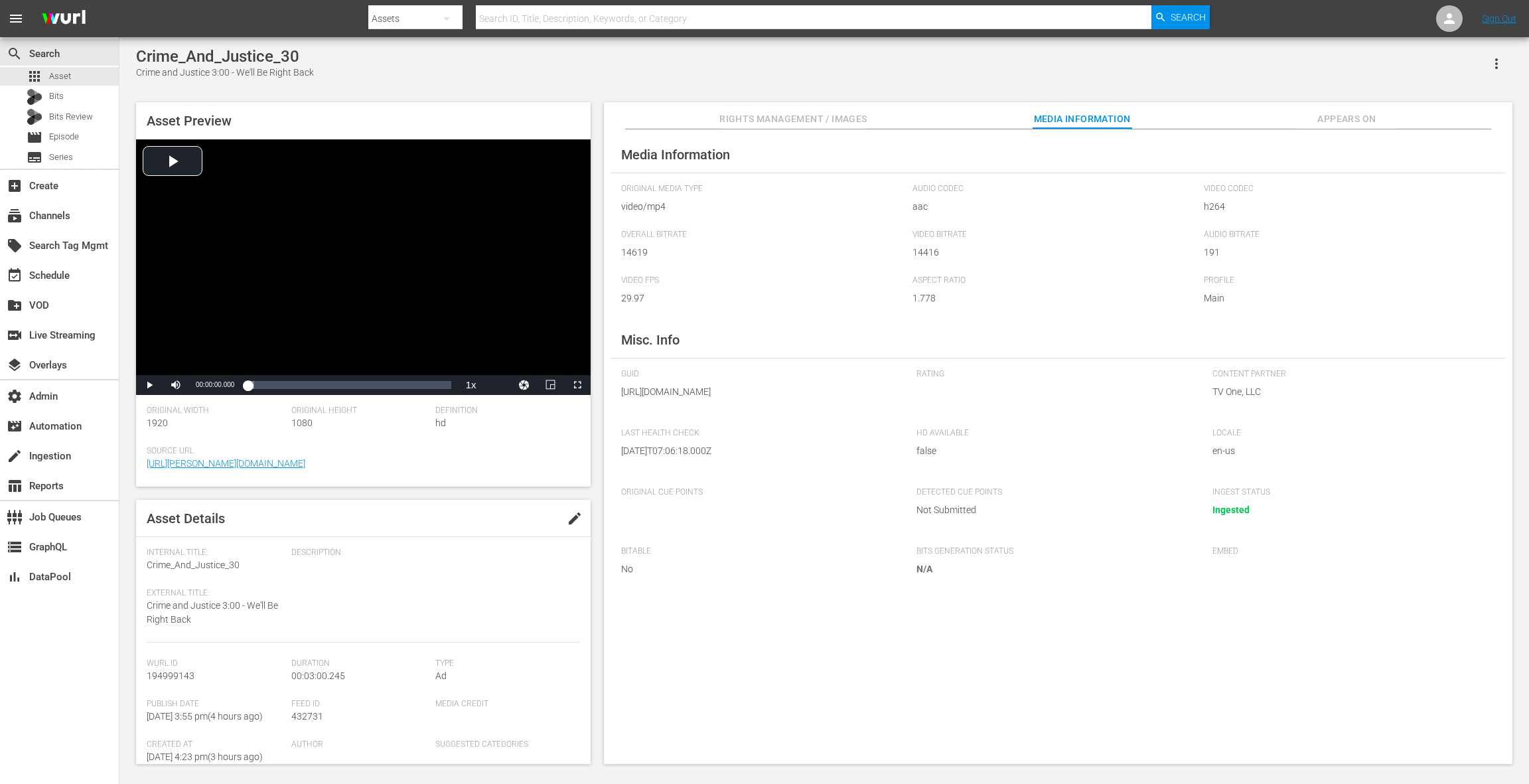
click at [760, 120] on span "Rights Management / Images" at bounding box center [793, 119] width 147 height 17
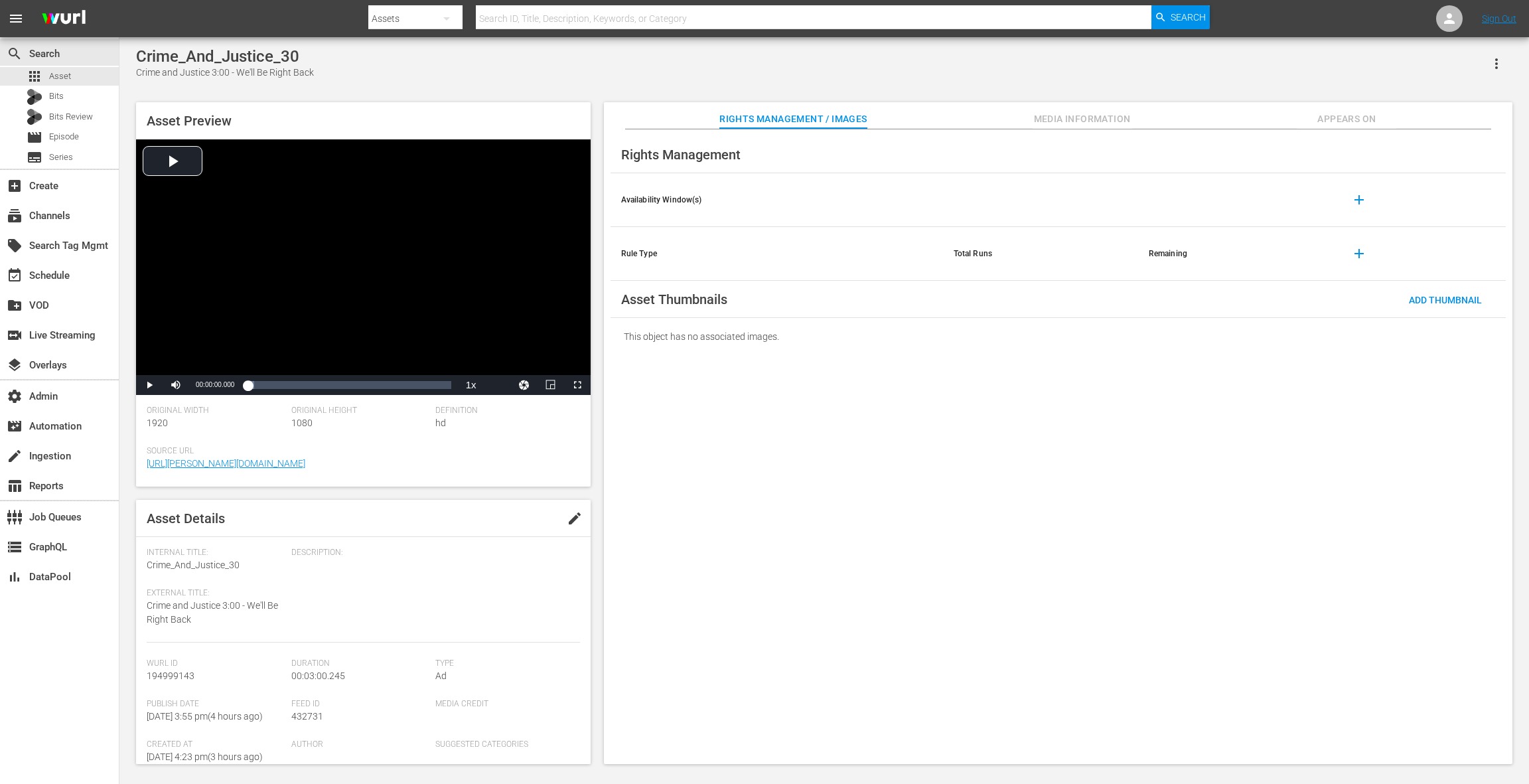
click at [575, 521] on span "edit" at bounding box center [574, 518] width 16 height 16
click at [234, 566] on span "Crime_And_Justice_30" at bounding box center [193, 565] width 93 height 11
click at [231, 566] on span "Crime_And_Justice_30" at bounding box center [193, 565] width 93 height 11
click at [230, 567] on span "Crime_And_Justice_30" at bounding box center [193, 565] width 93 height 11
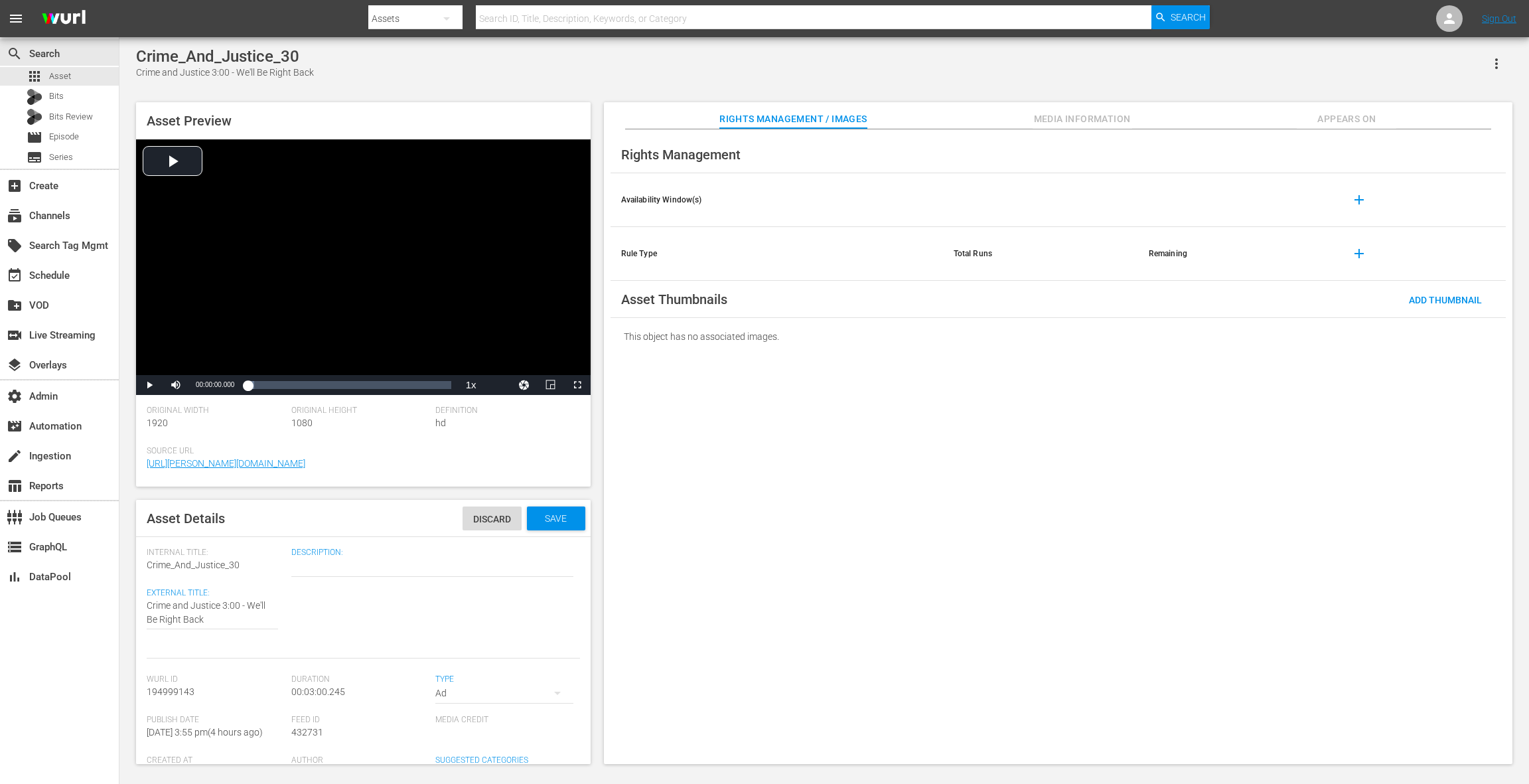
click at [257, 561] on div "Internal Title: Crime_And_Justice_30" at bounding box center [216, 560] width 138 height 25
click at [307, 572] on textarea at bounding box center [432, 566] width 282 height 16
click at [233, 566] on span "Crime_And_Justice_30" at bounding box center [193, 565] width 93 height 11
click at [504, 517] on span "Discard" at bounding box center [493, 519] width 59 height 11
